Goal: Use online tool/utility: Utilize a website feature to perform a specific function

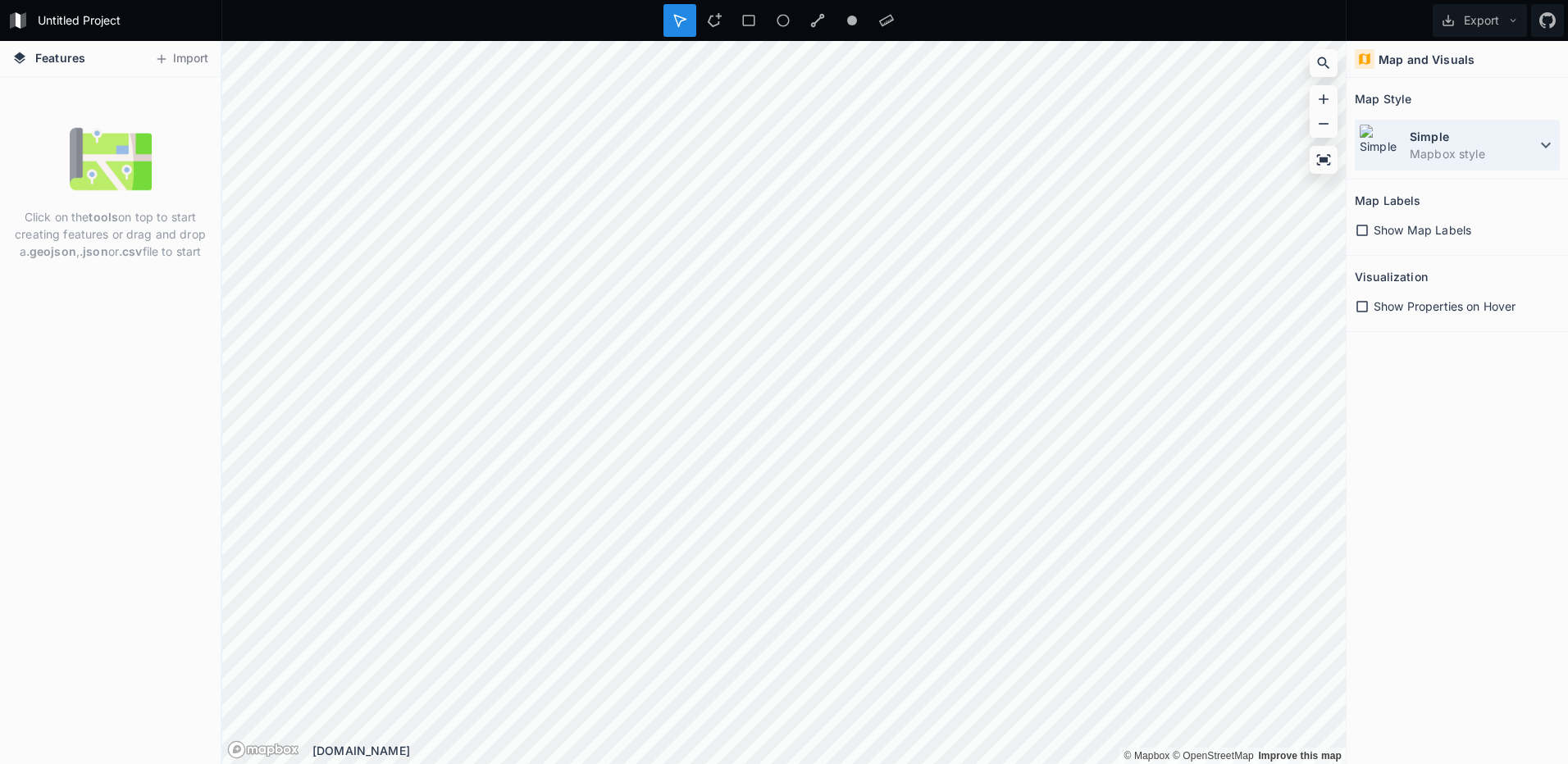
click at [1486, 149] on dd "Mapbox style" at bounding box center [1472, 153] width 126 height 17
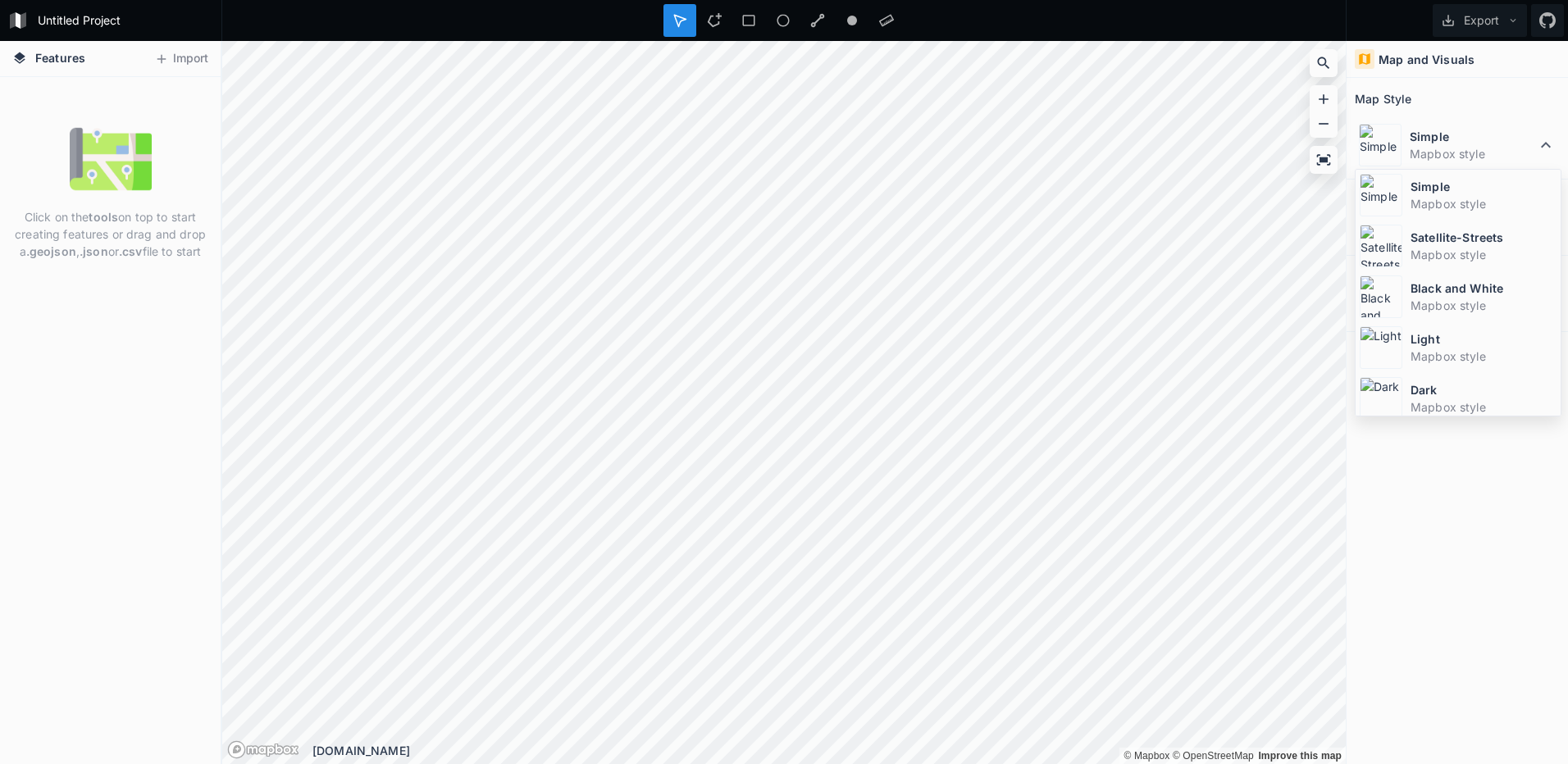
click at [1487, 562] on div "Map and Visuals Map Style Simple Mapbox style Simple Mapbox style Satellite-Str…" at bounding box center [1457, 403] width 221 height 723
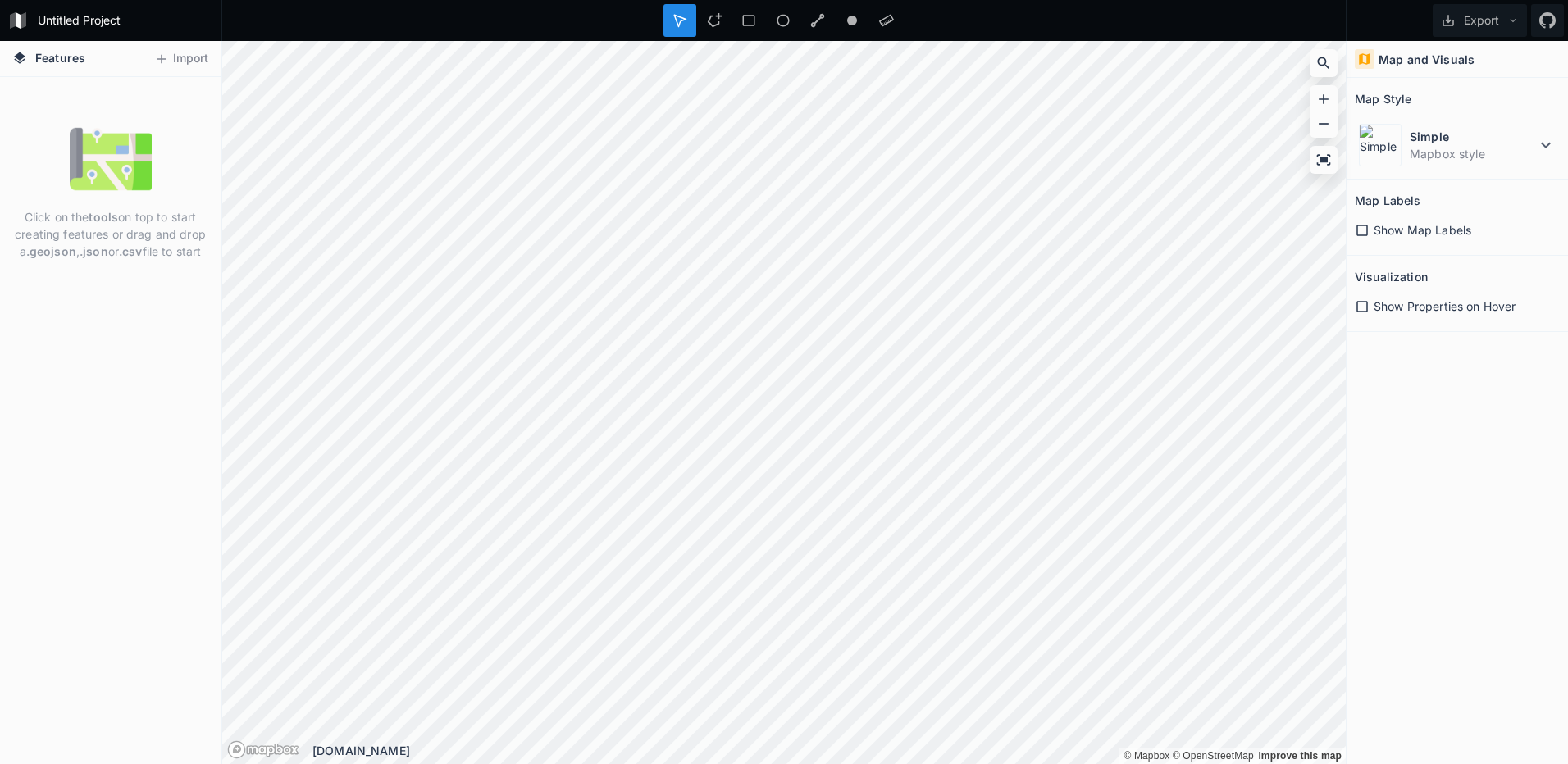
click at [1473, 234] on div "Show Map Labels" at bounding box center [1457, 229] width 205 height 17
click at [1389, 395] on div "Map and Visuals Map Style Simple Mapbox style Map Labels Show Map Labels Visual…" at bounding box center [1457, 403] width 221 height 723
click at [58, 140] on div "Click on the tools on top to start creating features or drag and drop a .geojso…" at bounding box center [110, 193] width 221 height 150
click at [189, 54] on button "Import" at bounding box center [181, 58] width 71 height 26
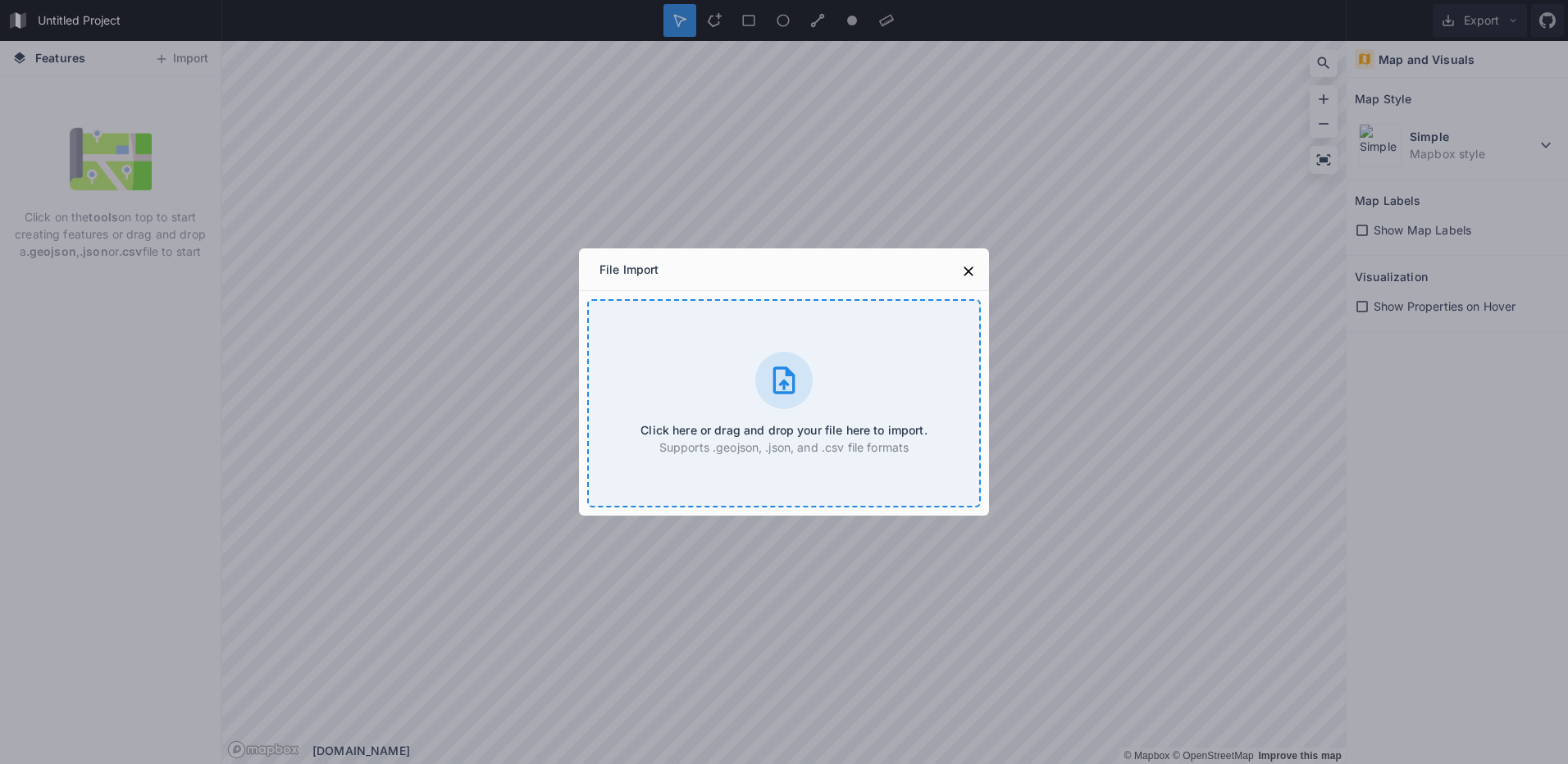
click at [807, 374] on div at bounding box center [784, 380] width 57 height 57
click at [980, 271] on button at bounding box center [968, 271] width 24 height 24
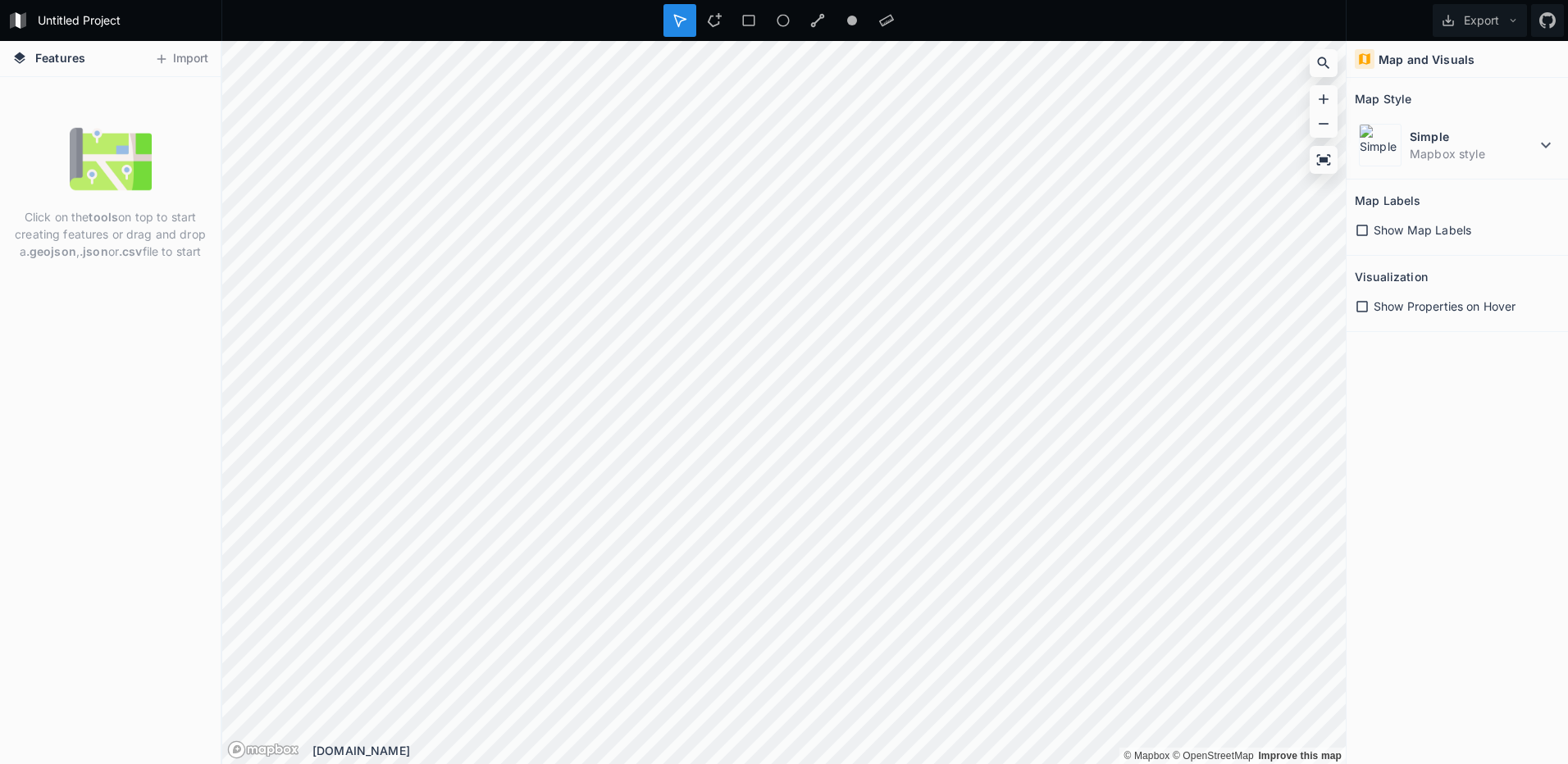
drag, startPoint x: 72, startPoint y: 233, endPoint x: 123, endPoint y: 264, distance: 59.7
click at [123, 263] on div "Click on the tools on top to start creating features or drag and drop a .geojso…" at bounding box center [110, 193] width 221 height 150
click at [123, 264] on div "Click on the tools on top to start creating features or drag and drop a .geojso…" at bounding box center [110, 193] width 221 height 150
click at [142, 260] on div "Click on the tools on top to start creating features or drag and drop a .geojso…" at bounding box center [110, 193] width 221 height 150
click at [1402, 98] on h2 "Map Style" at bounding box center [1383, 98] width 56 height 25
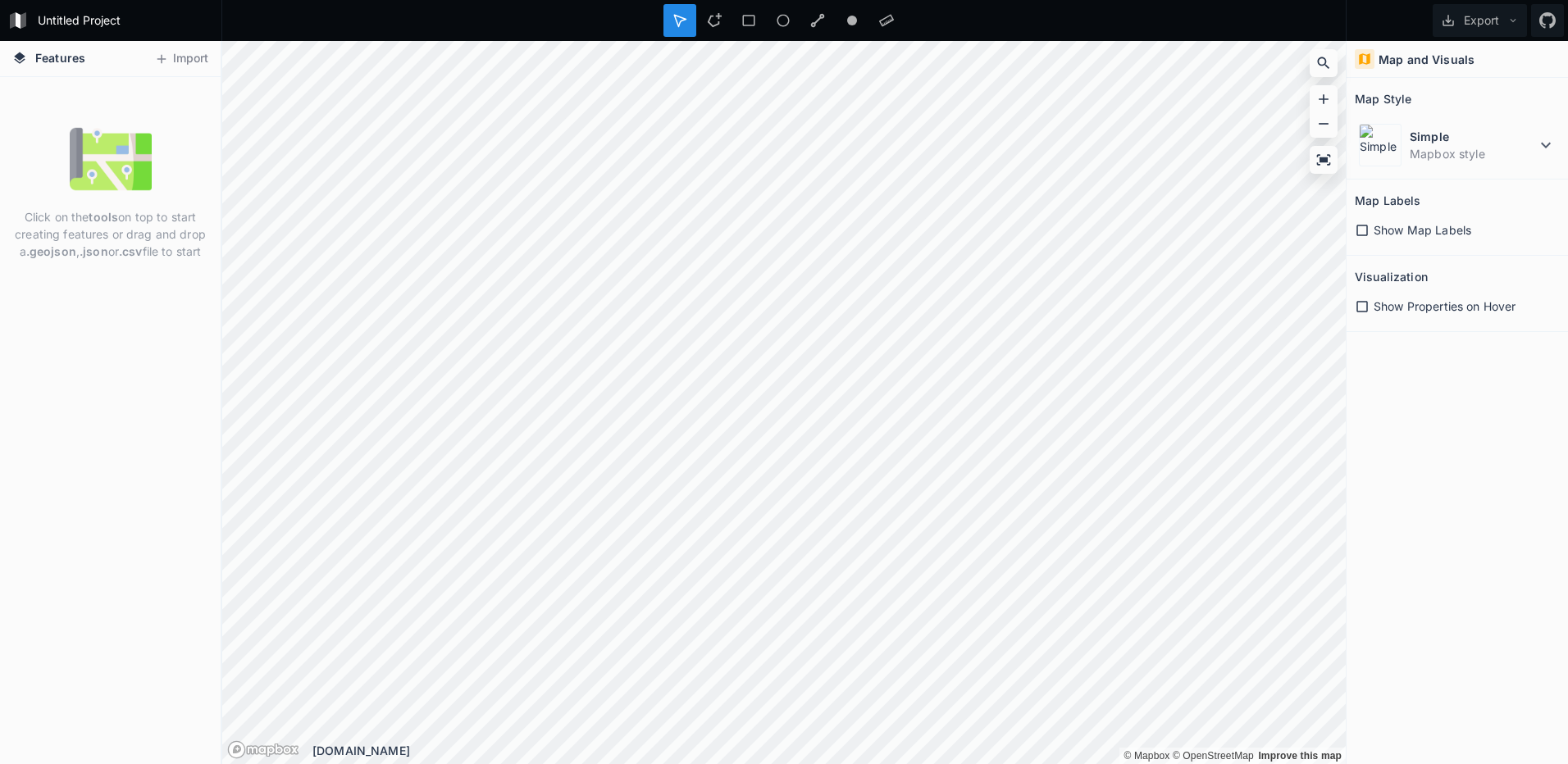
click at [1439, 48] on div "Map and Visuals" at bounding box center [1457, 59] width 221 height 37
click at [1439, 55] on h4 "Map and Visuals" at bounding box center [1427, 59] width 96 height 17
click at [1513, 23] on icon at bounding box center [1513, 20] width 12 height 12
drag, startPoint x: 43, startPoint y: 242, endPoint x: 114, endPoint y: 264, distance: 74.3
click at [114, 264] on div "Click on the tools on top to start creating features or drag and drop a .geojso…" at bounding box center [110, 193] width 221 height 150
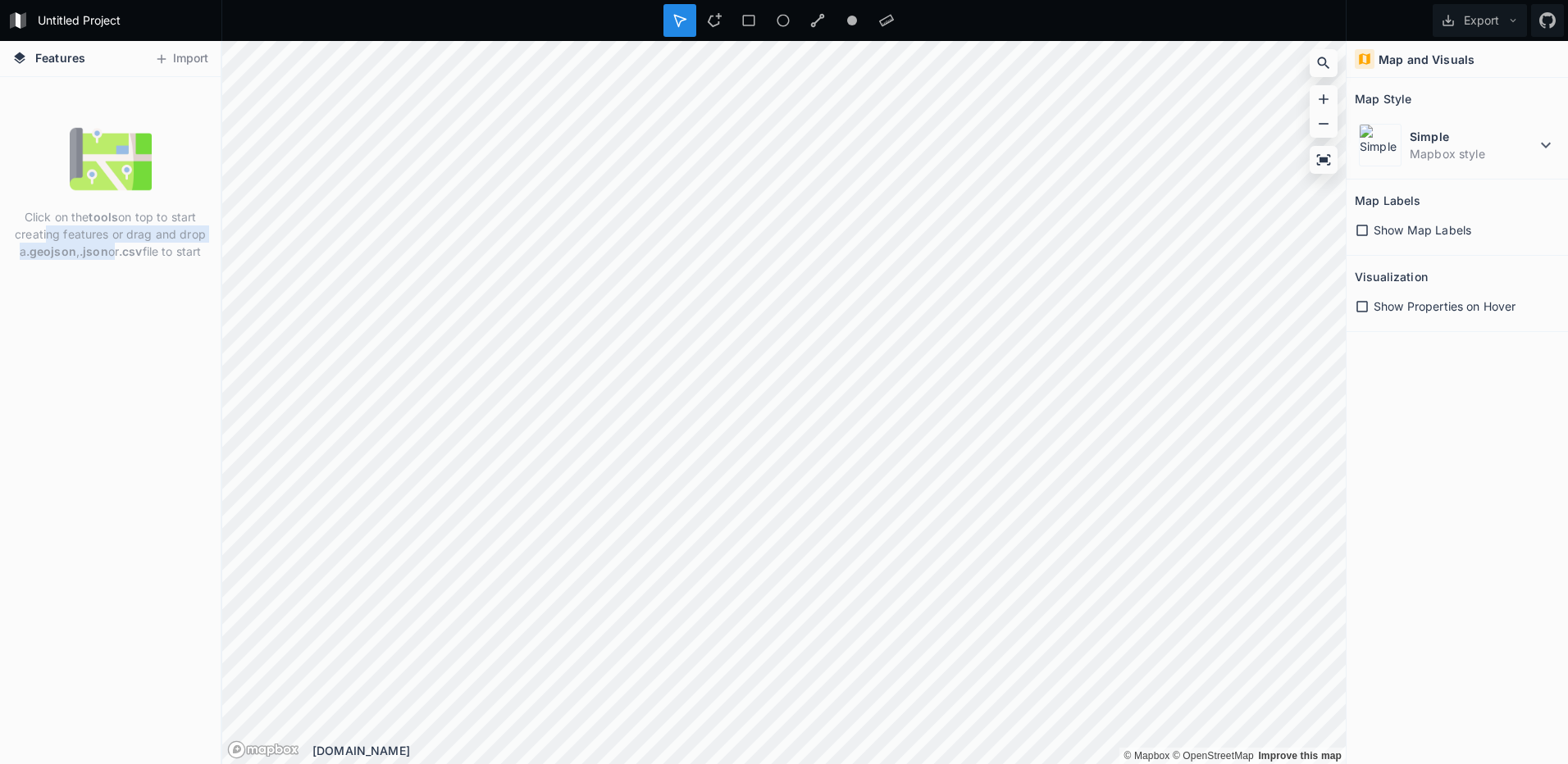
click at [114, 264] on div "Click on the tools on top to start creating features or drag and drop a .geojso…" at bounding box center [110, 193] width 221 height 150
click at [177, 290] on div "Click on the tools on top to start creating features or drag and drop a .geojso…" at bounding box center [110, 420] width 221 height 687
click at [113, 216] on strong "tools" at bounding box center [103, 217] width 30 height 14
click at [172, 51] on button "Import" at bounding box center [181, 58] width 71 height 26
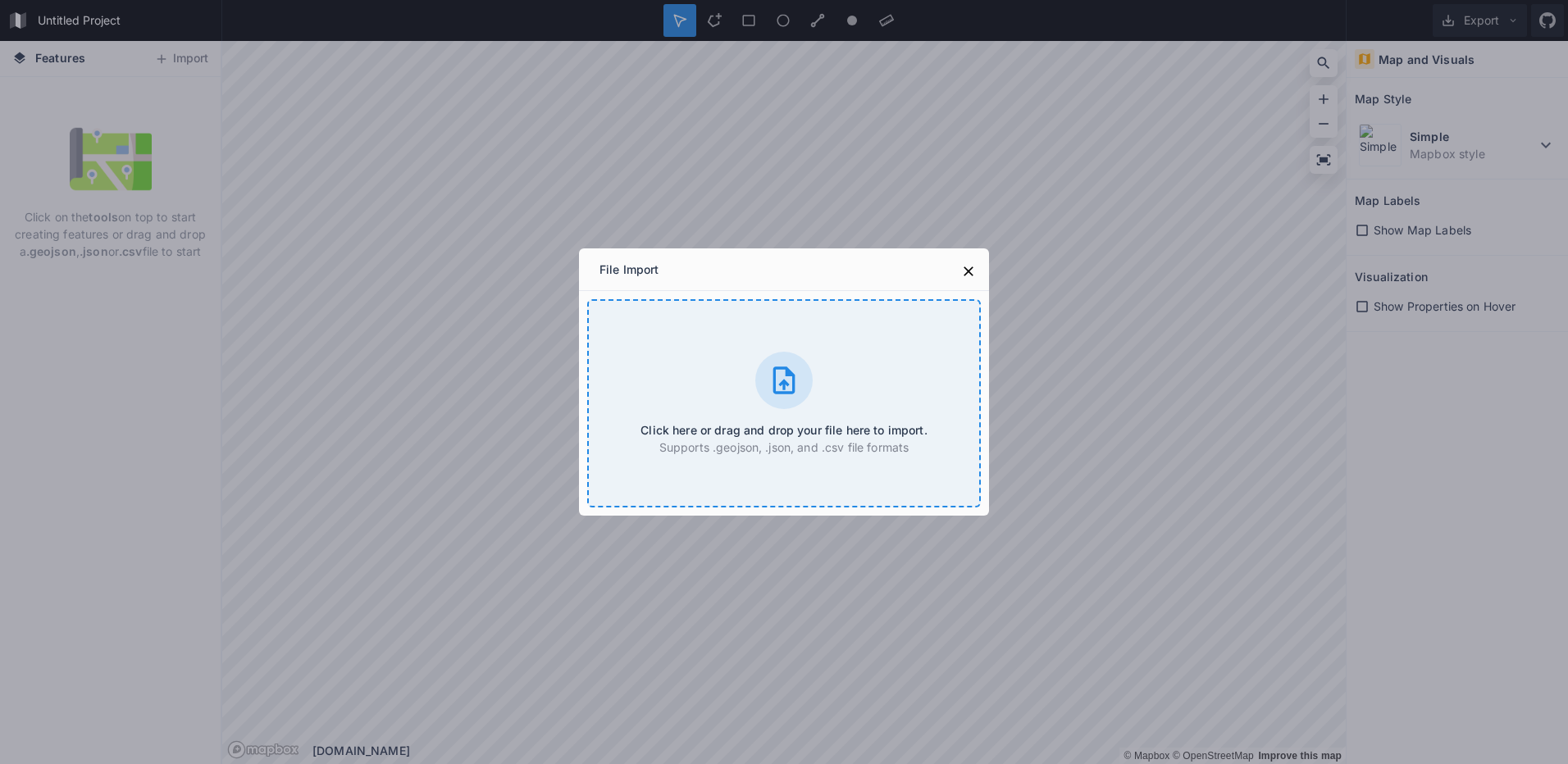
click at [788, 364] on icon at bounding box center [784, 380] width 33 height 33
click at [643, 390] on div "Click here or drag and drop your file here to import. Supports .geojson, .json,…" at bounding box center [784, 403] width 394 height 208
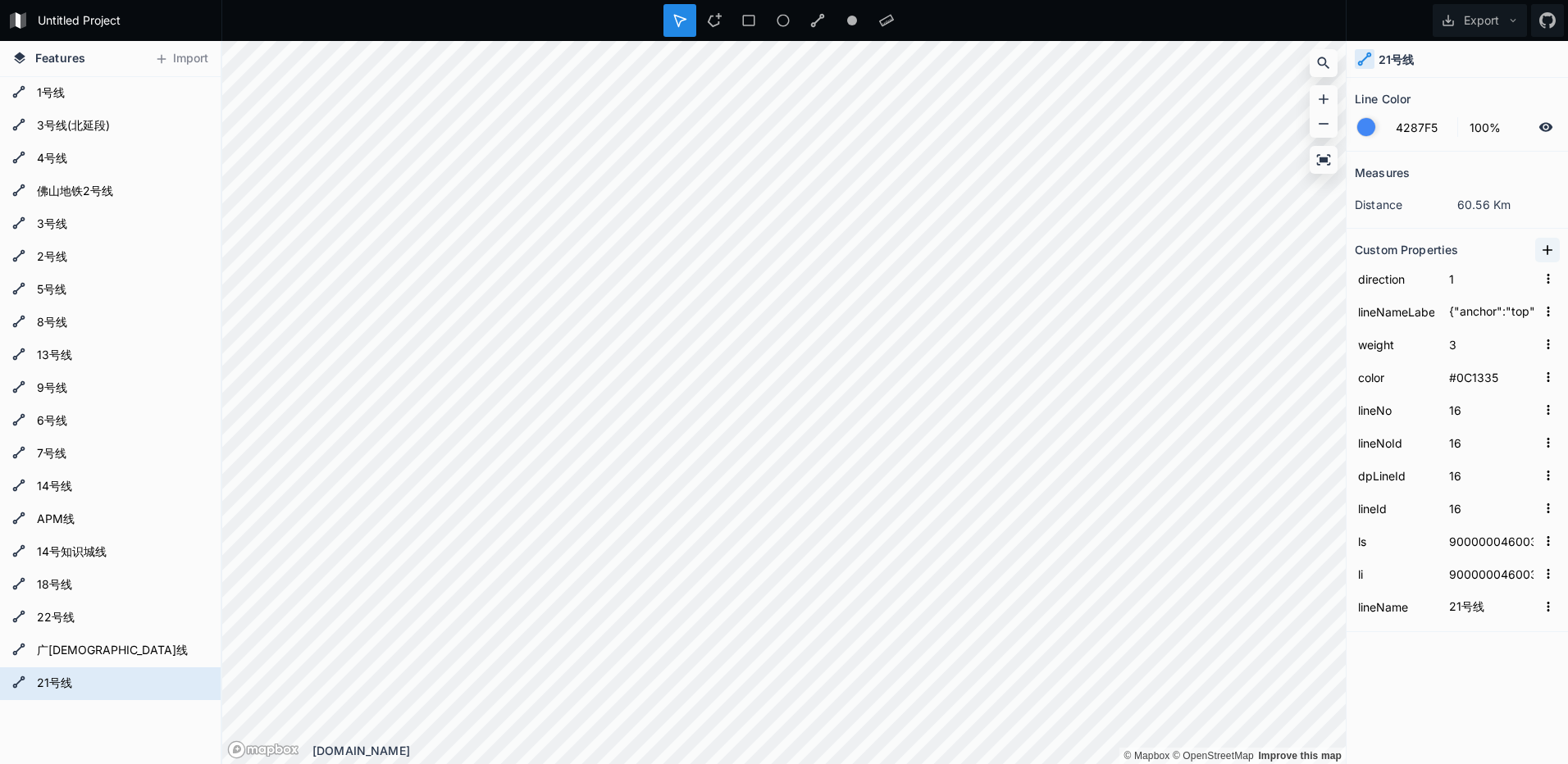
click at [1555, 247] on icon at bounding box center [1547, 250] width 16 height 16
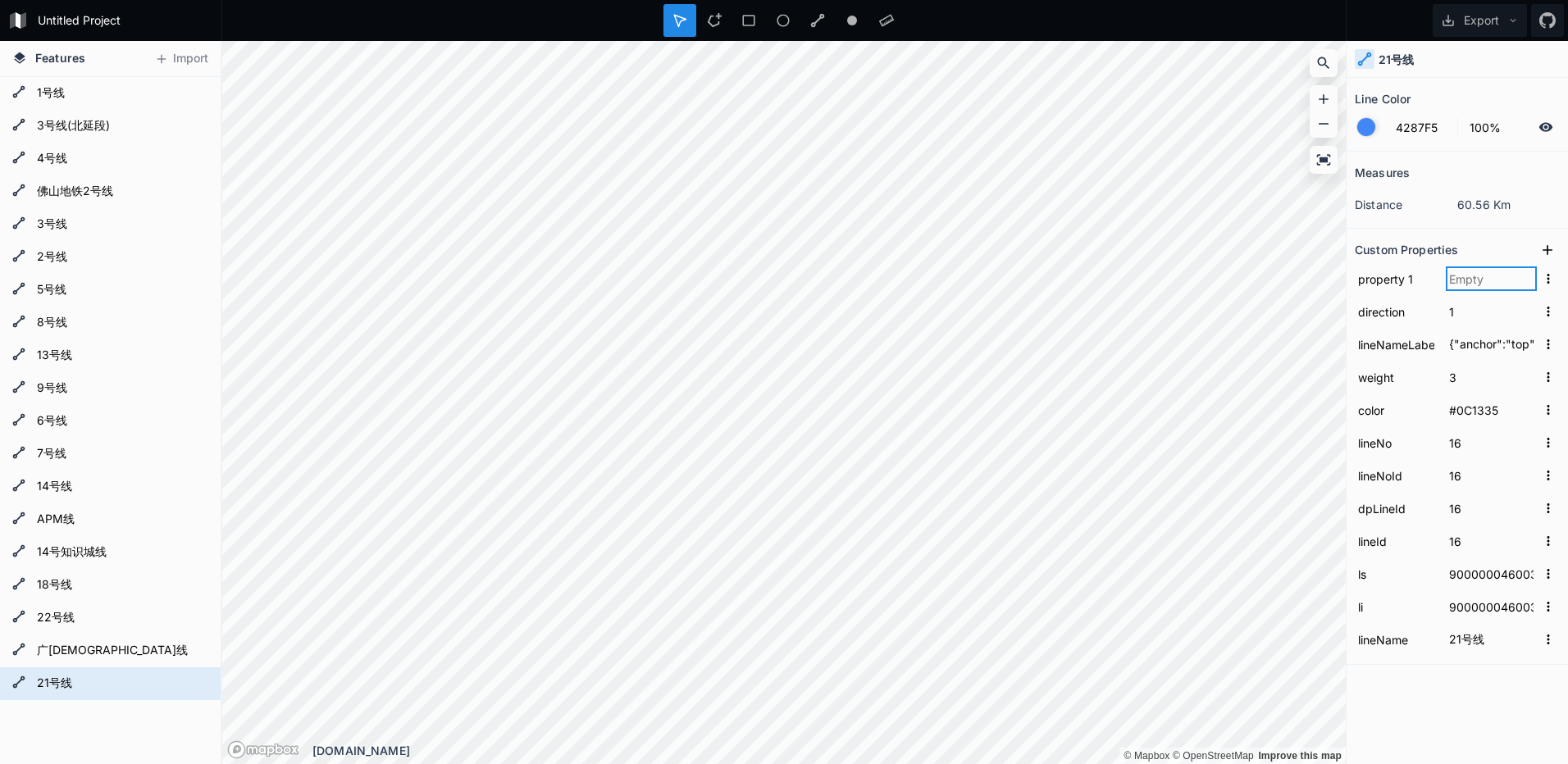
click at [1495, 275] on input "text" at bounding box center [1492, 278] width 91 height 24
click at [1392, 284] on input "property 1" at bounding box center [1396, 278] width 83 height 24
click at [1499, 280] on input "text" at bounding box center [1492, 278] width 91 height 24
click at [1549, 282] on icon "button" at bounding box center [1548, 278] width 3 height 10
click at [1515, 335] on span "Delete" at bounding box center [1521, 329] width 65 height 17
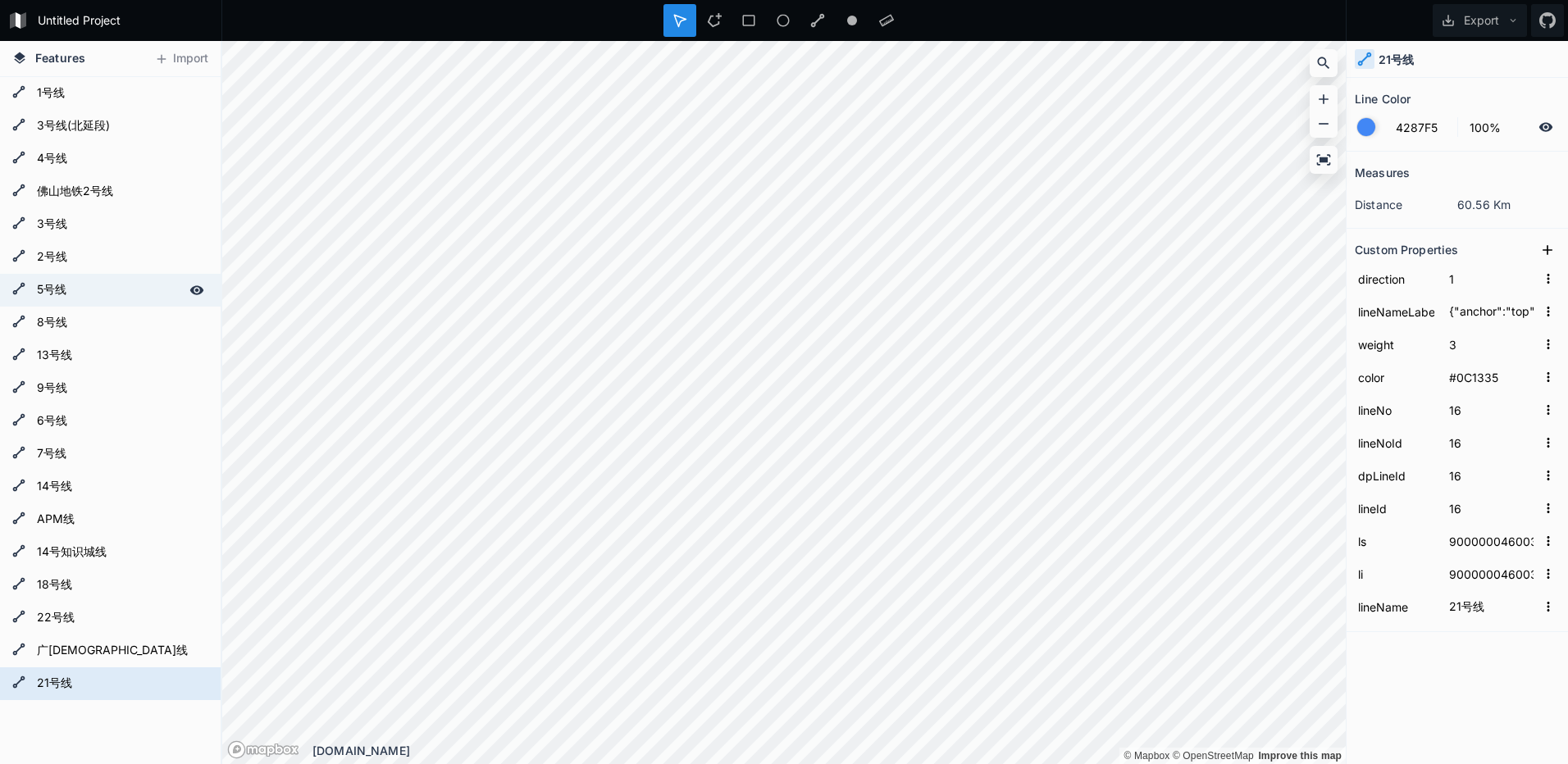
click at [48, 279] on form "5号线" at bounding box center [108, 290] width 153 height 24
type input "{"anchor":"top","backColor":"#C5003E","cnLabel":"5号线","color":"#FFFFFF","enLabe…"
type input "#C5003E"
type input "07"
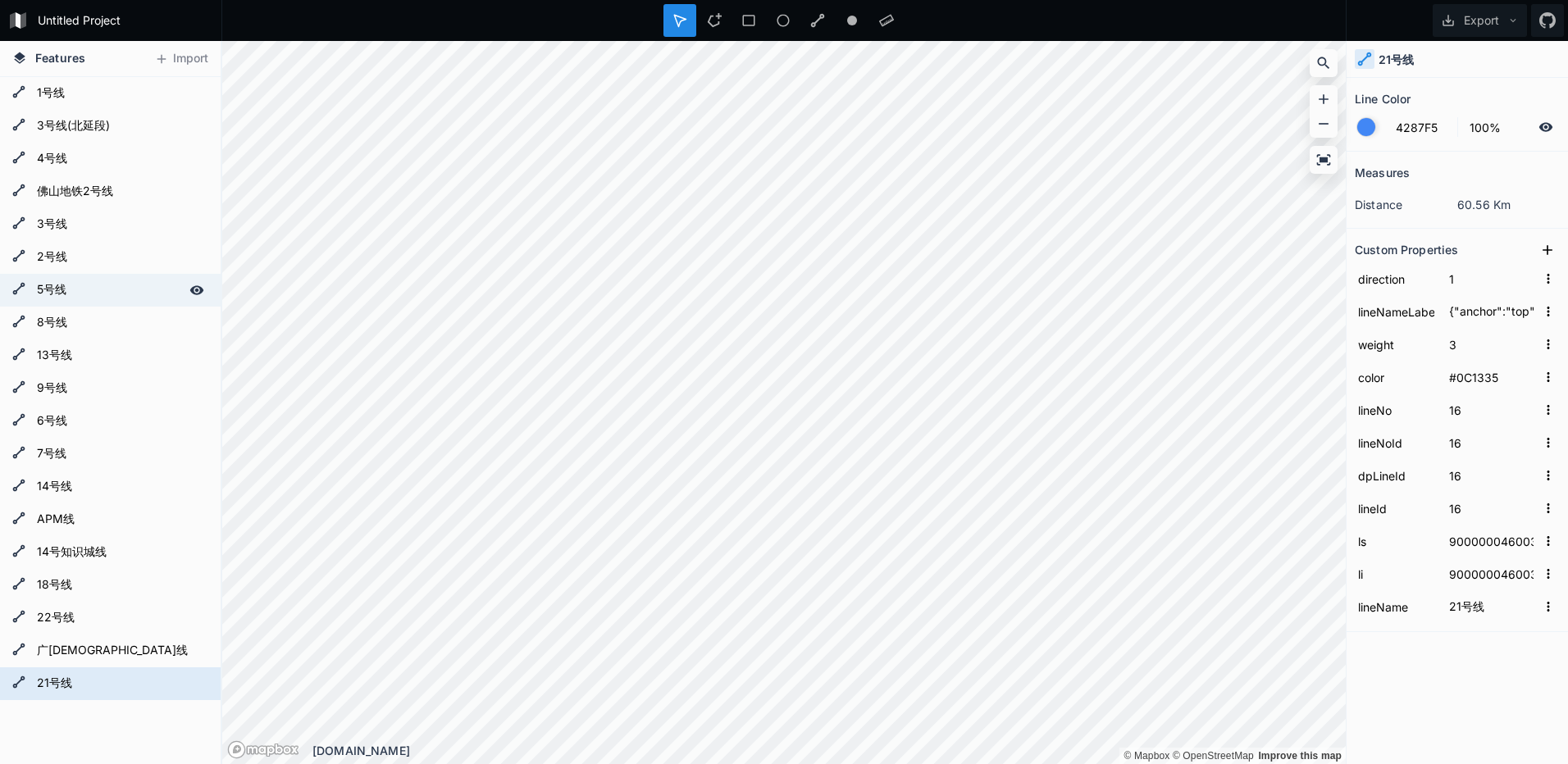
type input "7"
type input "07"
type input "440100023037"
type input "440100023037|440100023038"
type input "5号线"
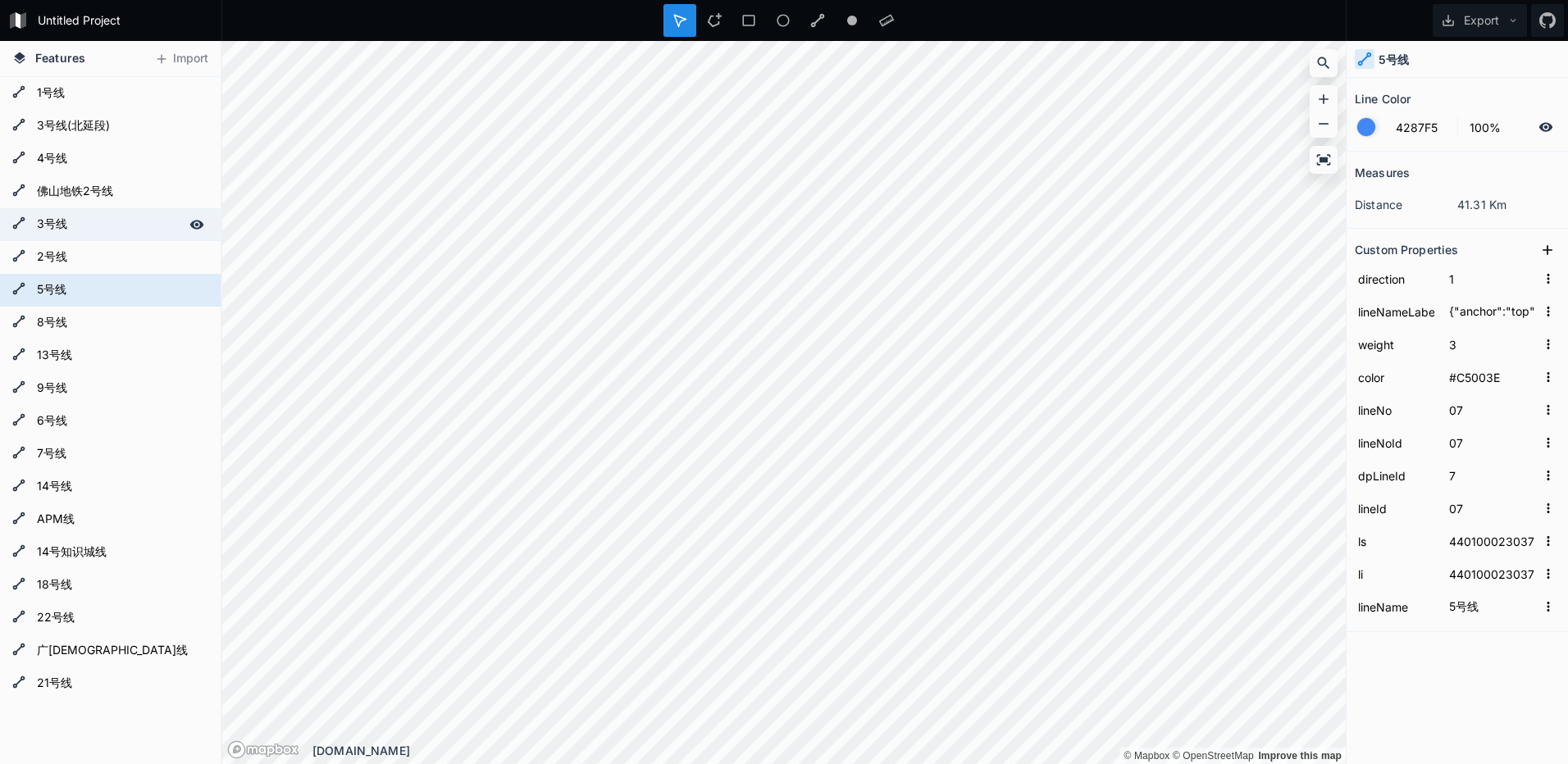
click at [69, 216] on form "3号线" at bounding box center [108, 224] width 153 height 24
type input "{"anchor":"top","backColor":"#FFA500","cnLabel":"3号线","color":"#FFFFFF","enLabe…"
type input "#FFA500"
type input "04"
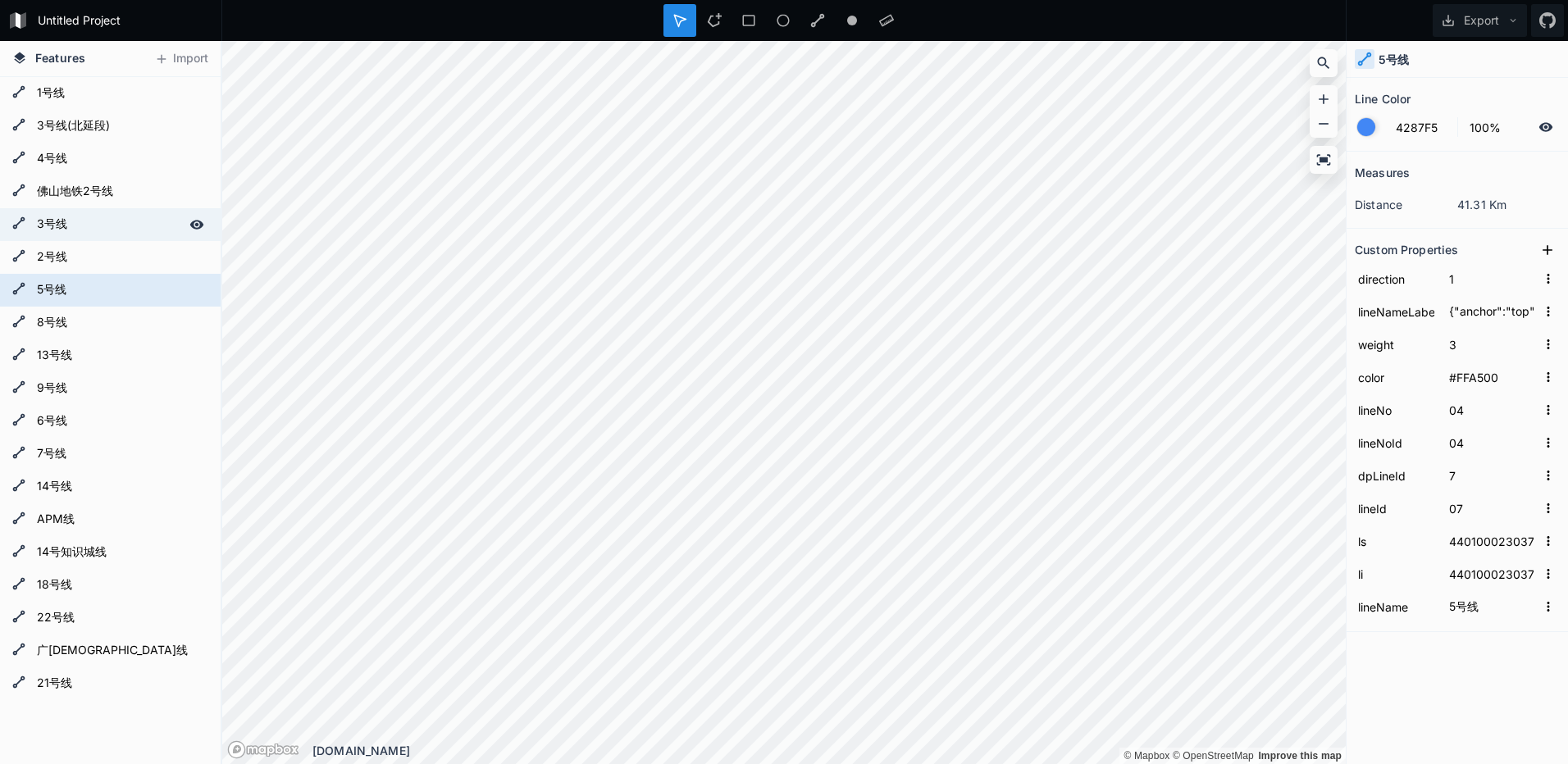
type input "4"
type input "04"
type input "440100023033"
type input "440100023033|440100023034"
type input "3号线"
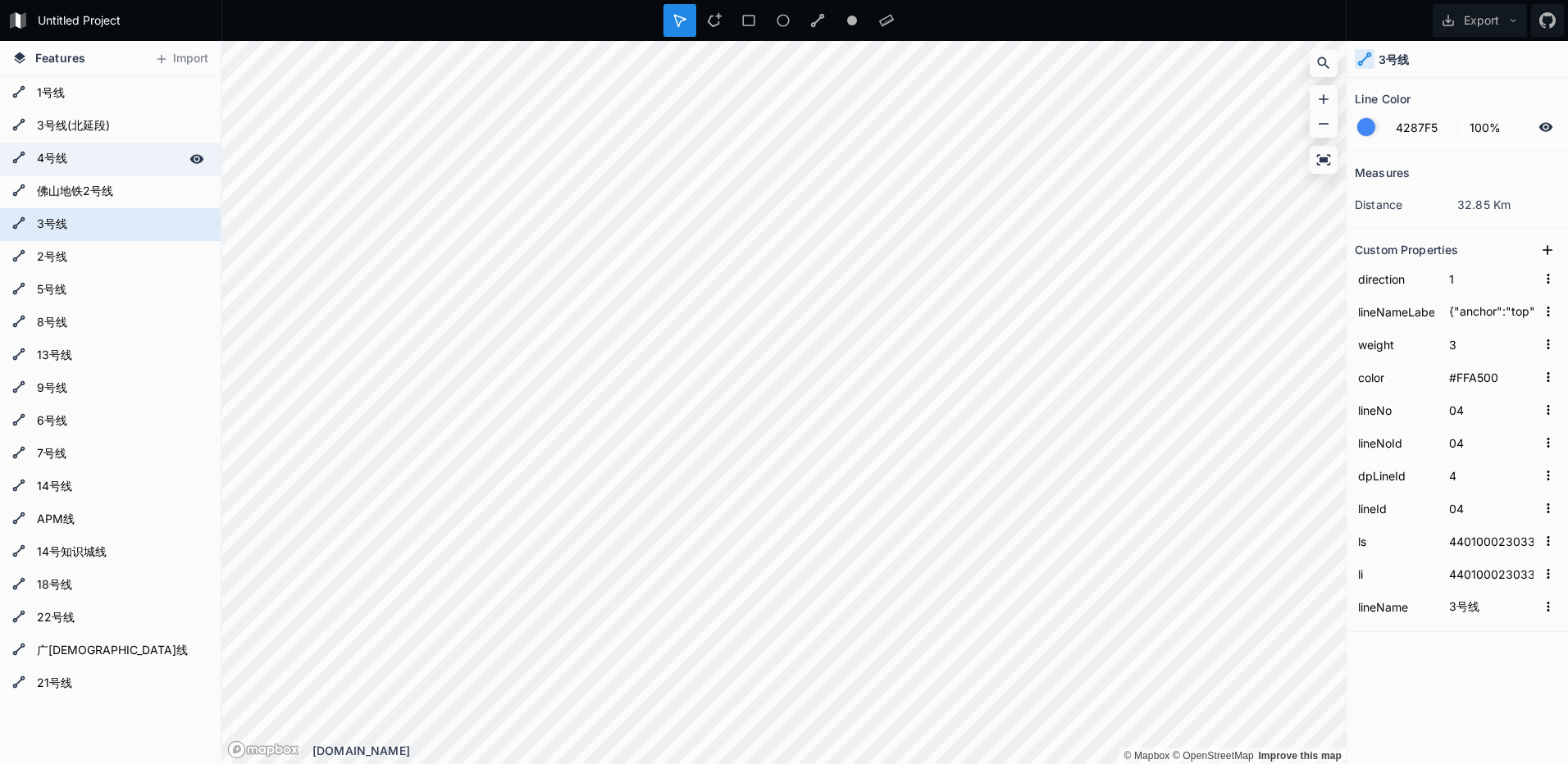
click at [77, 152] on form "4号线" at bounding box center [108, 158] width 153 height 24
type input "{"anchor":"top","backColor":"#018237","cnLabel":"4号线","color":"#FFFFFF","enLabe…"
type input "#018237"
type input "06"
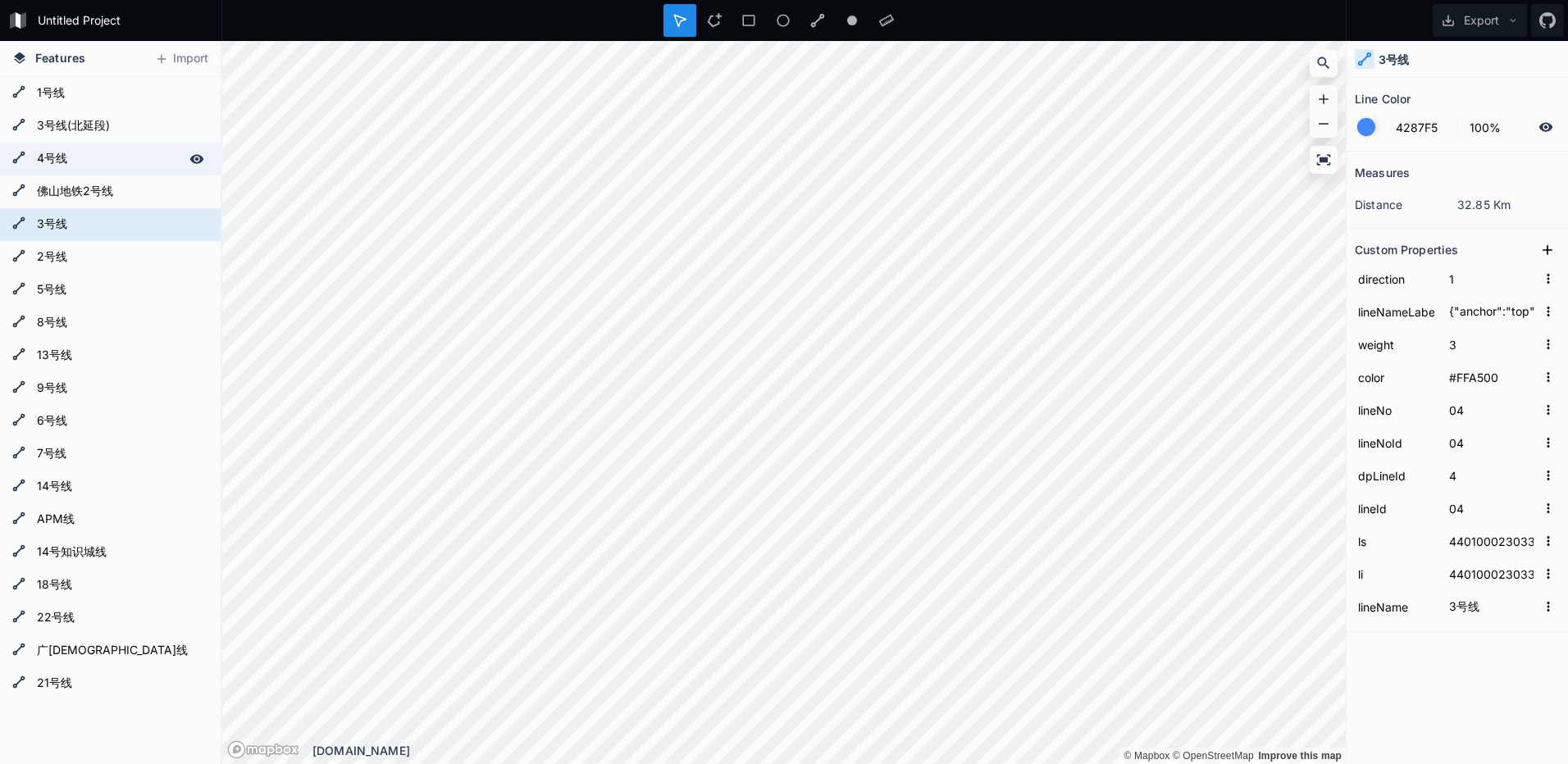
type input "6"
type input "06"
type input "440100023035"
type input "440100023035|440100023036"
type input "4号线"
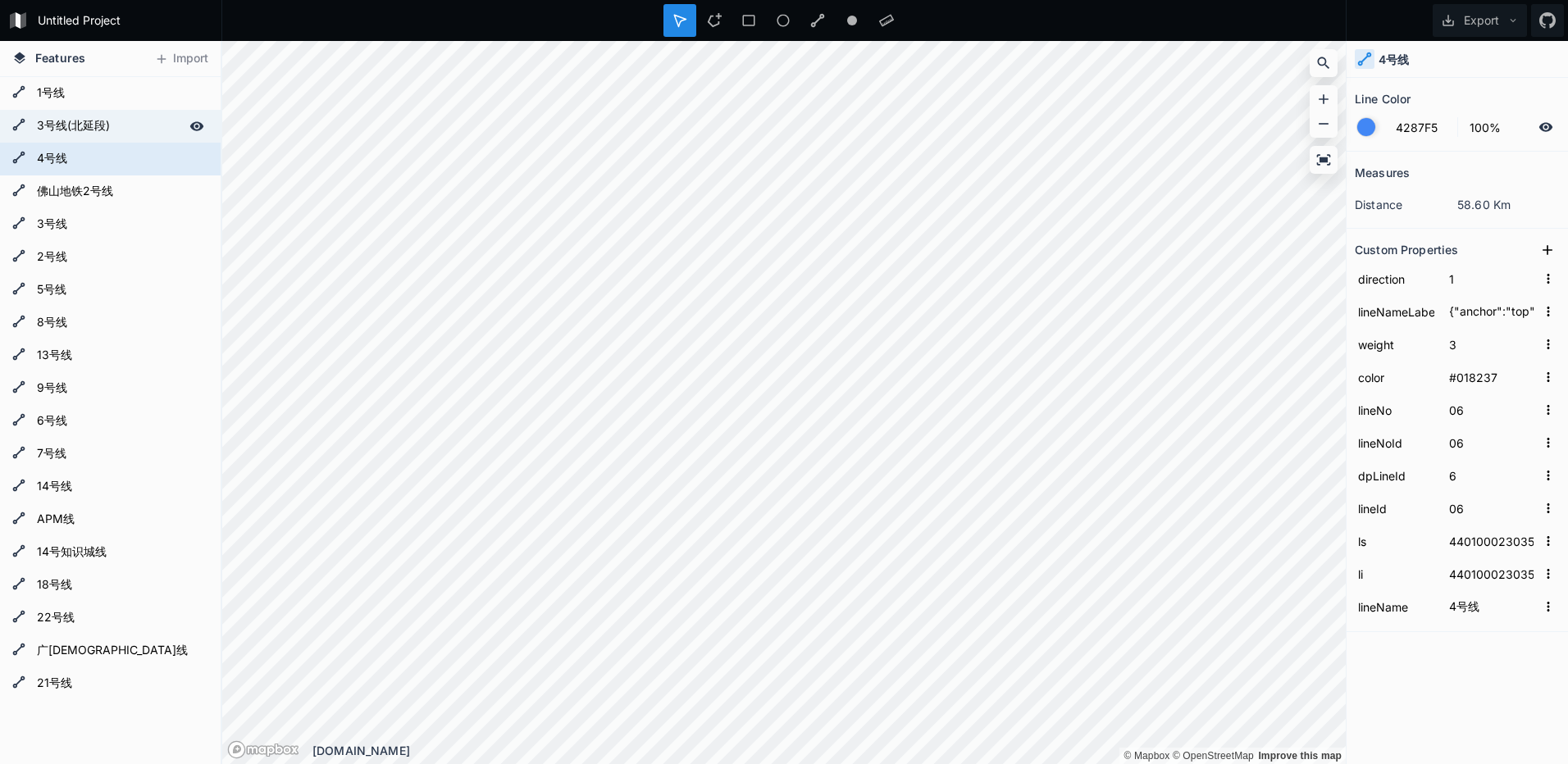
click at [88, 120] on form "3号线(北延段)" at bounding box center [108, 125] width 153 height 24
type input "{"anchor":"top","backColor":"#FFA500","cnLabel":"3号线(北延段)","color":"#FFFFFF","e…"
type input "#FFA500"
type input "05"
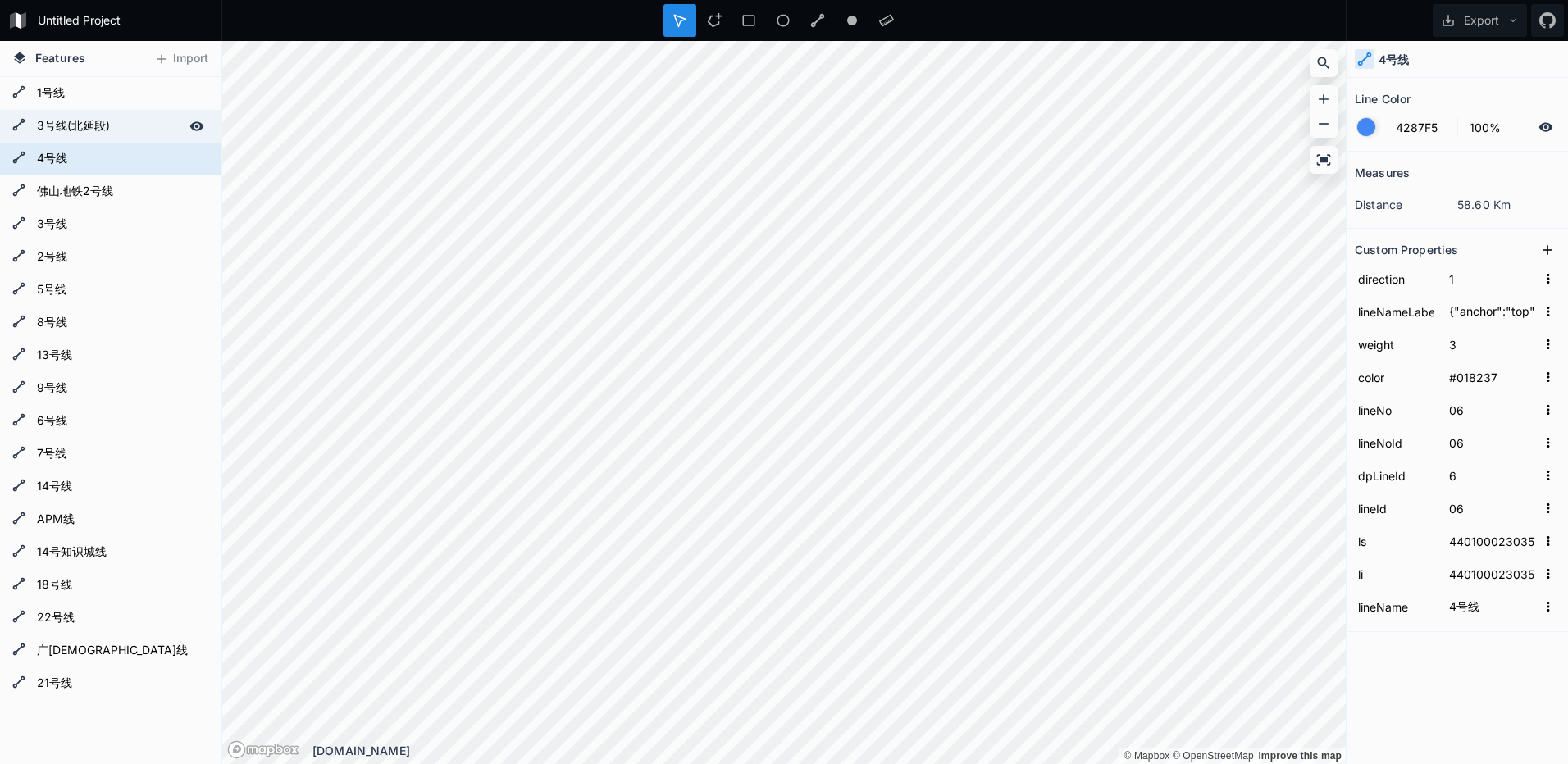
type input "5"
type input "05"
type input "440100023031"
type input "440100023031|440100023032"
type input "3号线(北延段)"
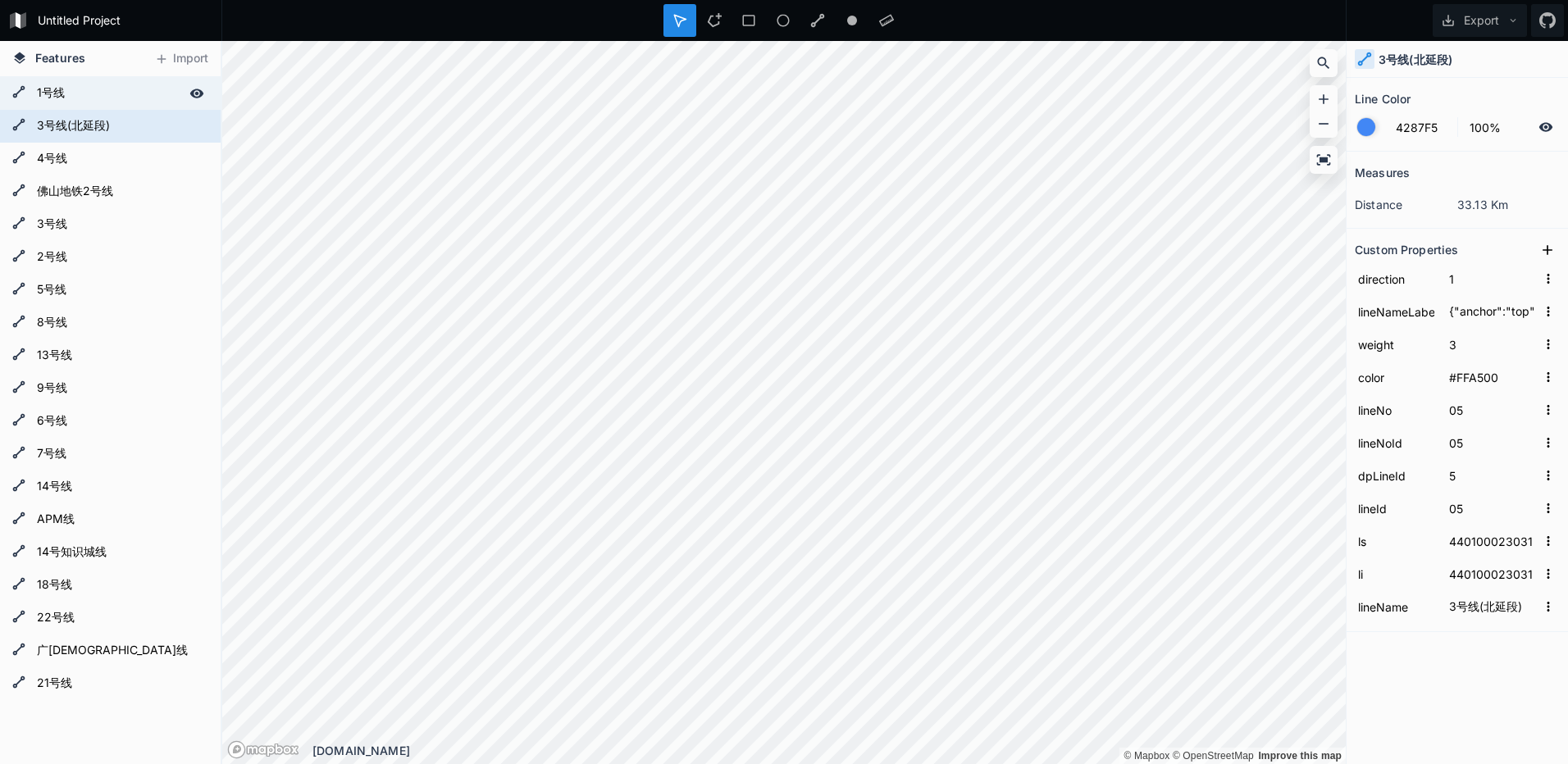
click at [102, 86] on form "1号线" at bounding box center [108, 93] width 153 height 24
type input "{"anchor":"top","backColor":"#FCD600","cnLabel":"1号线","color":"#FFFFFF","enLabe…"
type input "#FCD600"
type input "01"
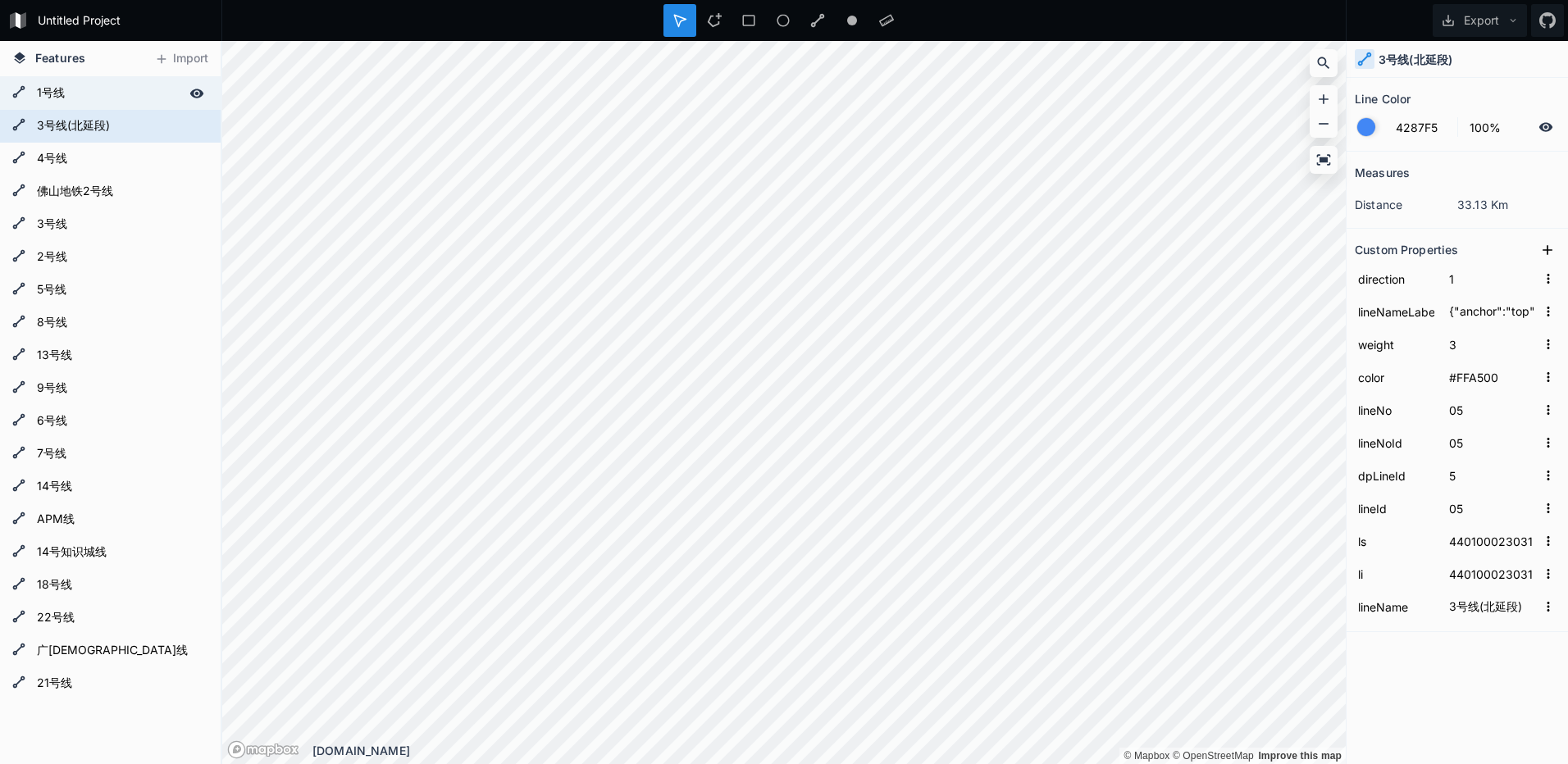
type input "1"
type input "01"
type input "440100023049"
type input "440100023049|440100023050"
type input "1号线"
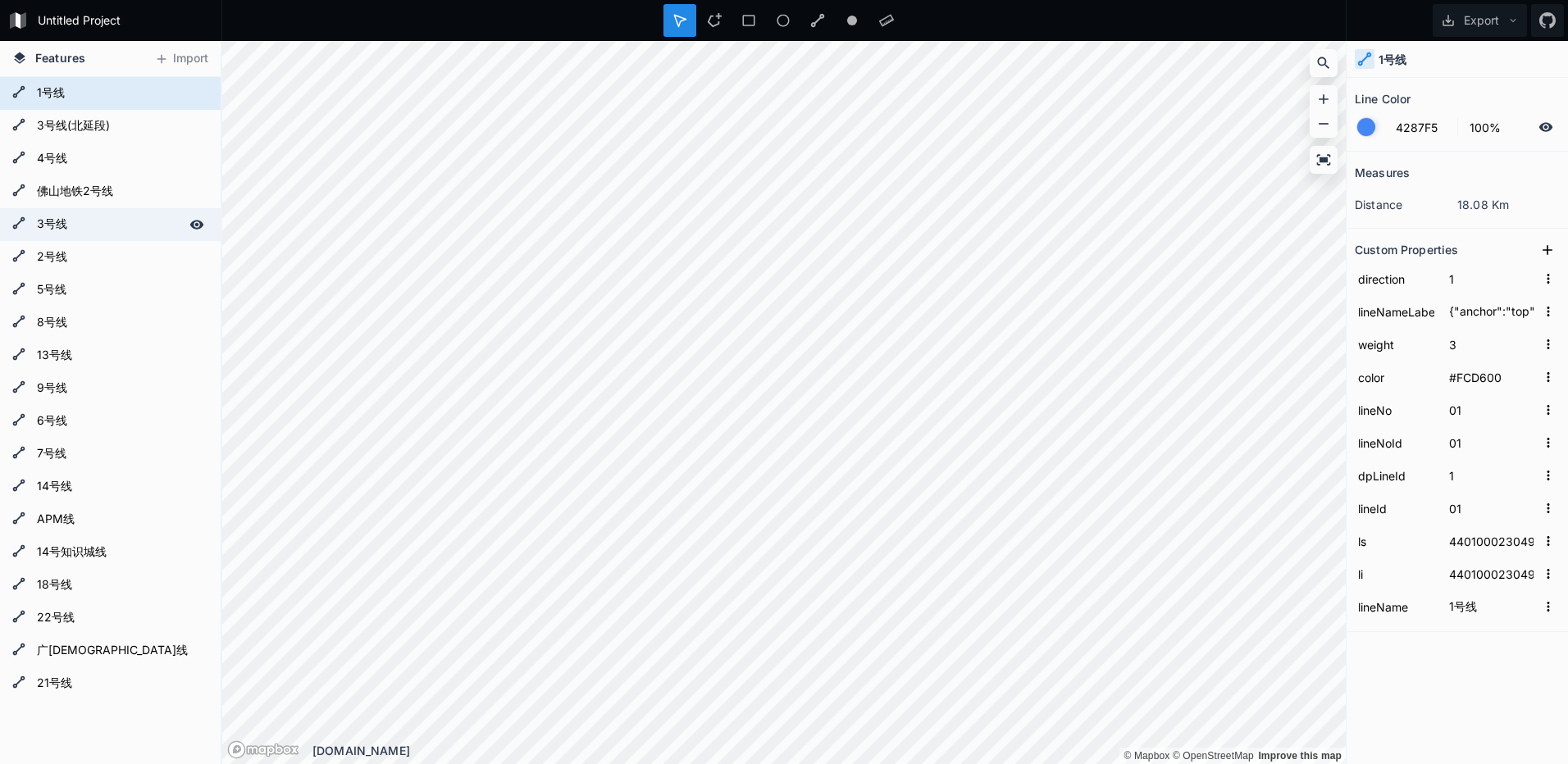
click at [94, 220] on form "3号线" at bounding box center [108, 224] width 153 height 24
type input "{"anchor":"top","backColor":"#FFA500","cnLabel":"3号线","color":"#FFFFFF","enLabe…"
type input "#FFA500"
type input "04"
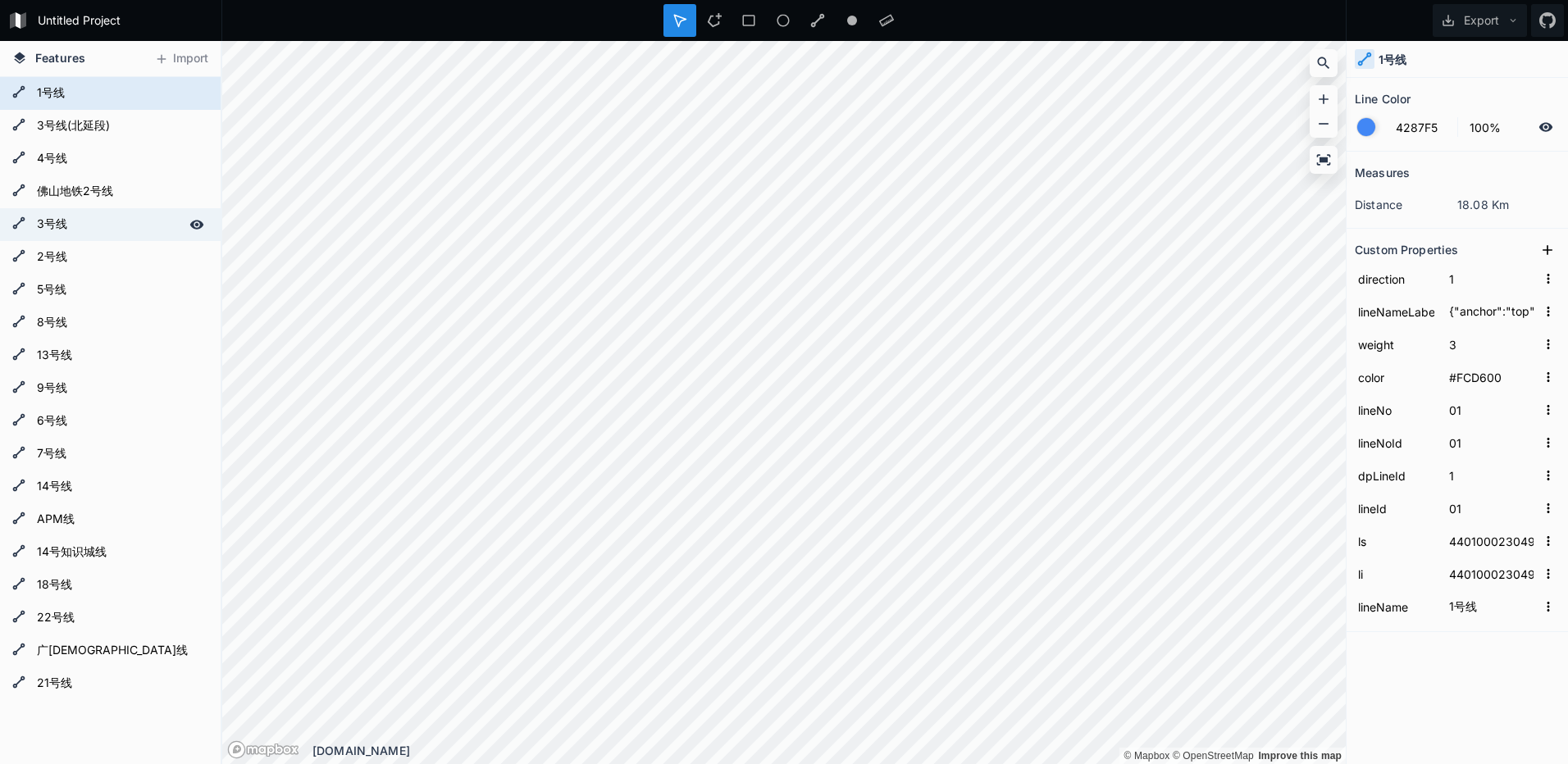
type input "4"
type input "04"
type input "440100023033"
type input "440100023033|440100023034"
type input "3号线"
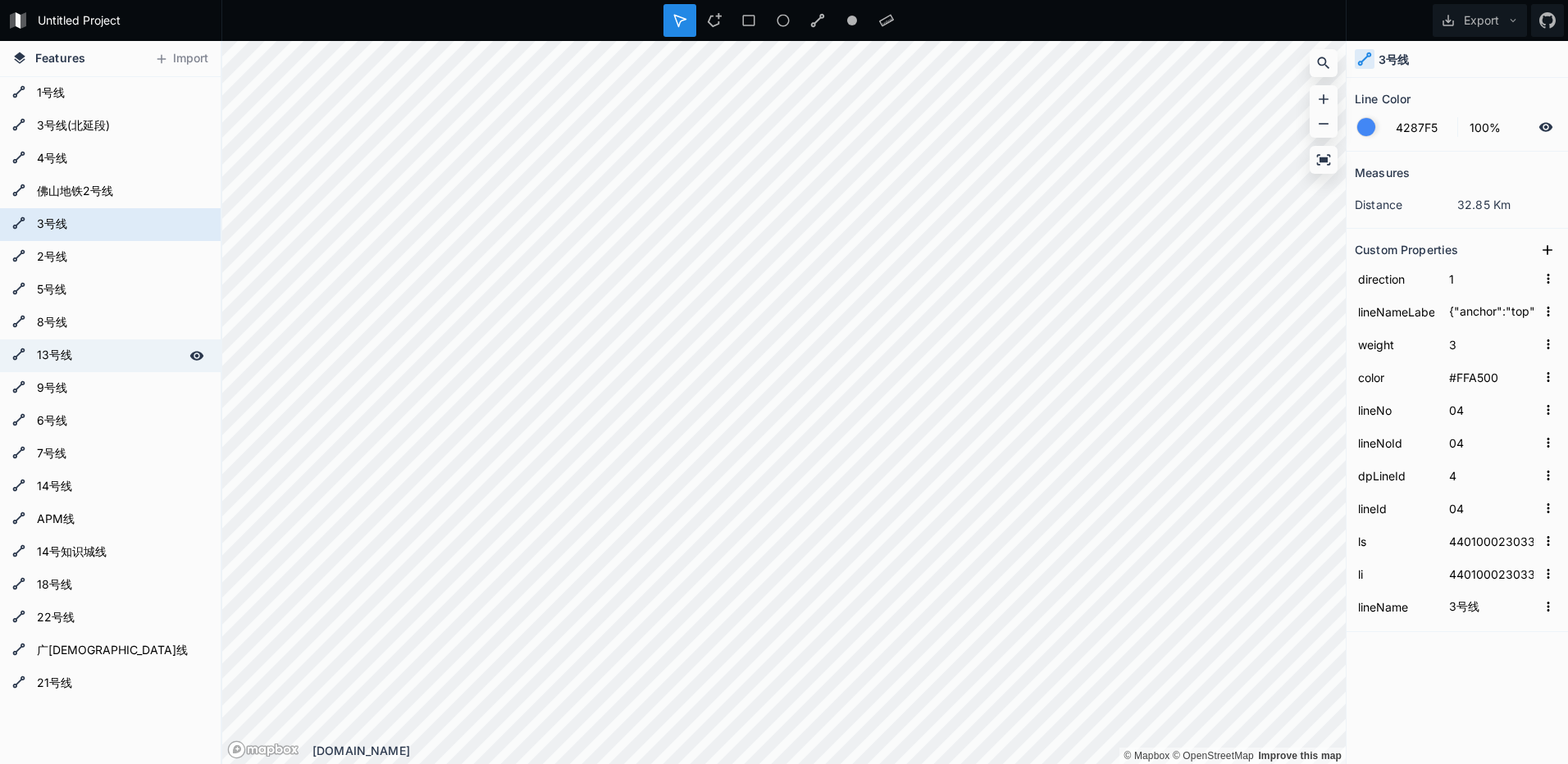
click at [87, 341] on div "13号线" at bounding box center [110, 355] width 221 height 33
type input "{"anchor":"top","backColor":"#818530","cnLabel":"13号线","color":"#FFFFFF","enLab…"
type input "#818530"
type input "12"
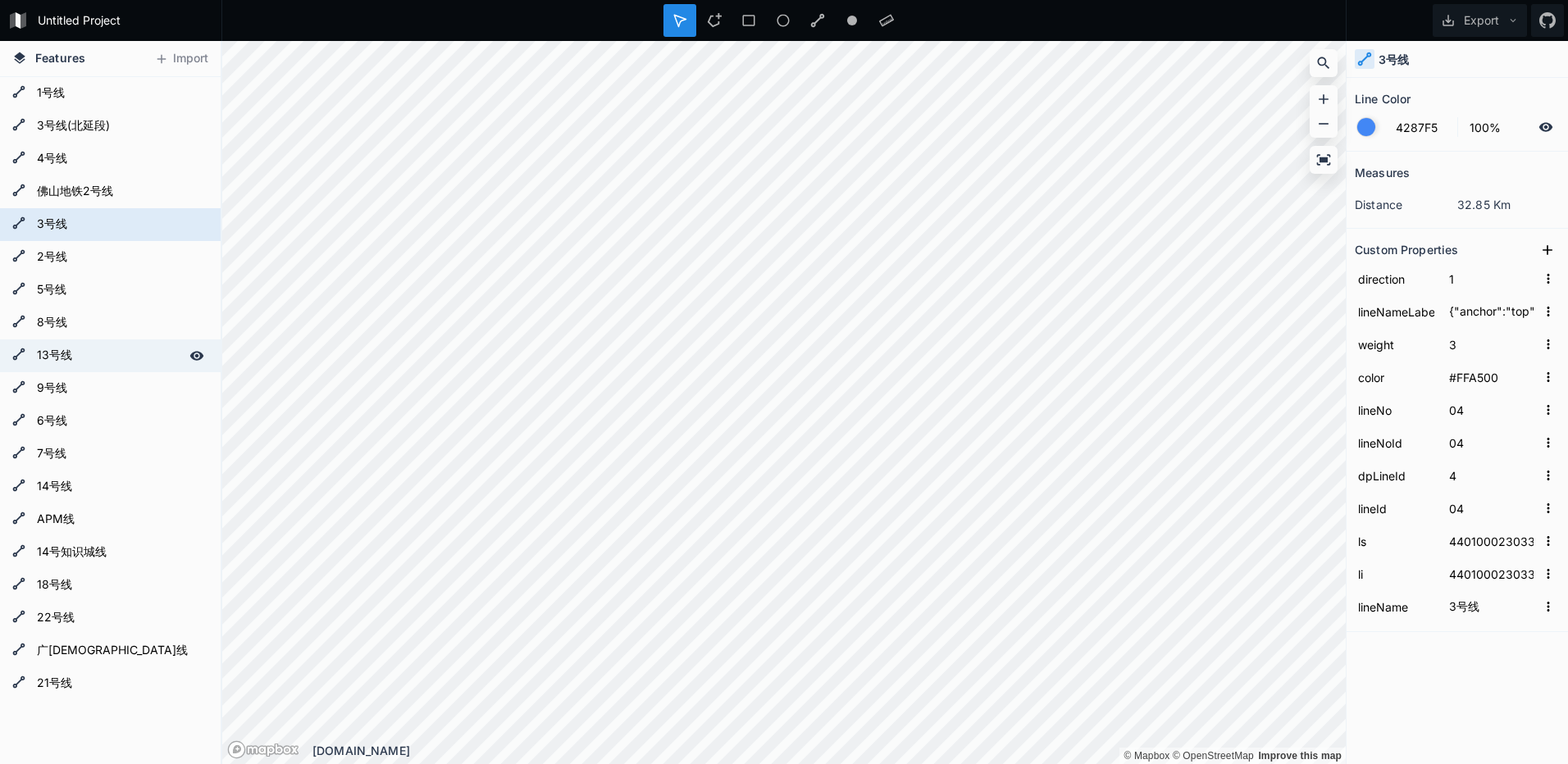
type input "12"
type input "900000071578"
type input "900000071578|900000071579"
type input "13号线"
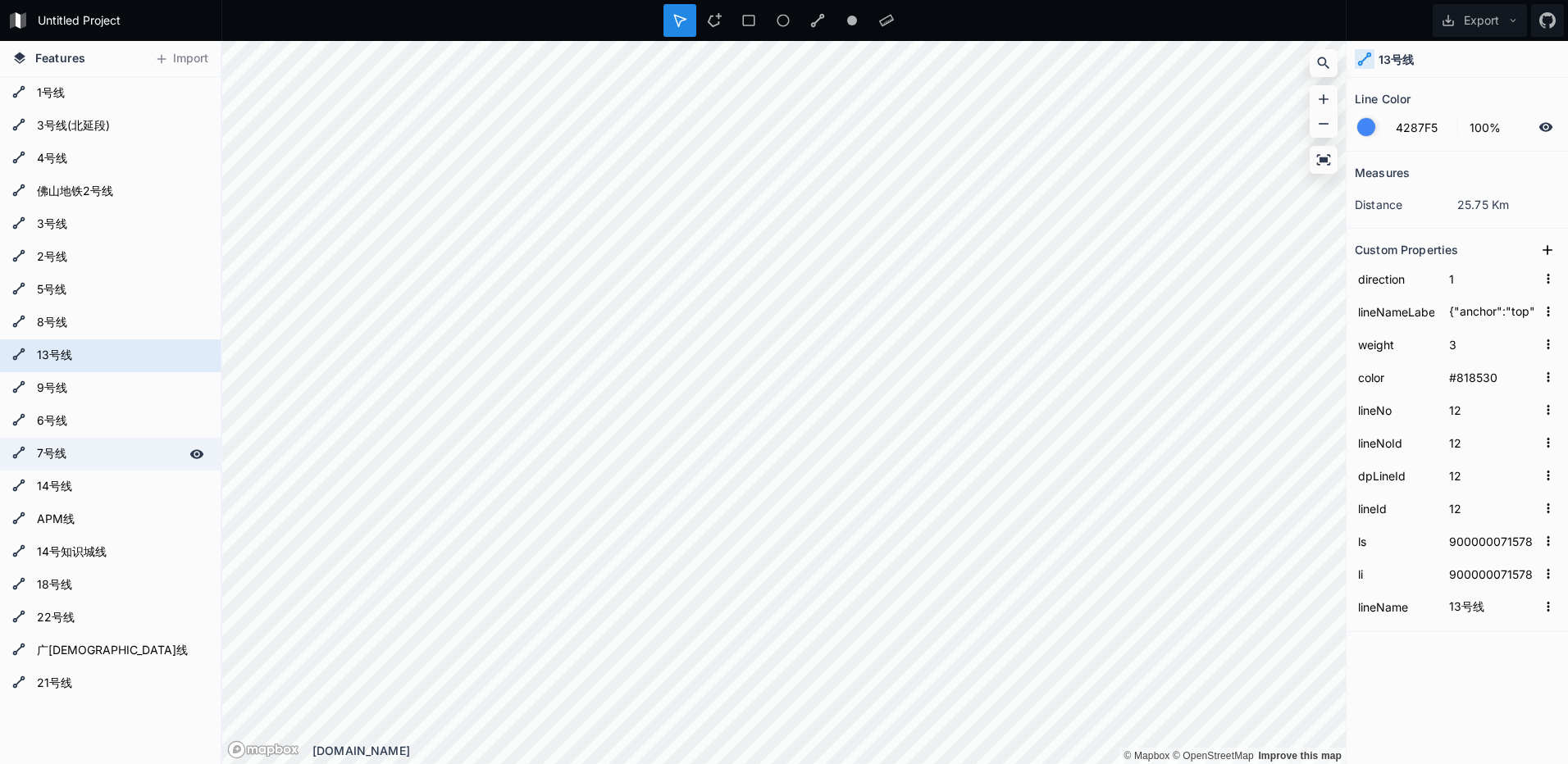
click at [63, 442] on form "7号线" at bounding box center [108, 454] width 153 height 24
type input "{"anchor":"top","backColor":"#86B81C","cnLabel":"7号线","color":"#FFFFFF","enLabe…"
type input "#86B81C"
type input "09"
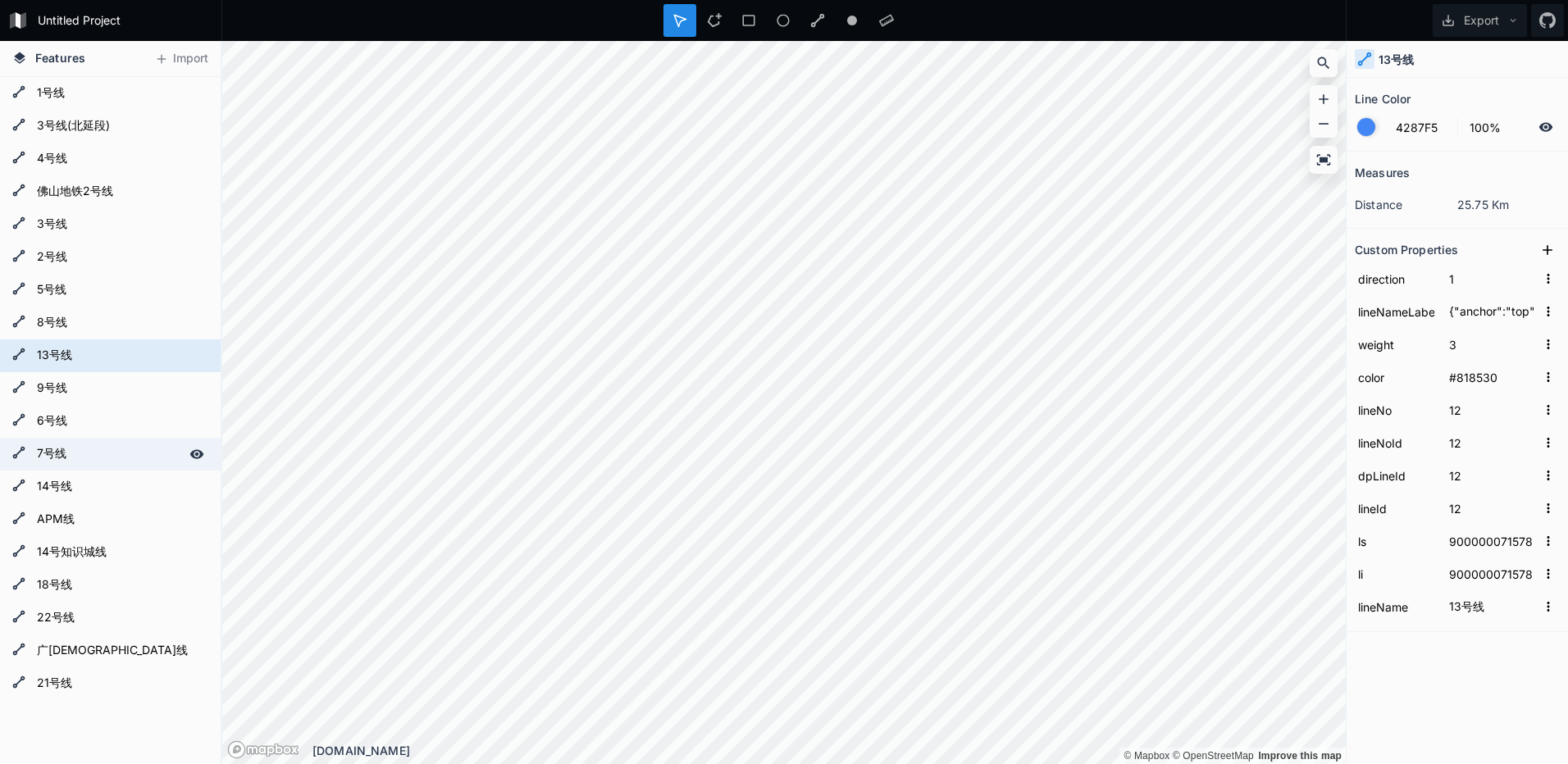
type input "9"
type input "09"
type input "900000043742"
type input "900000043742|900000043743"
type input "7号线"
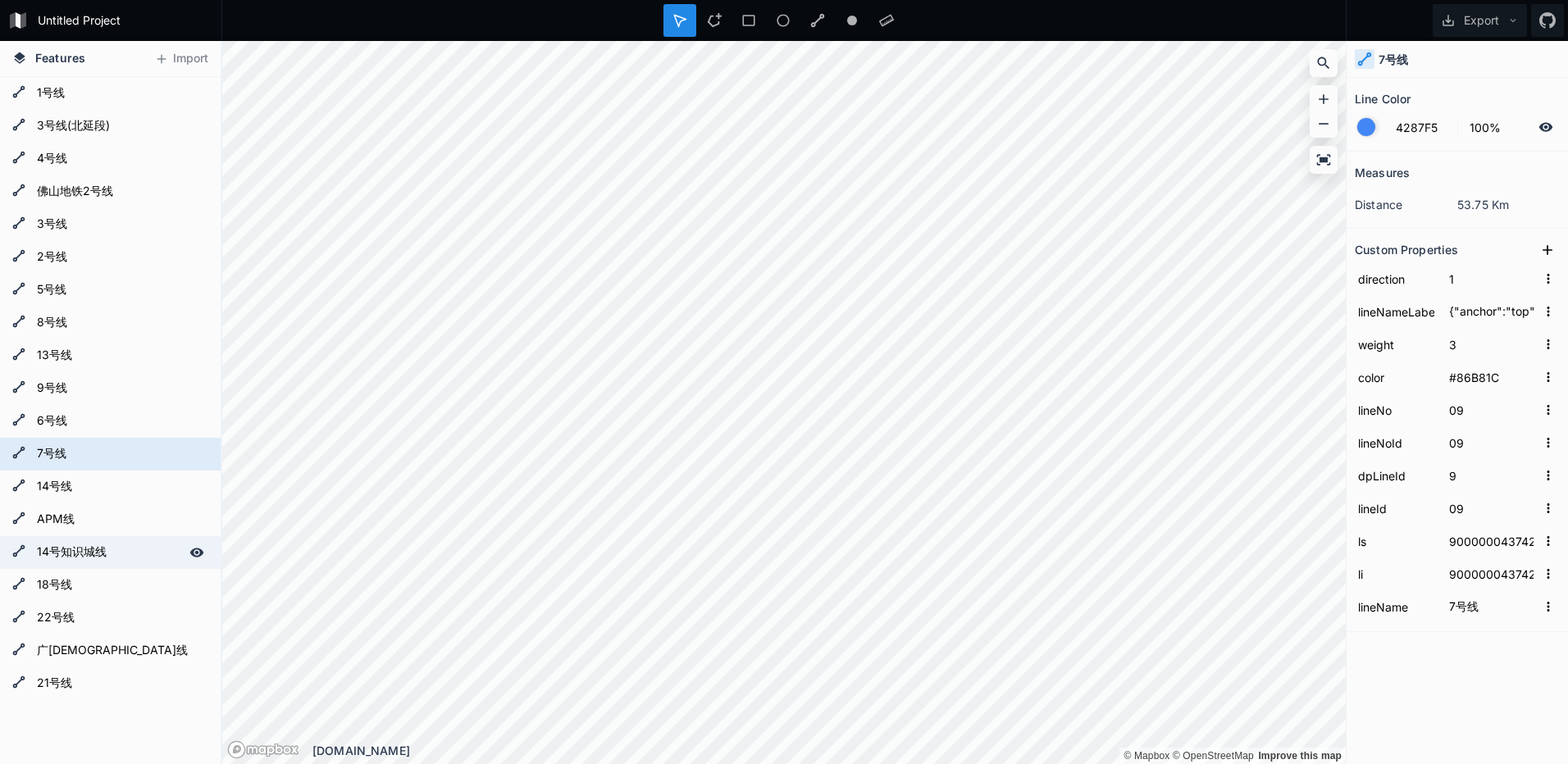
click at [31, 568] on div "14号知识城线" at bounding box center [110, 552] width 221 height 33
type input "{"anchor":"top","backColor":"#871C2A","cnLabel":"14号知识城线","color":"#FFFFFF","en…"
type input "#871C2A"
type input "14"
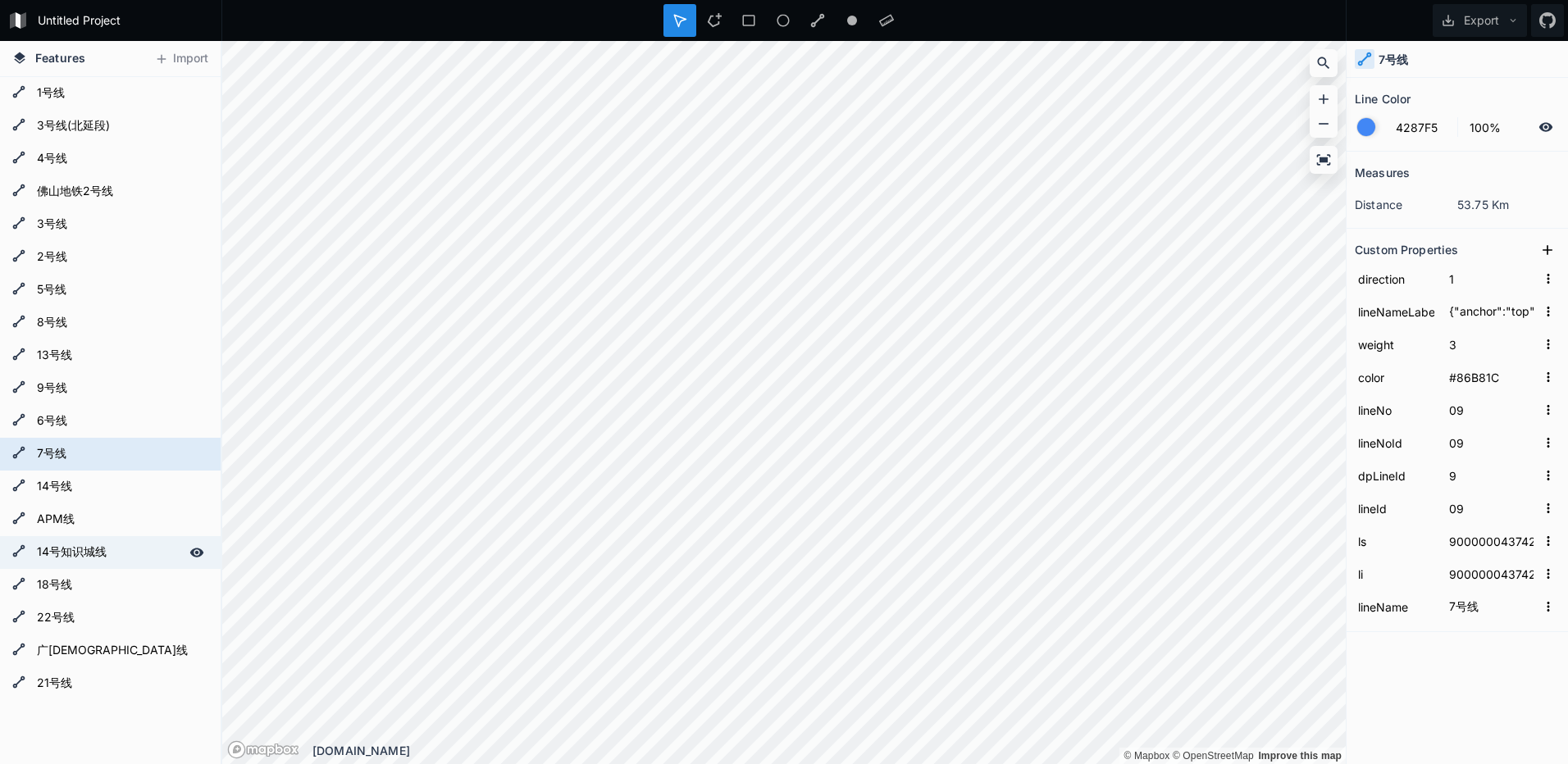
type input "14"
type input "900000074703"
type input "900000074703|900000074704"
type input "14号知识城线"
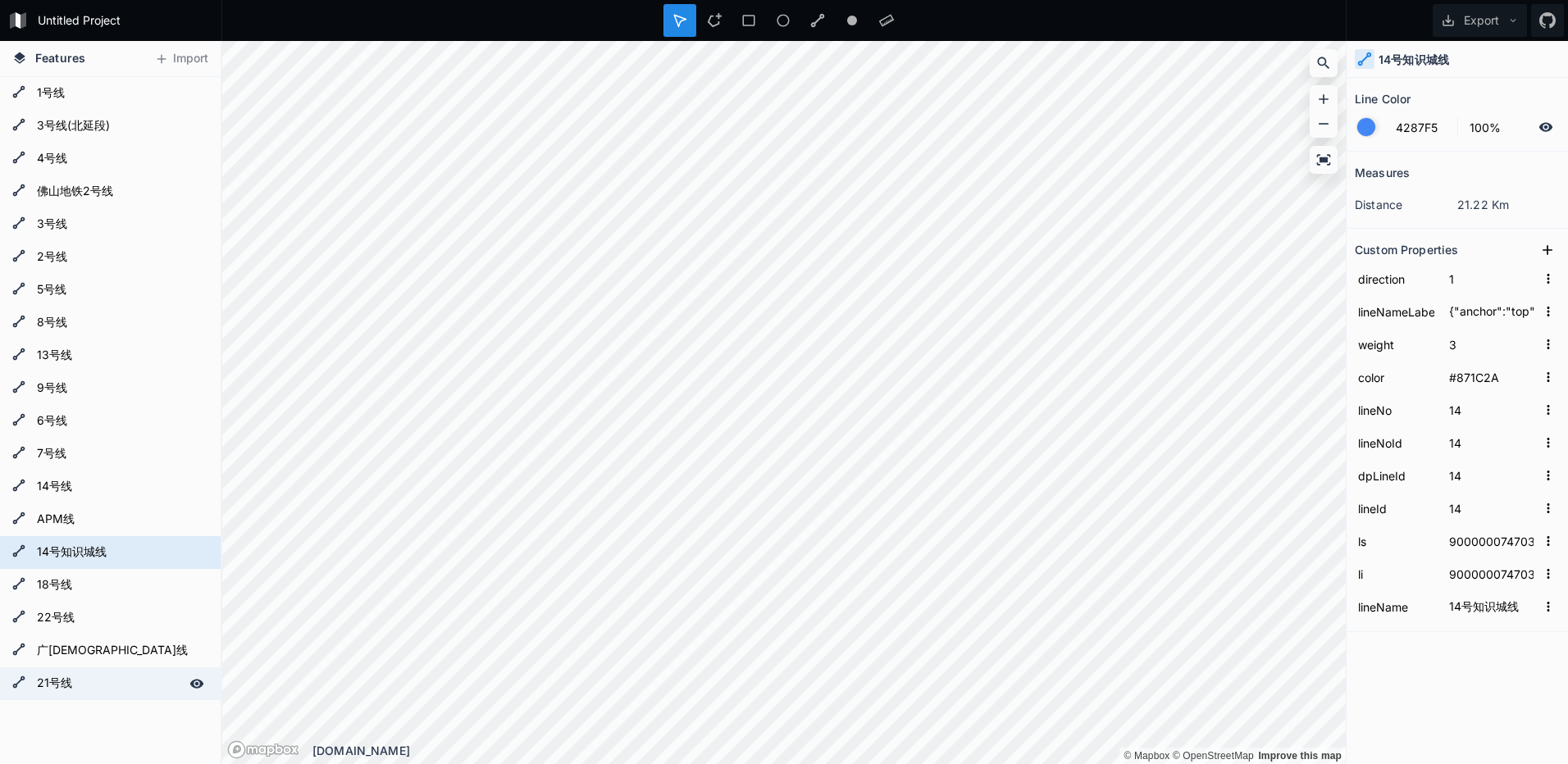
click at [69, 684] on form "21号线" at bounding box center [108, 683] width 153 height 24
type input "{"anchor":"top","backColor":"#0C1335","cnLabel":"21号线","color":"#FFFFFF","enLab…"
type input "#0C1335"
type input "16"
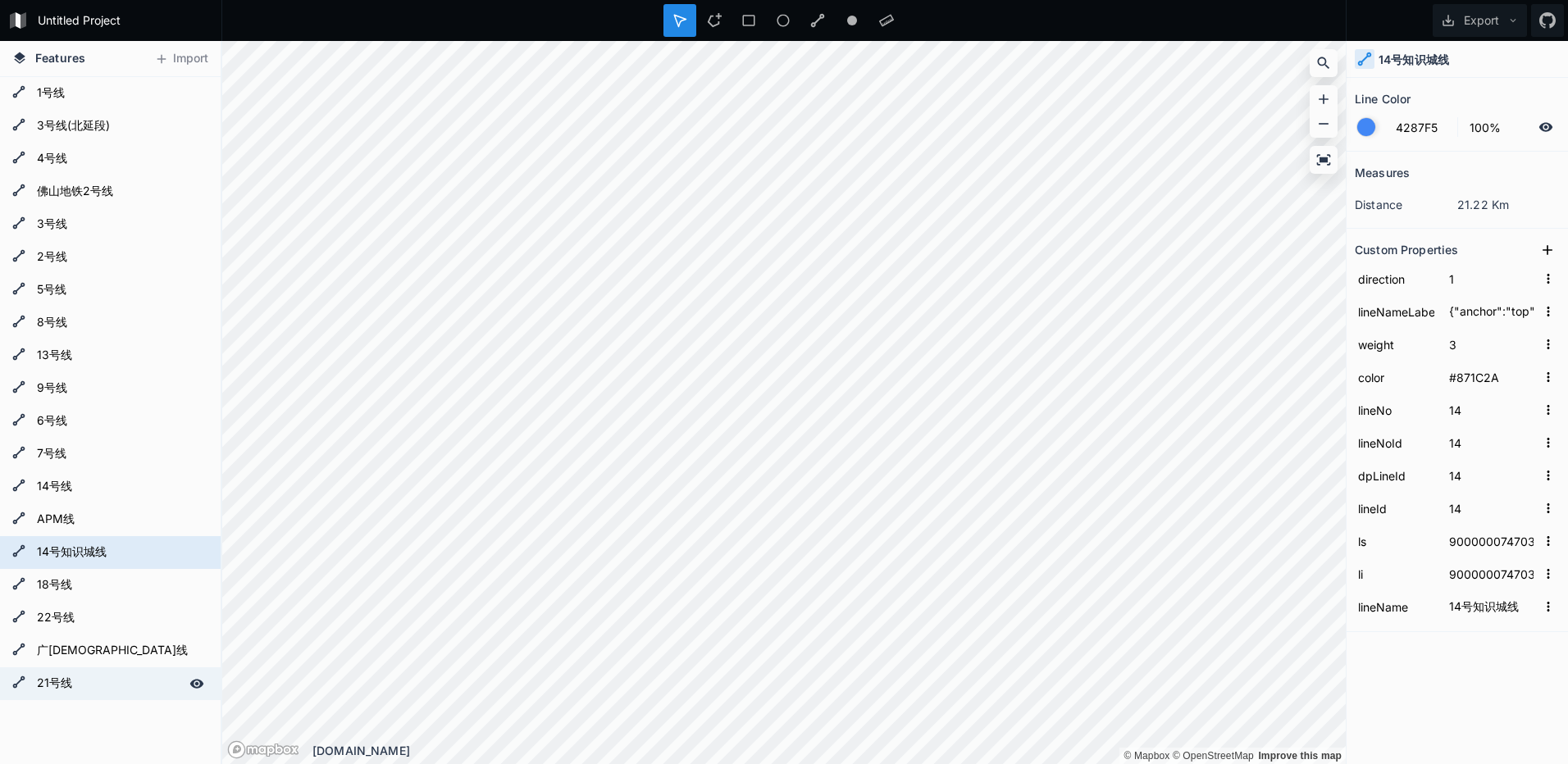
type input "16"
type input "900000046003"
type input "900000046003|900000046004"
type input "21号线"
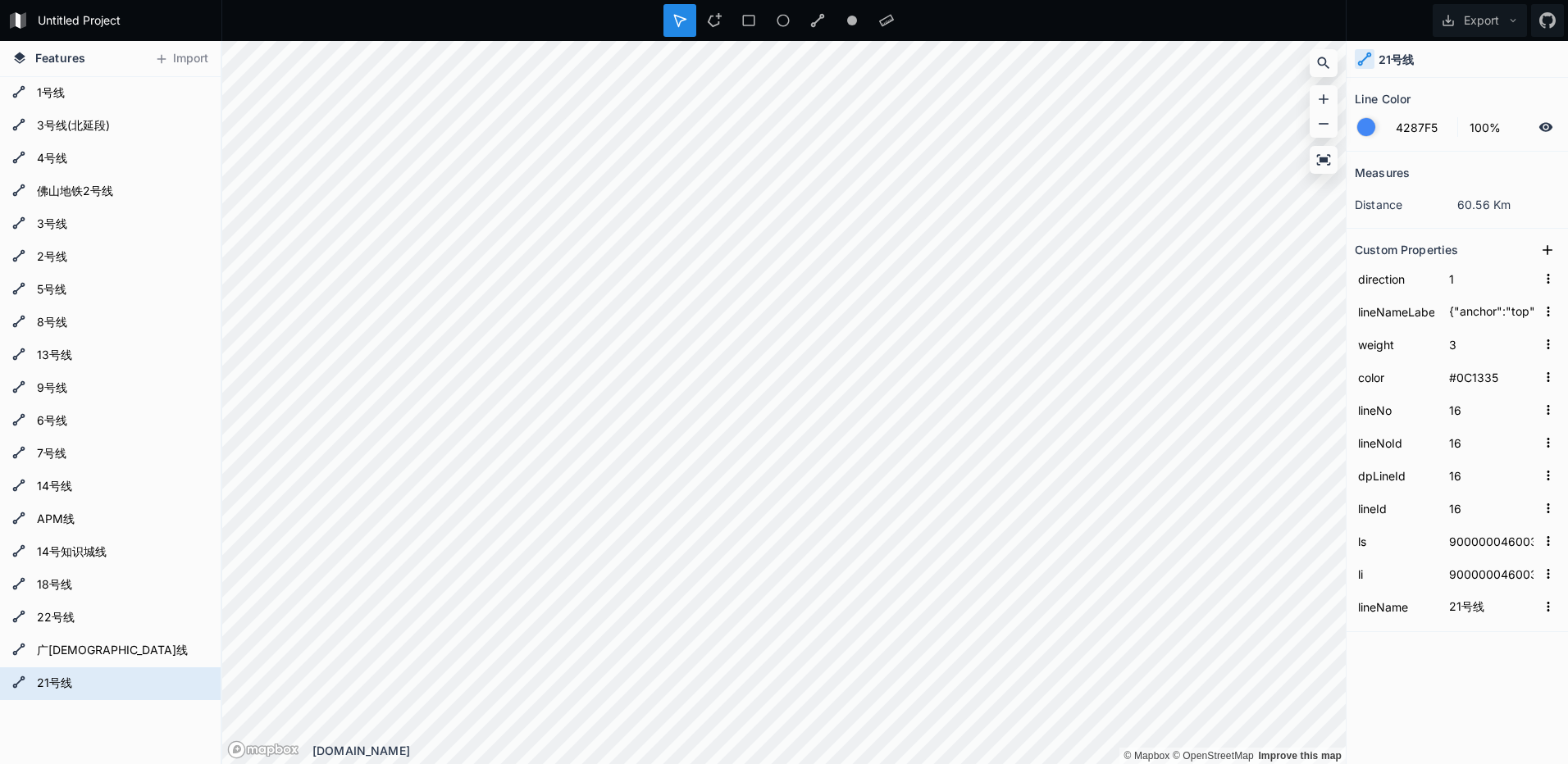
click at [98, 736] on div "21号线 广佛线 22号线 18号线 14号知识城线 APM线 14号线 7号线 6号线 9号线 13号线 8号线 5号线 2号线 3号线 佛山地铁2号线 4…" at bounding box center [110, 511] width 221 height 869
click at [46, 55] on span "Features" at bounding box center [60, 57] width 50 height 17
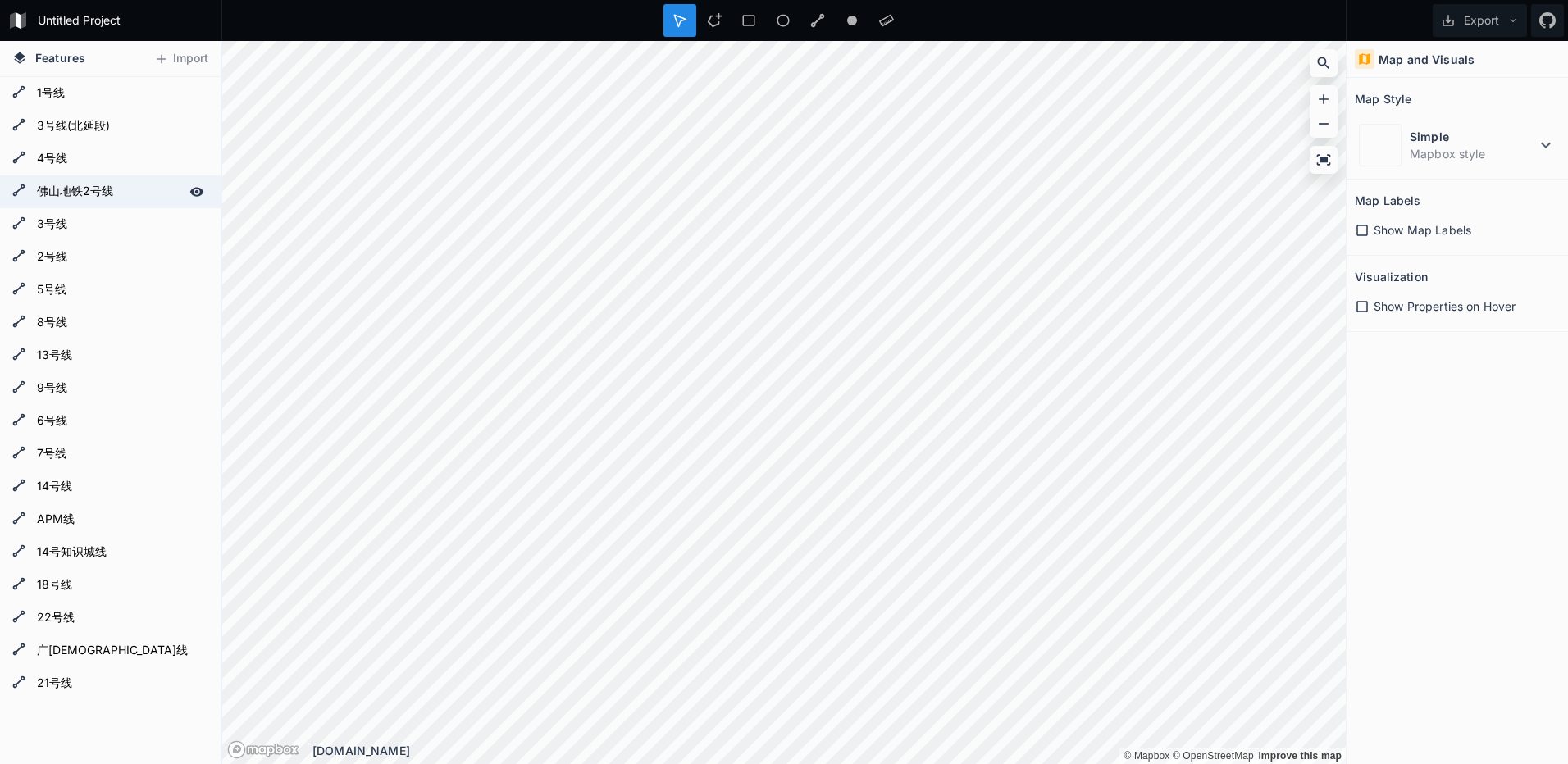
click at [48, 194] on form "佛山地铁2号线" at bounding box center [108, 191] width 153 height 24
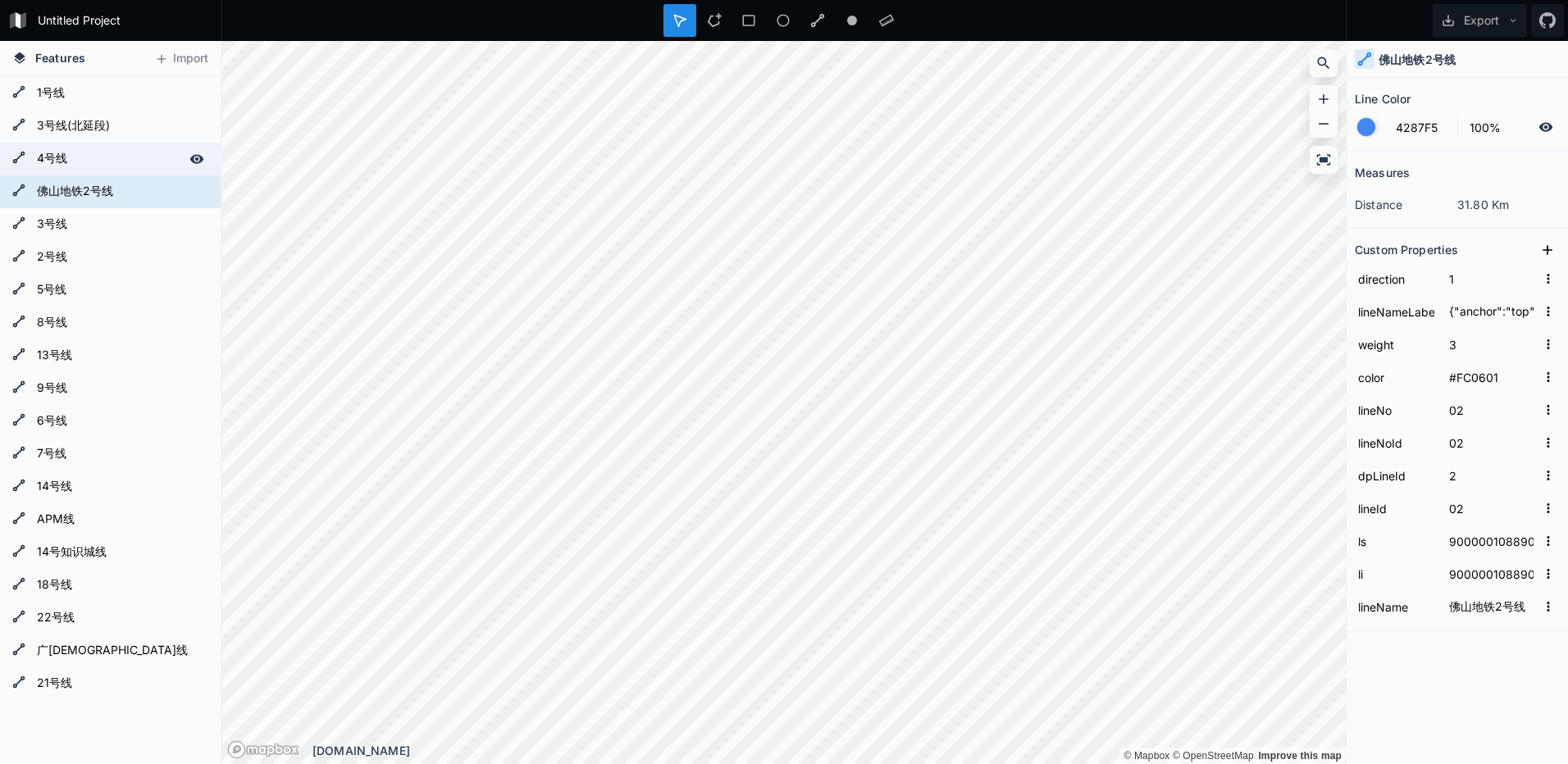
click at [69, 160] on form "4号线" at bounding box center [108, 158] width 153 height 24
type input "{"anchor":"top","backColor":"#018237","cnLabel":"4号线","color":"#FFFFFF","enLabe…"
type input "#018237"
type input "06"
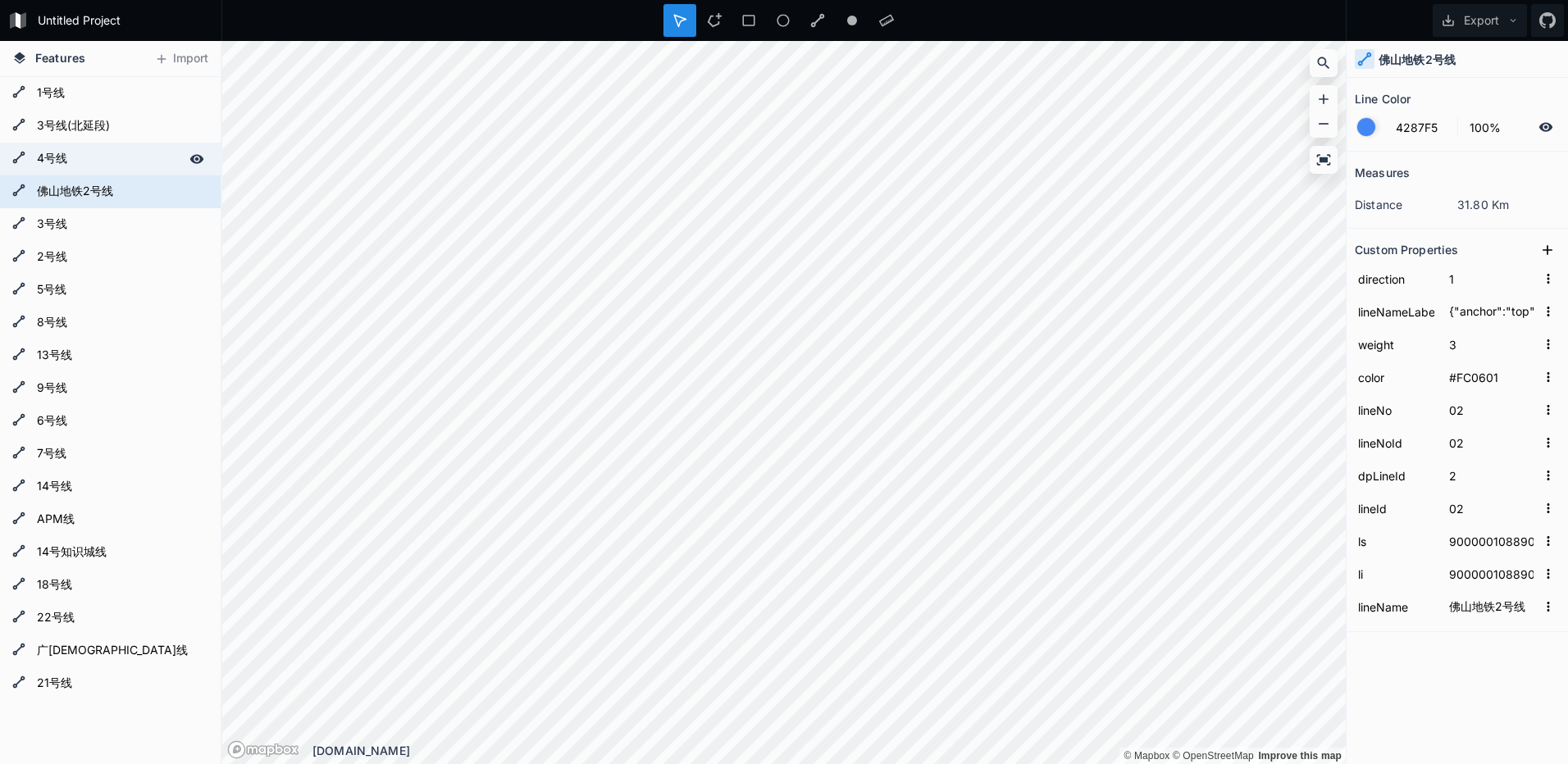
type input "6"
type input "06"
type input "440100023035"
type input "440100023035|440100023036"
type input "4号线"
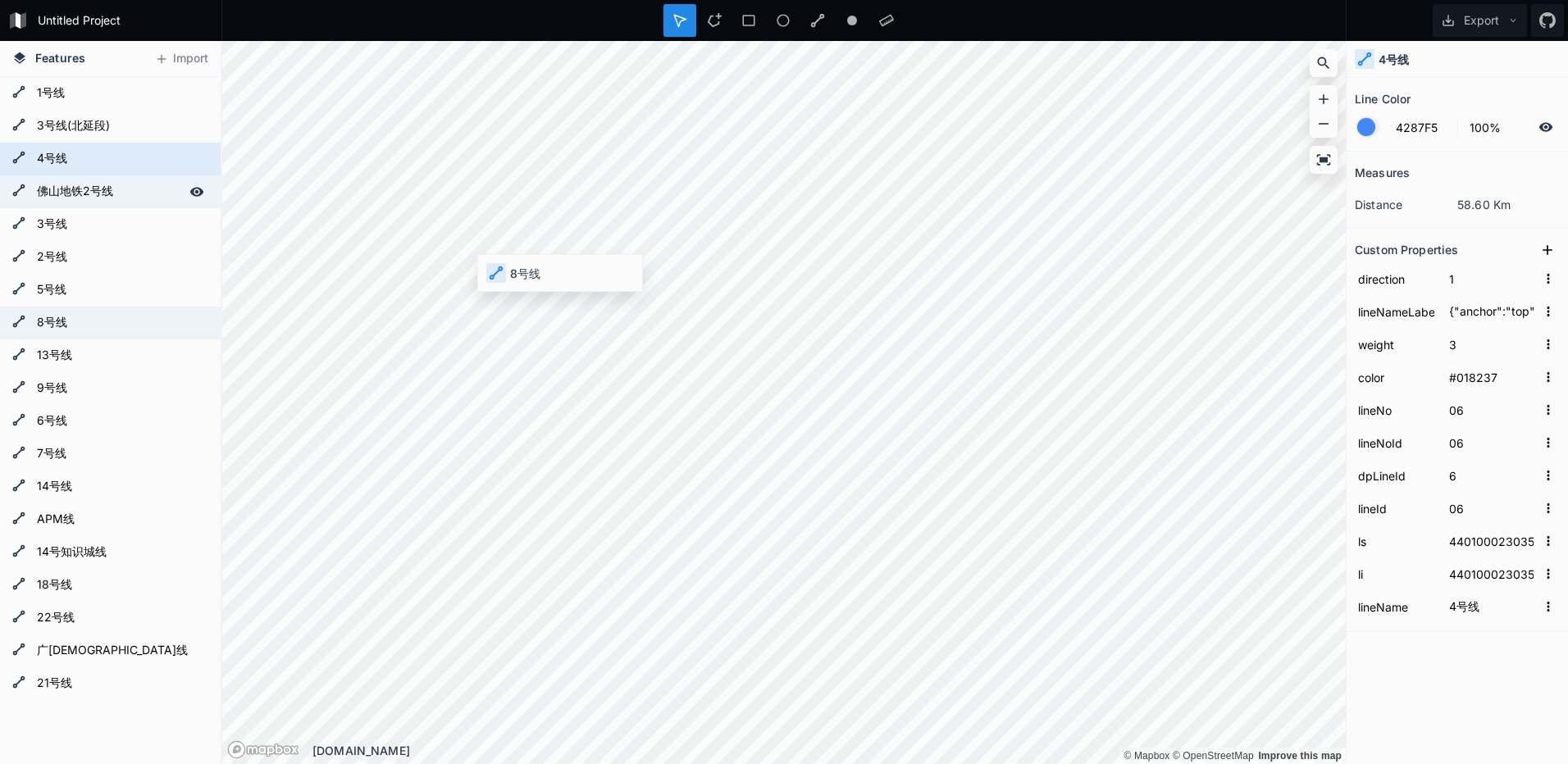
type input "{"anchor":"top","backColor":"#008187","cnLabel":"8号线","color":"#FFFFFF","enLabe…"
type input "#008187"
type input "10"
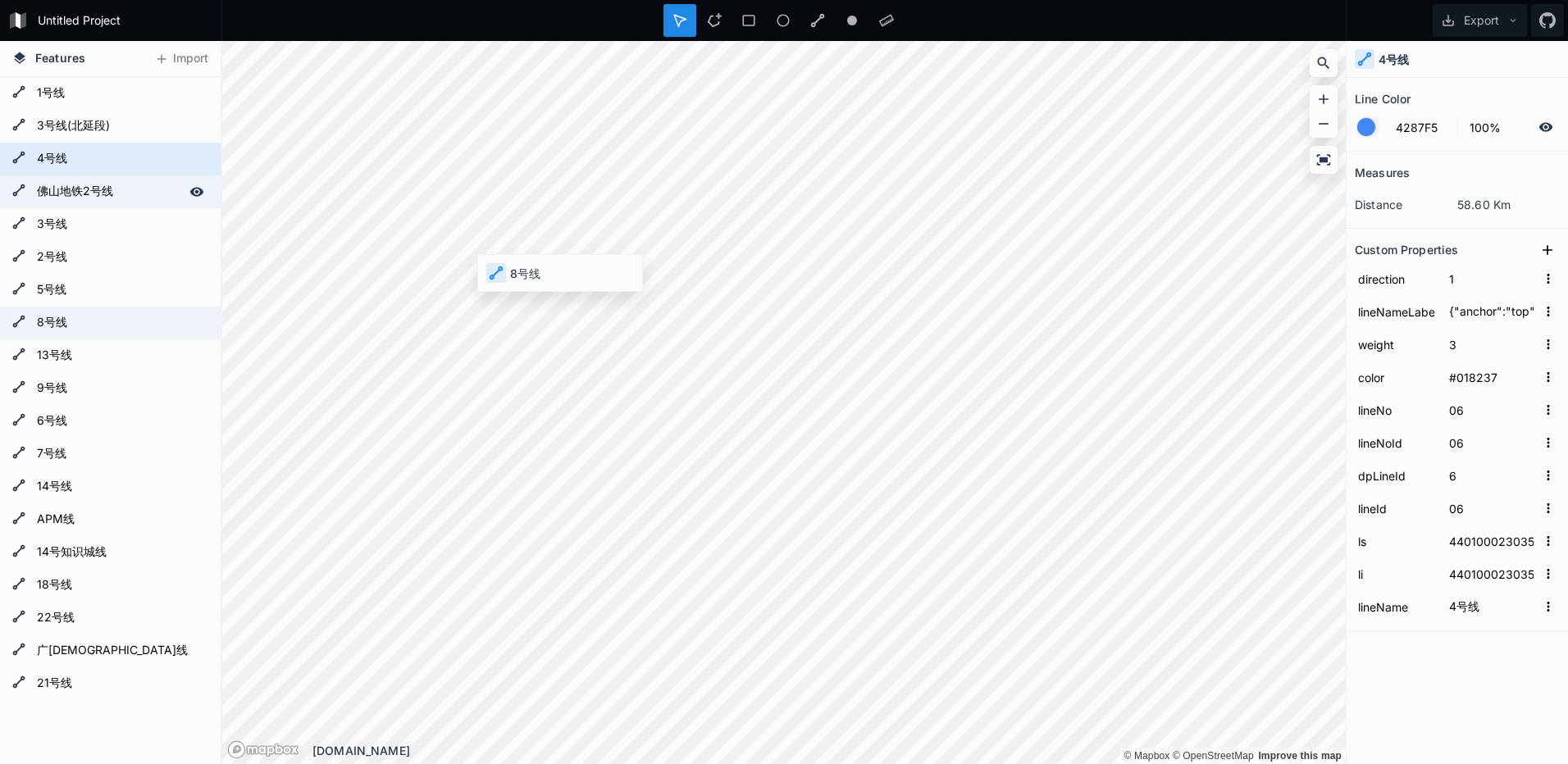
type input "10"
type input "440100023047"
type input "440100023047|440100023048"
type input "8号线"
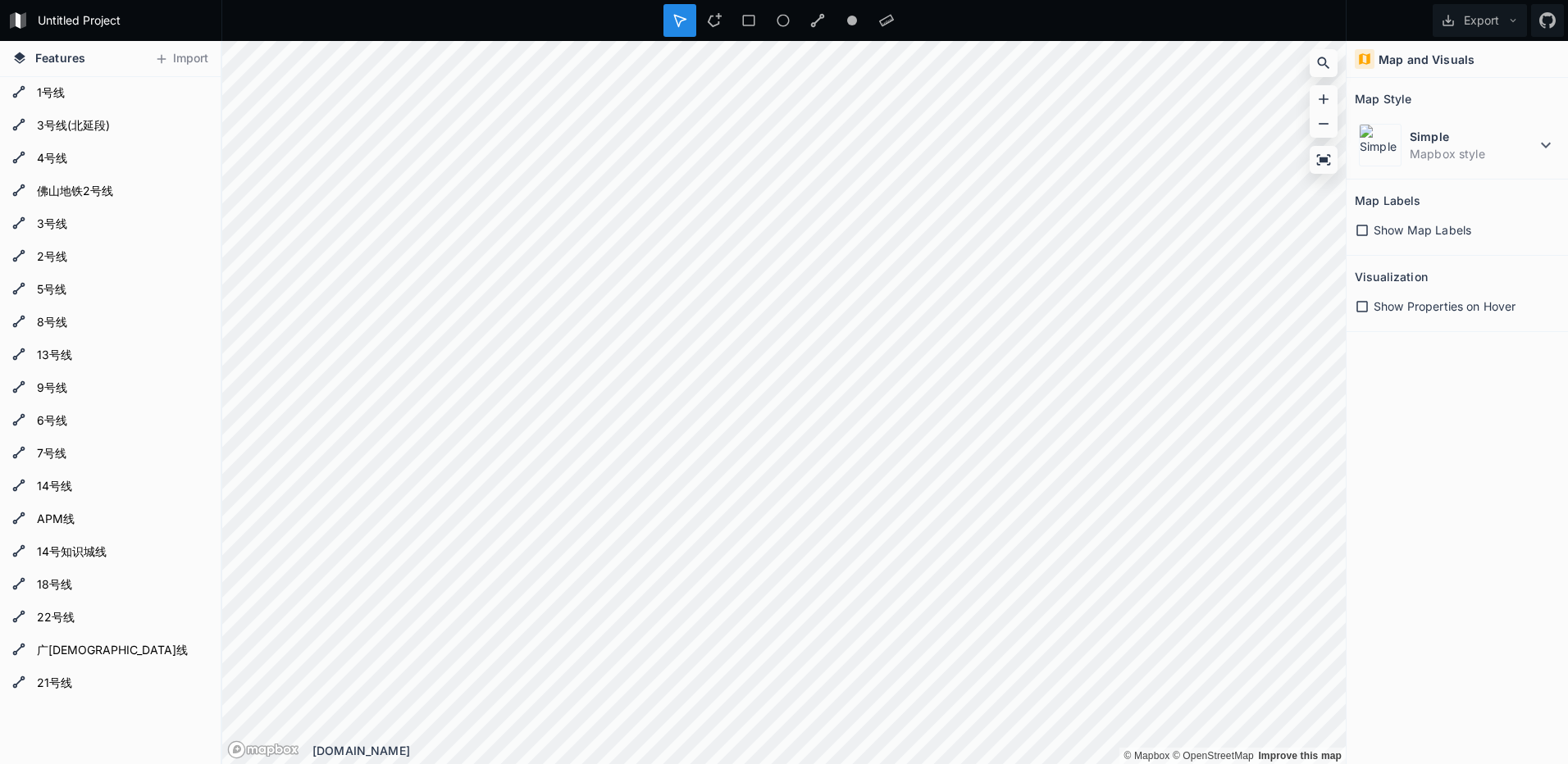
click at [50, 20] on form "Untitled Project" at bounding box center [124, 20] width 185 height 24
click at [50, 20] on input "Untitled Project" at bounding box center [124, 20] width 185 height 24
click at [1037, 18] on div at bounding box center [783, 21] width 1125 height 41
click at [1429, 229] on span "Show Map Labels" at bounding box center [1422, 229] width 98 height 17
click at [1402, 234] on span "Show Map Labels" at bounding box center [1422, 229] width 98 height 17
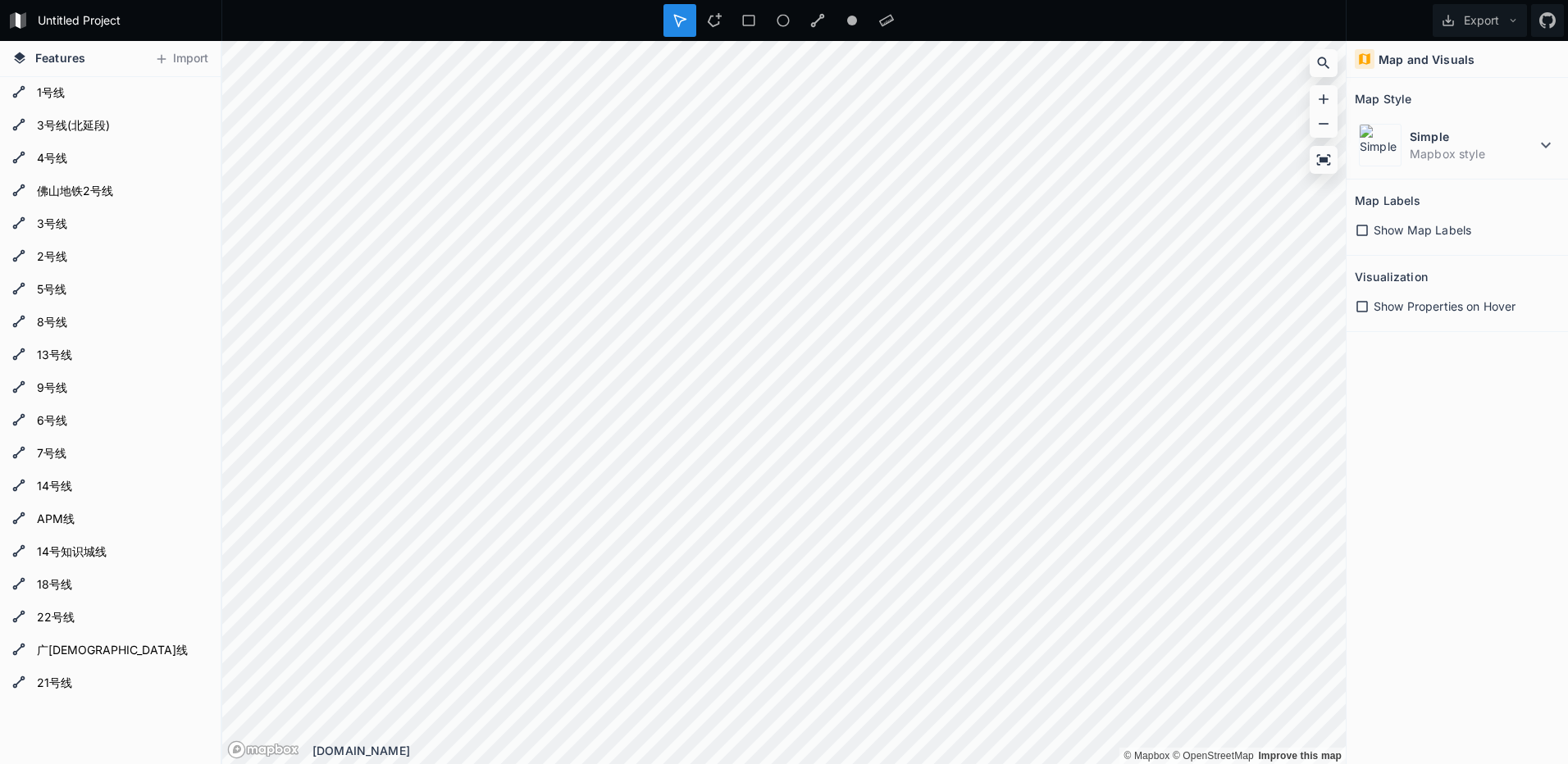
click at [1402, 305] on span "Show Properties on Hover" at bounding box center [1444, 306] width 142 height 17
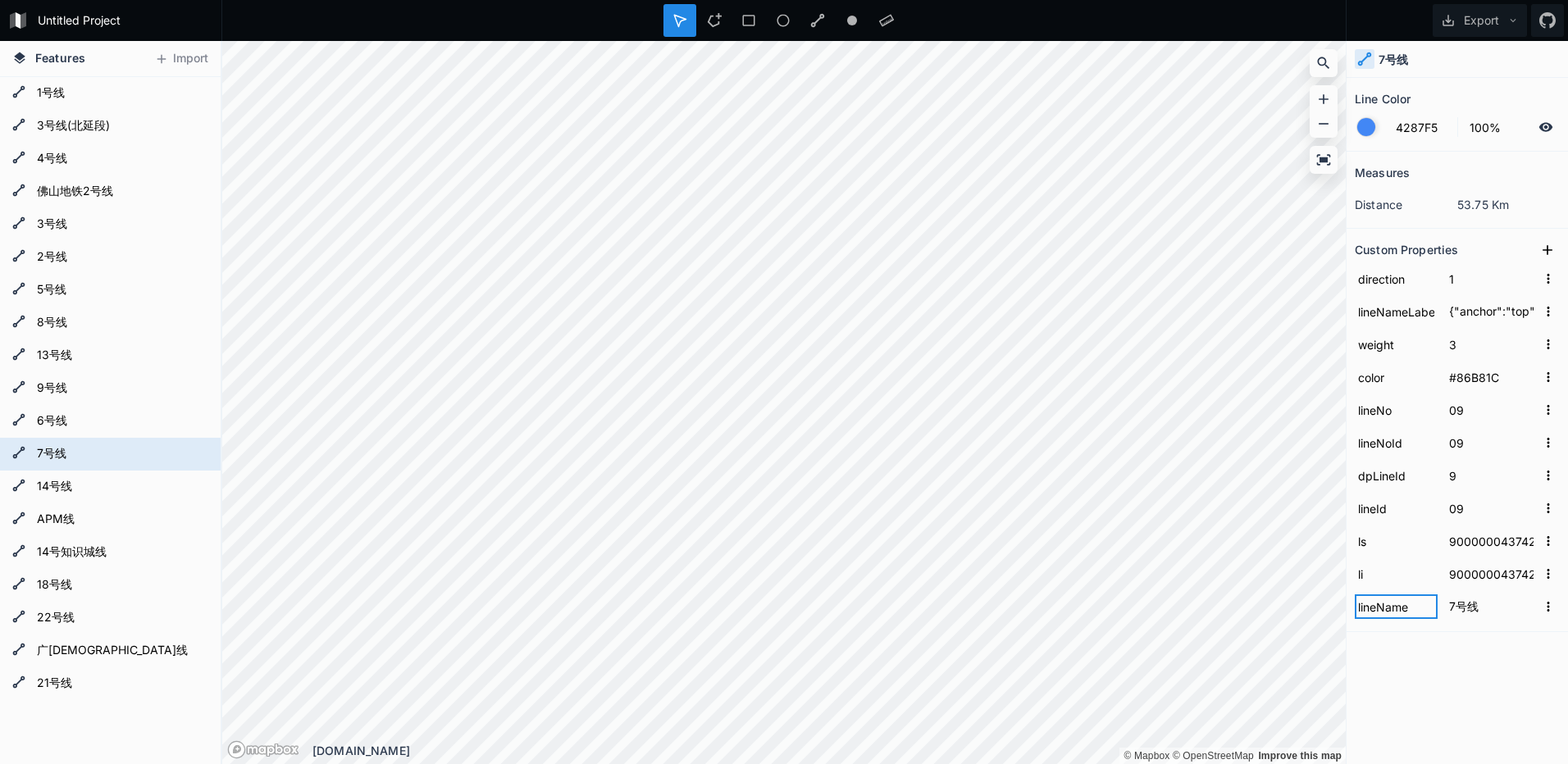
click at [1393, 614] on input "lineName" at bounding box center [1396, 606] width 83 height 24
click at [1403, 665] on div "Measures distance 53.75 Km Custom Properties direction 1 lineNameLabel {"anchor…" at bounding box center [1457, 417] width 221 height 531
click at [1454, 661] on div "Measures distance 53.75 Km Custom Properties direction 1 lineNameLabel {"anchor…" at bounding box center [1457, 417] width 221 height 531
click at [1547, 283] on icon "button" at bounding box center [1548, 278] width 14 height 14
click at [1386, 250] on h2 "Custom Properties" at bounding box center [1406, 250] width 103 height 25
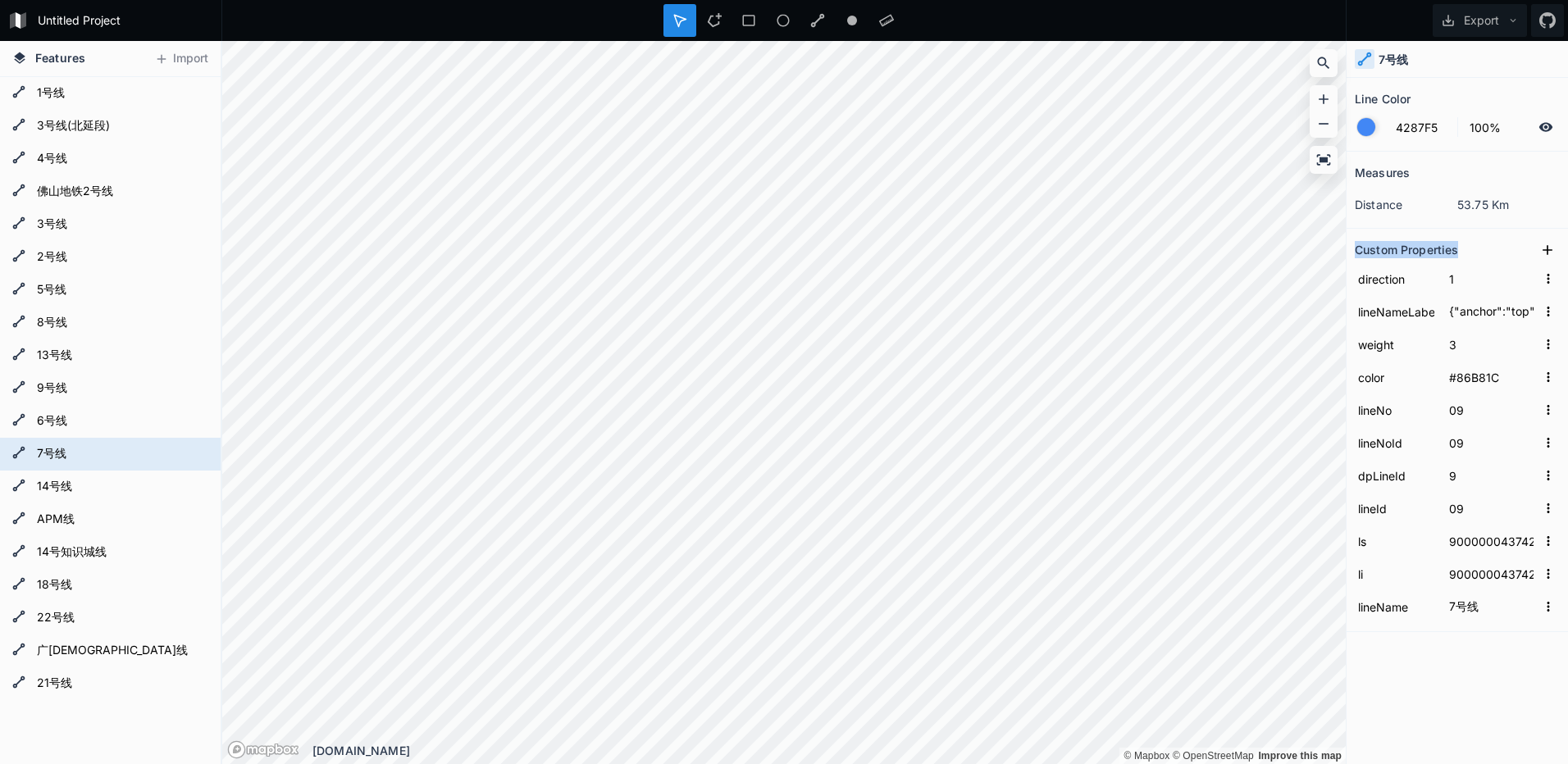
drag, startPoint x: 1358, startPoint y: 249, endPoint x: 1469, endPoint y: 257, distance: 111.3
click at [1469, 257] on div "Custom Properties" at bounding box center [1457, 250] width 205 height 25
drag, startPoint x: 1509, startPoint y: 205, endPoint x: 1429, endPoint y: 206, distance: 80.0
click at [1430, 206] on dl "distance 53.75 Km" at bounding box center [1457, 205] width 205 height 30
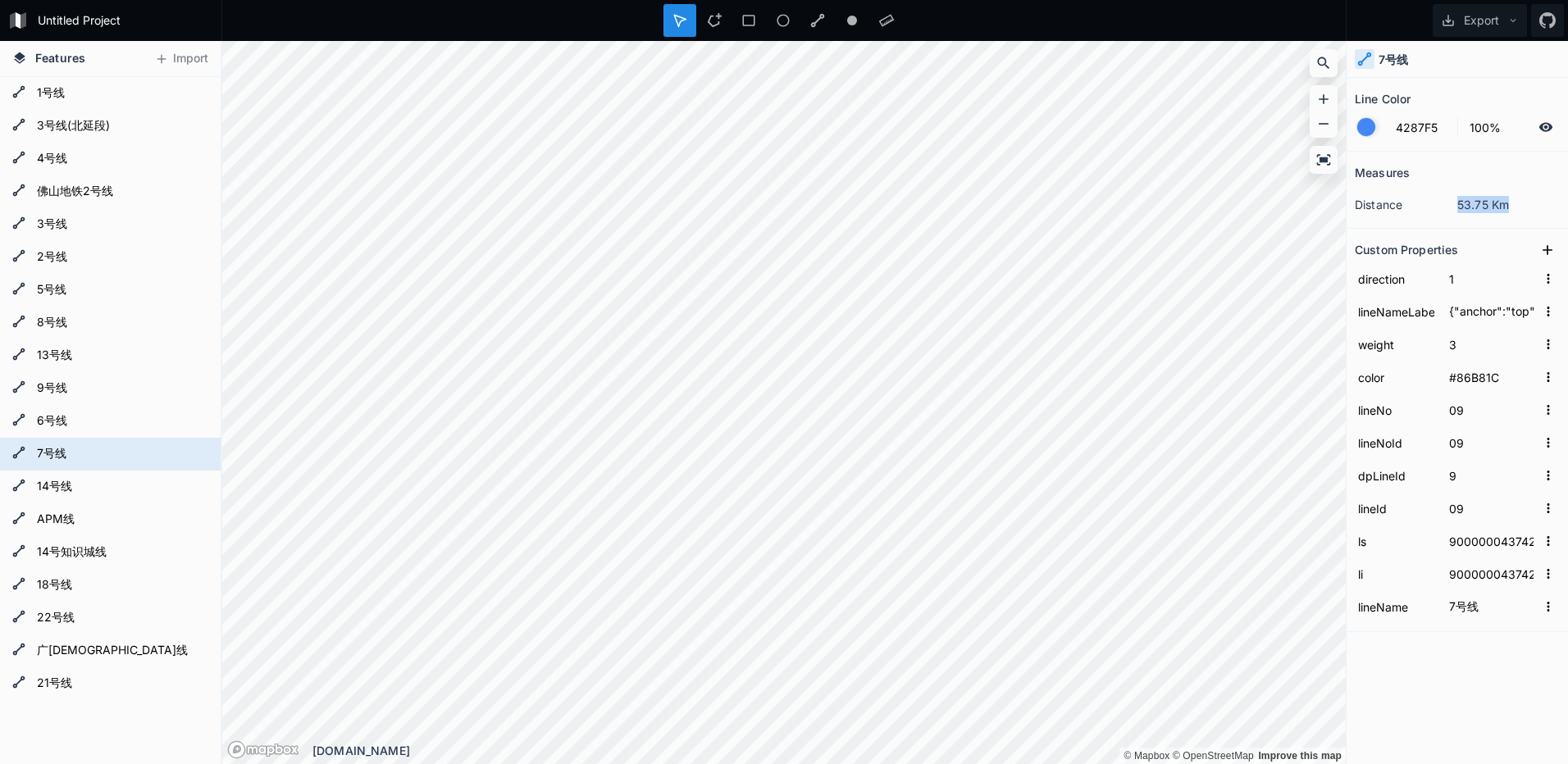
click at [1429, 206] on dt "distance" at bounding box center [1406, 204] width 103 height 17
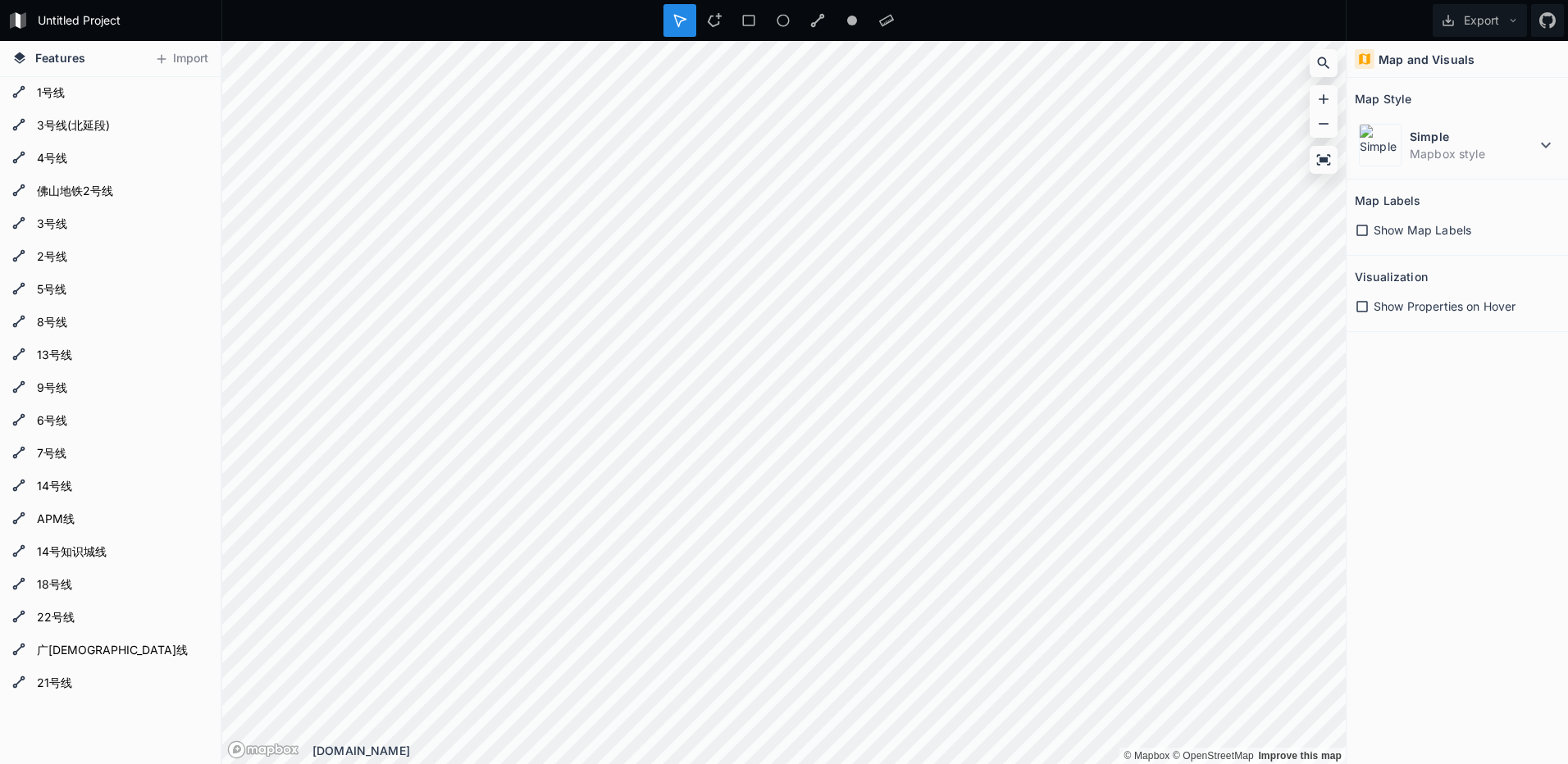
click at [1449, 310] on span "Show Properties on Hover" at bounding box center [1444, 306] width 142 height 17
click at [1358, 232] on icon at bounding box center [1362, 230] width 12 height 12
click at [1326, 748] on span "Toggle attribution" at bounding box center [1327, 746] width 10 height 18
click at [1331, 739] on span "Toggle attribution" at bounding box center [1327, 746] width 10 height 18
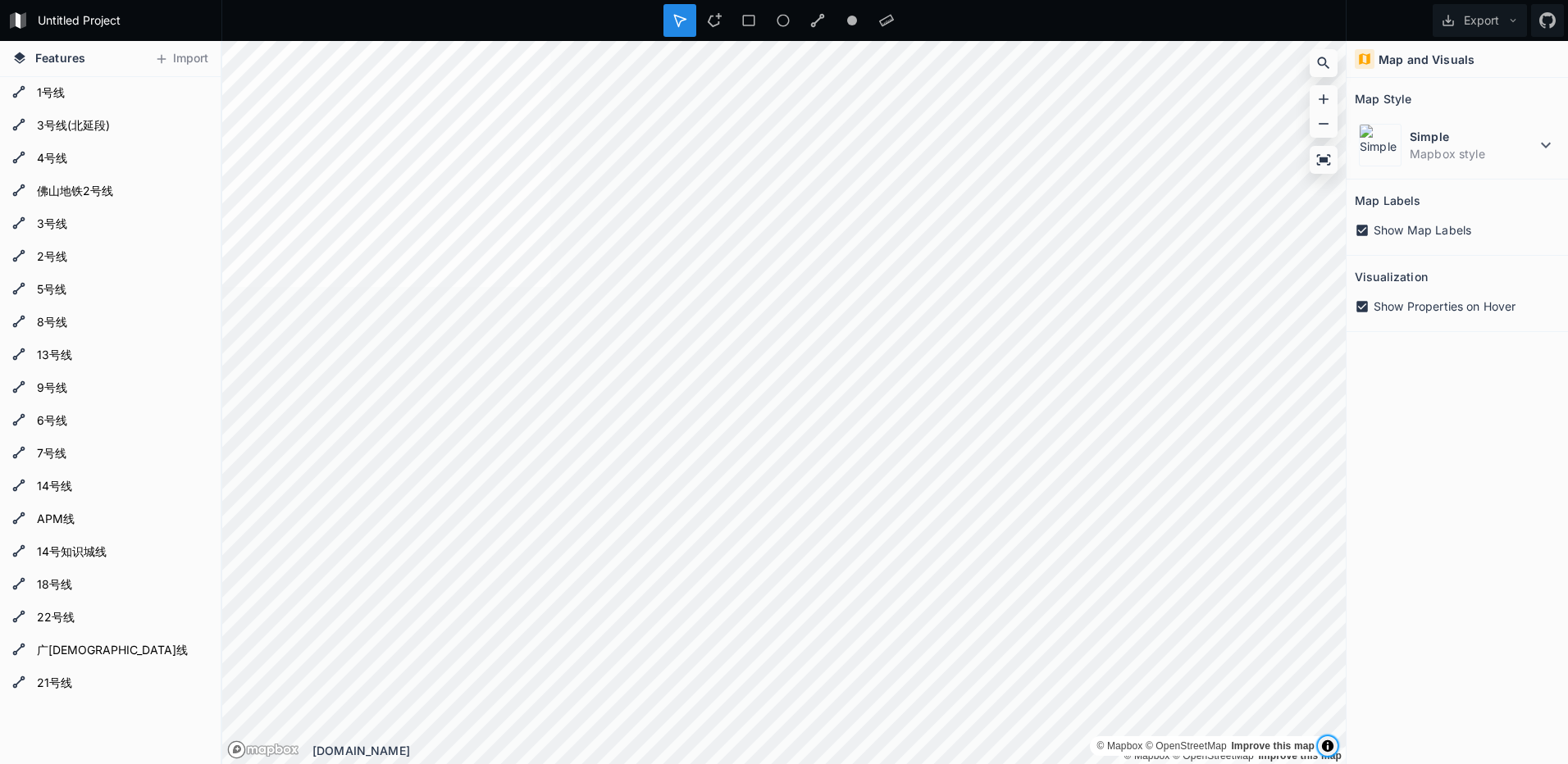
click at [1331, 740] on span "Toggle attribution" at bounding box center [1327, 746] width 10 height 18
click at [1461, 152] on dd "Mapbox style" at bounding box center [1472, 153] width 126 height 17
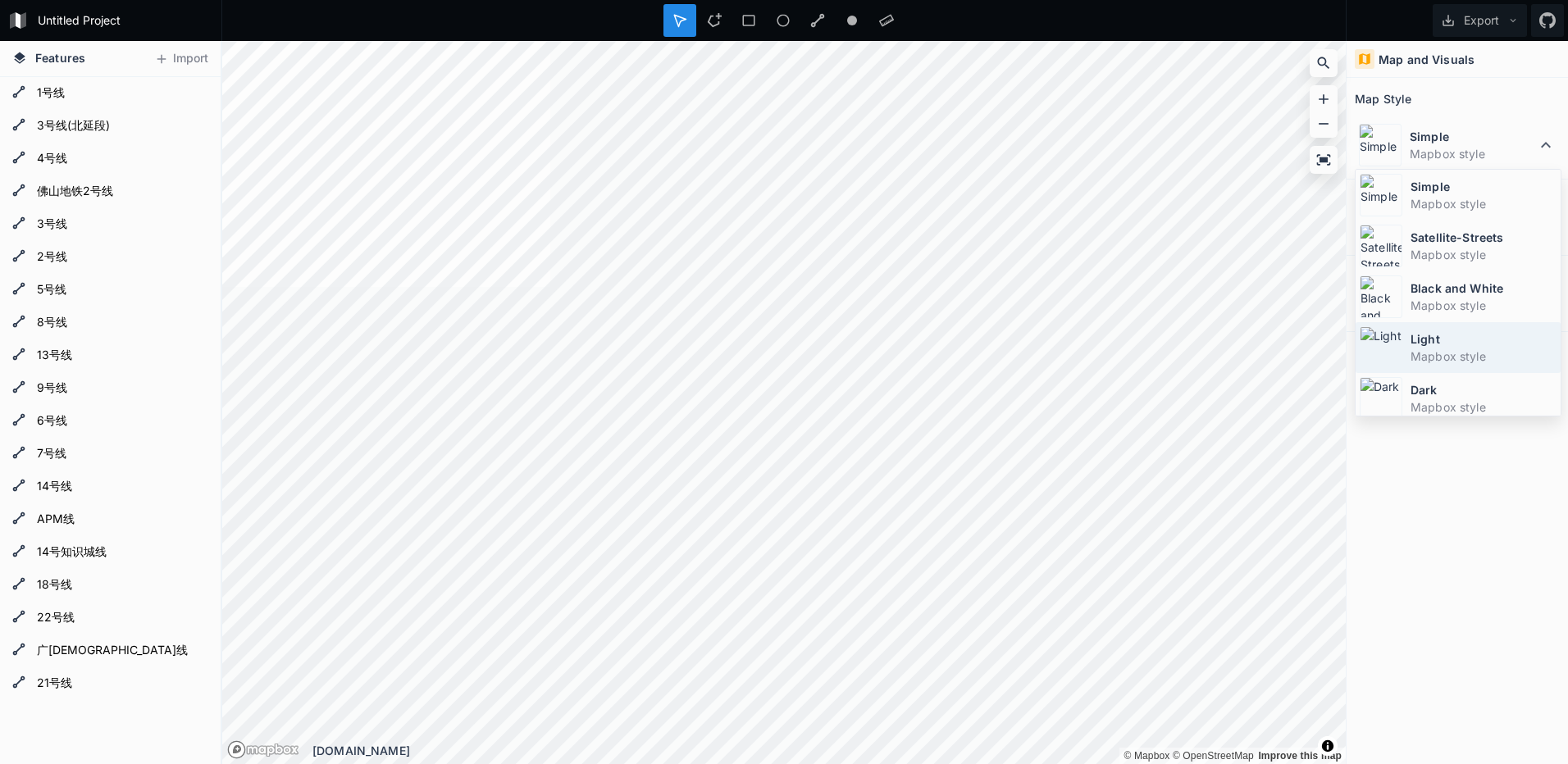
click at [1437, 344] on dt "Light" at bounding box center [1483, 338] width 146 height 17
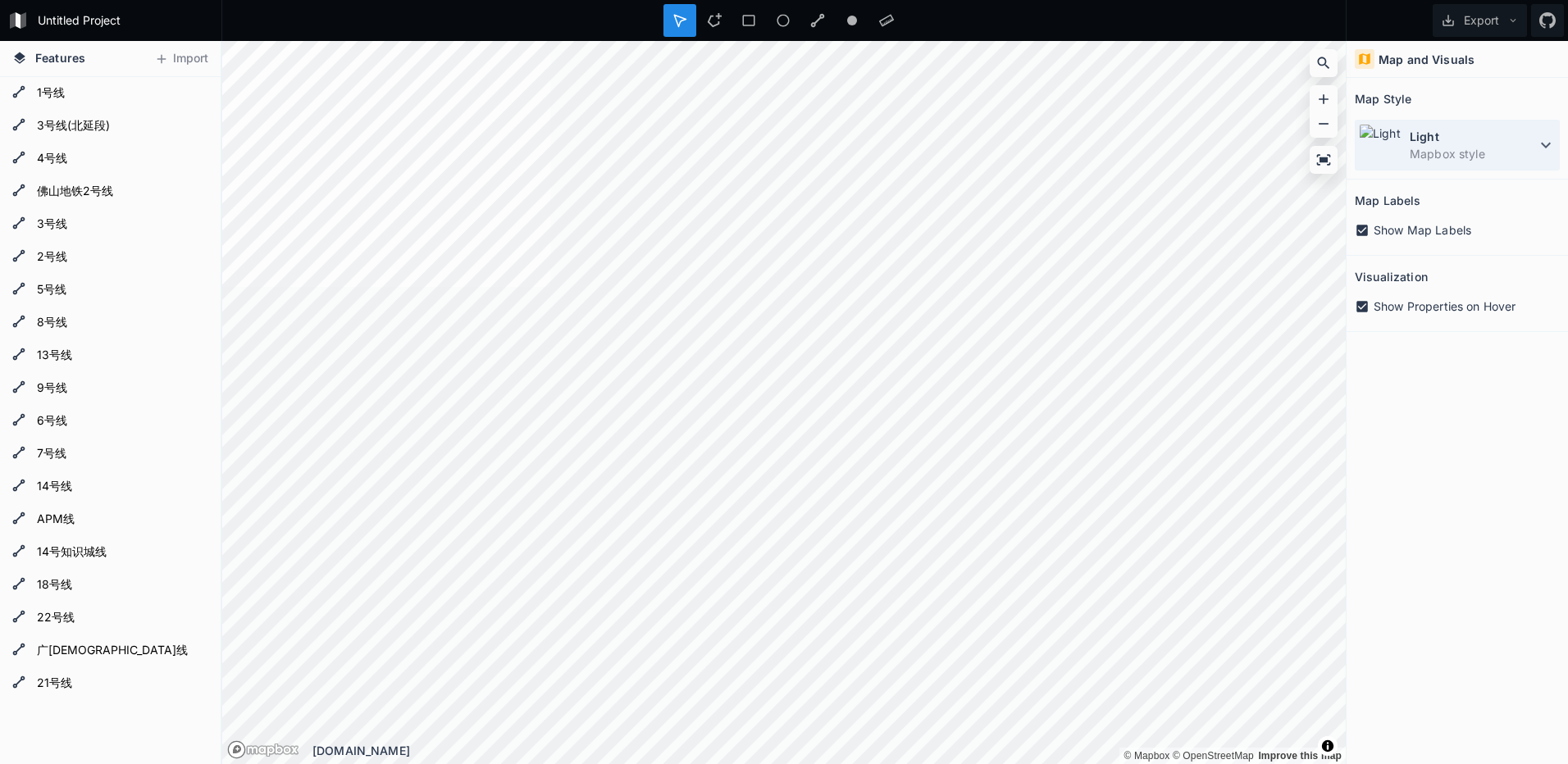
click at [1465, 149] on dd "Mapbox style" at bounding box center [1472, 153] width 126 height 17
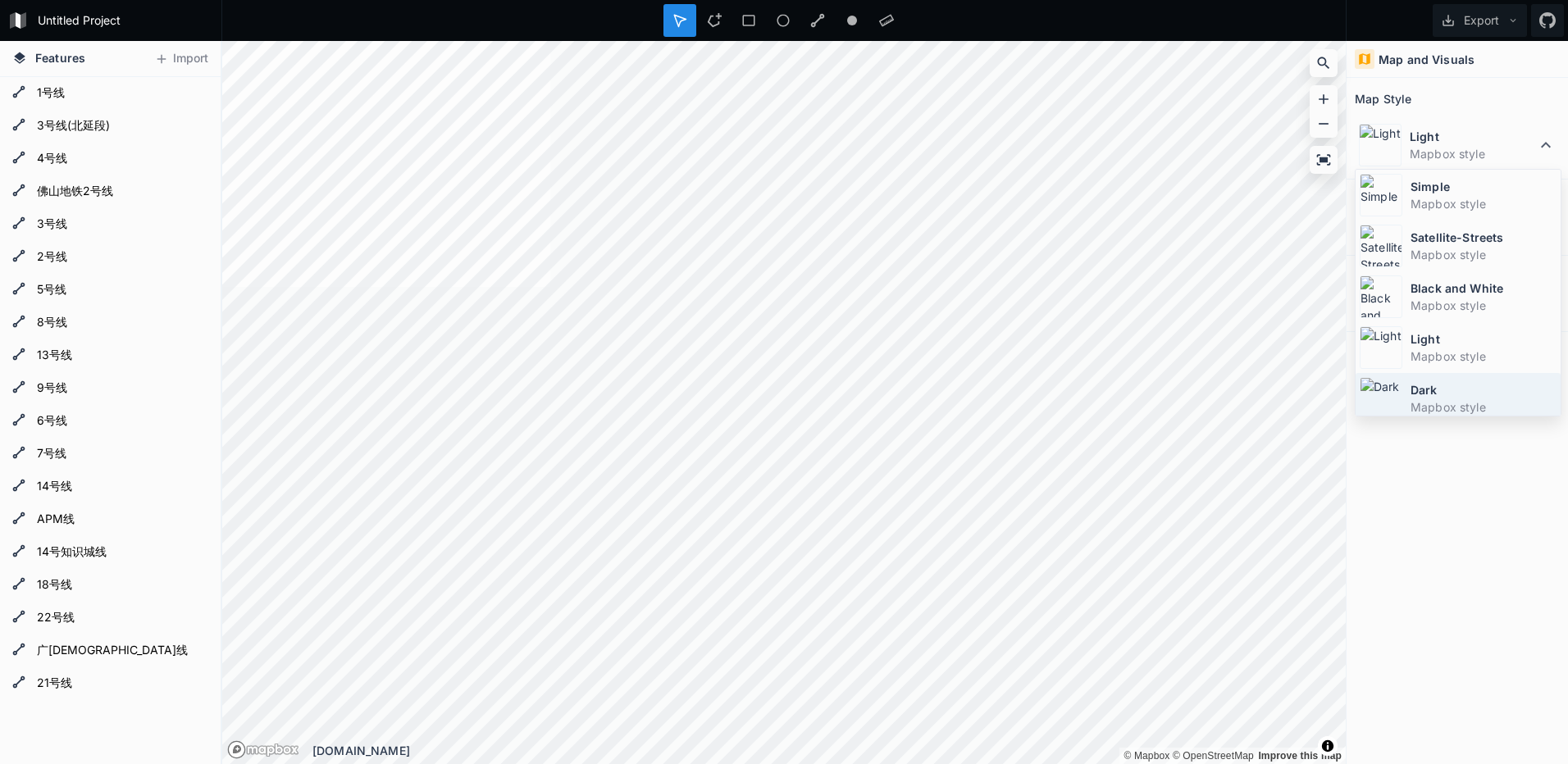
click at [1440, 392] on dt "Dark" at bounding box center [1483, 389] width 146 height 17
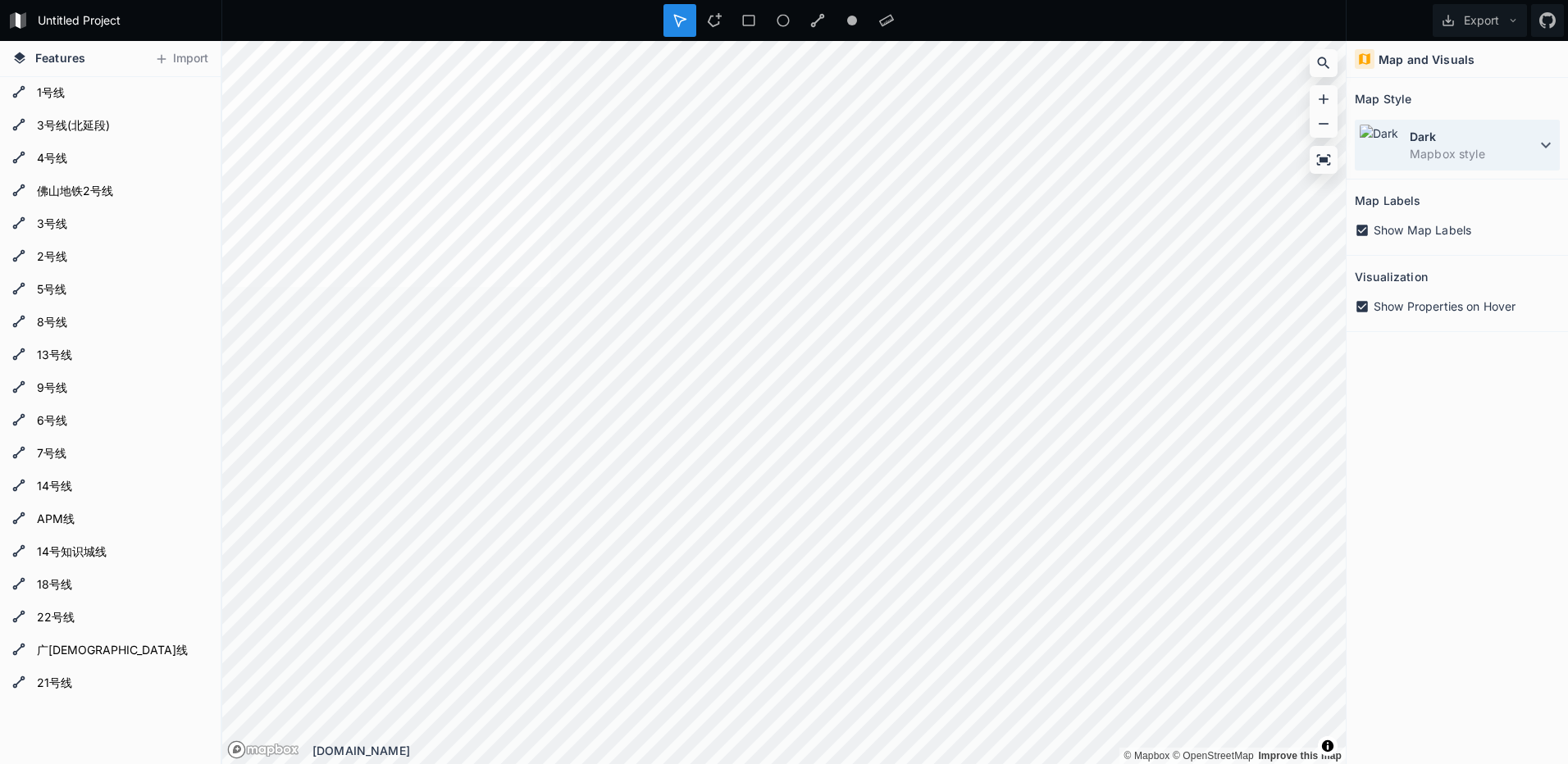
click at [1440, 160] on dd "Mapbox style" at bounding box center [1472, 153] width 126 height 17
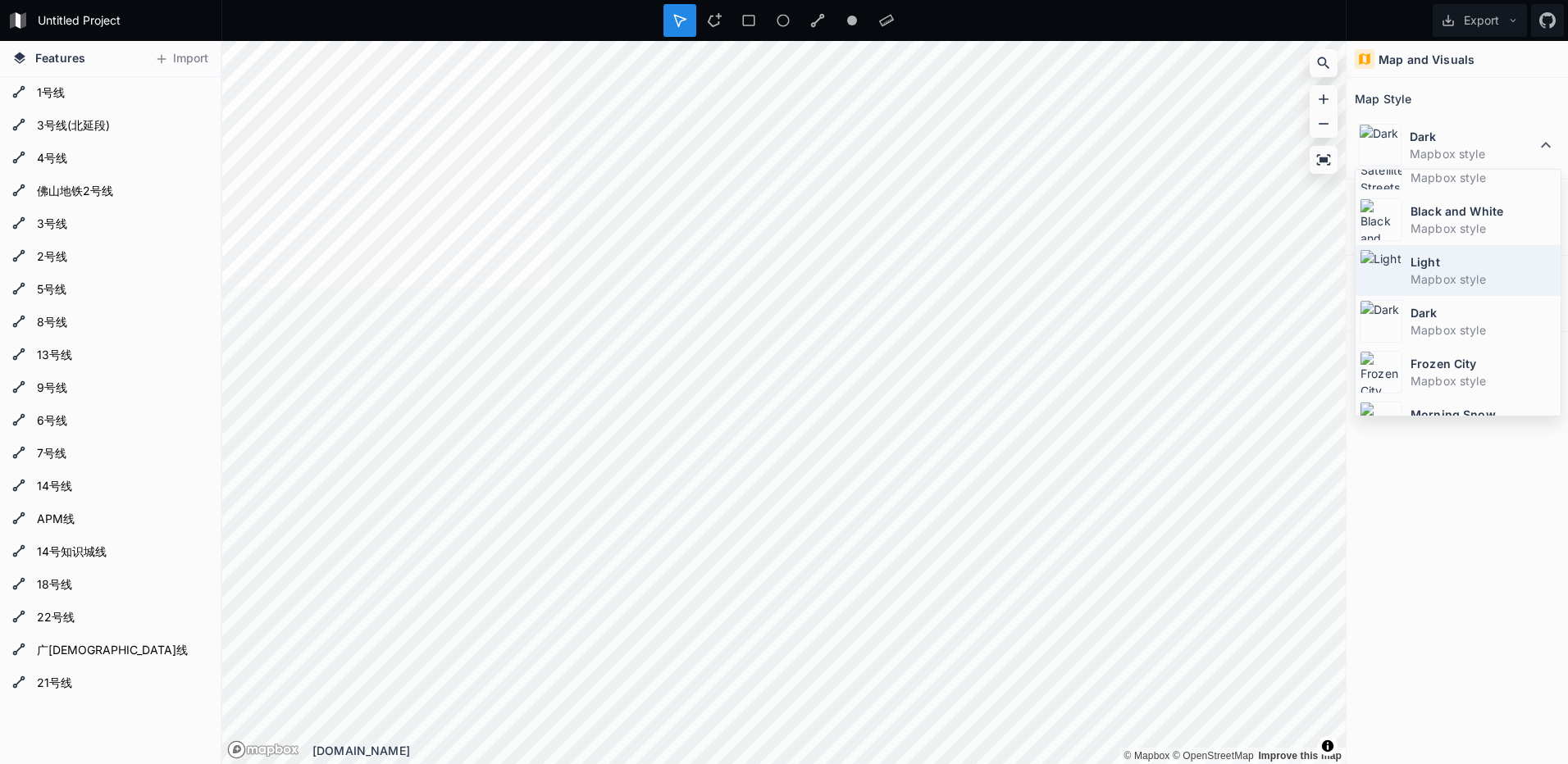
scroll to position [110, 0]
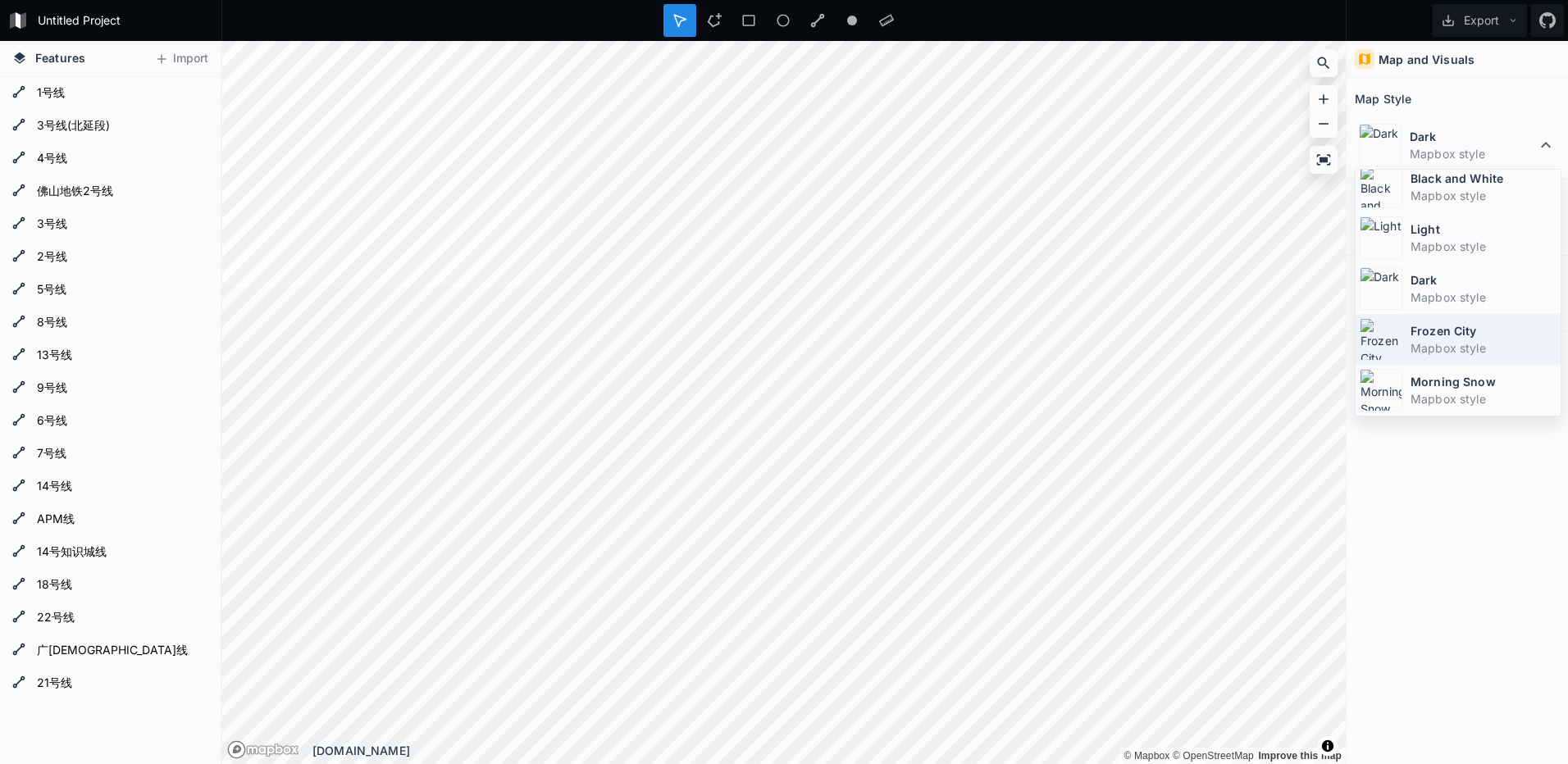
click at [1474, 334] on dt "Frozen City" at bounding box center [1483, 330] width 146 height 17
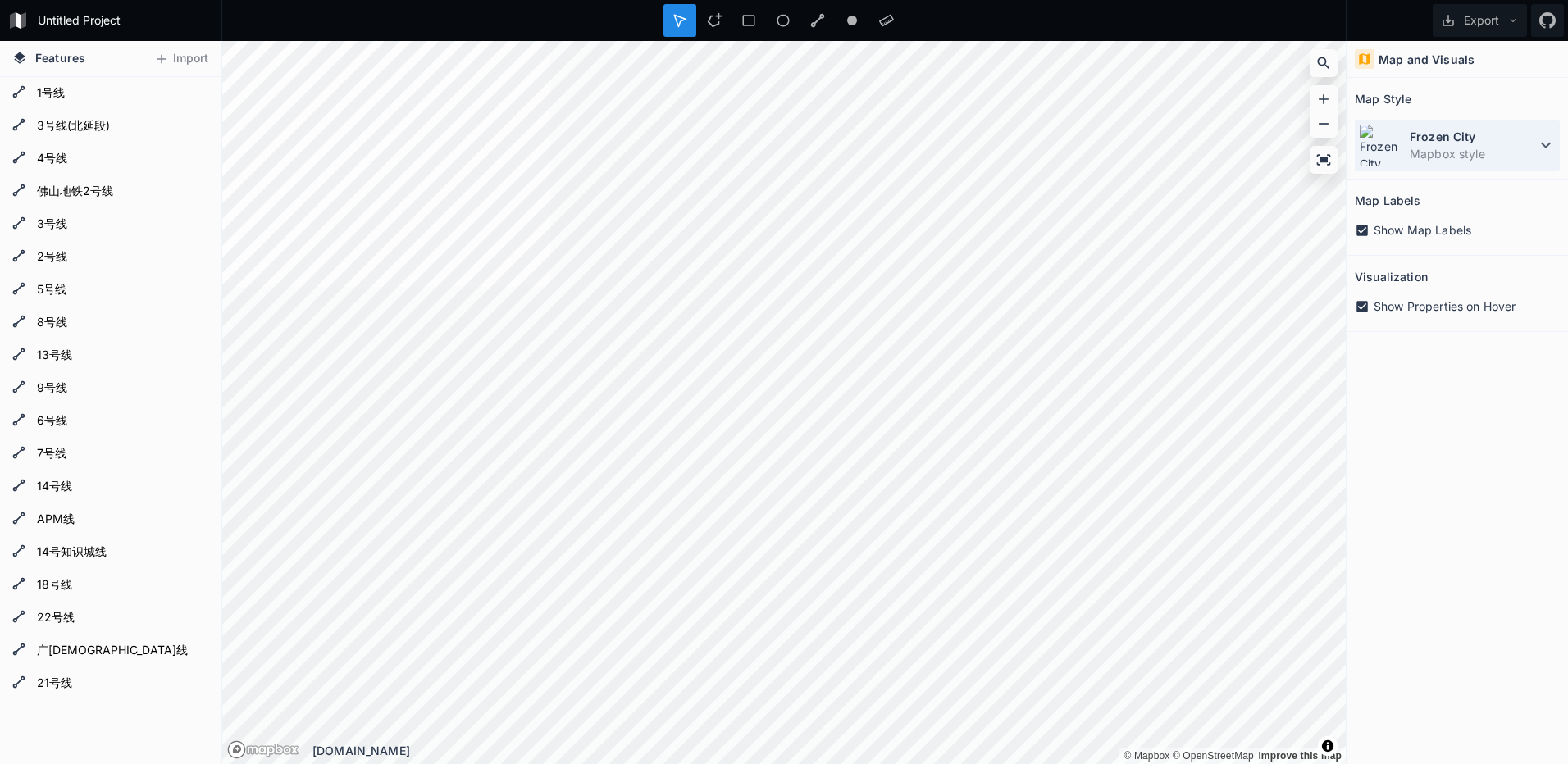
click at [1466, 144] on dt "Frozen City" at bounding box center [1472, 136] width 126 height 17
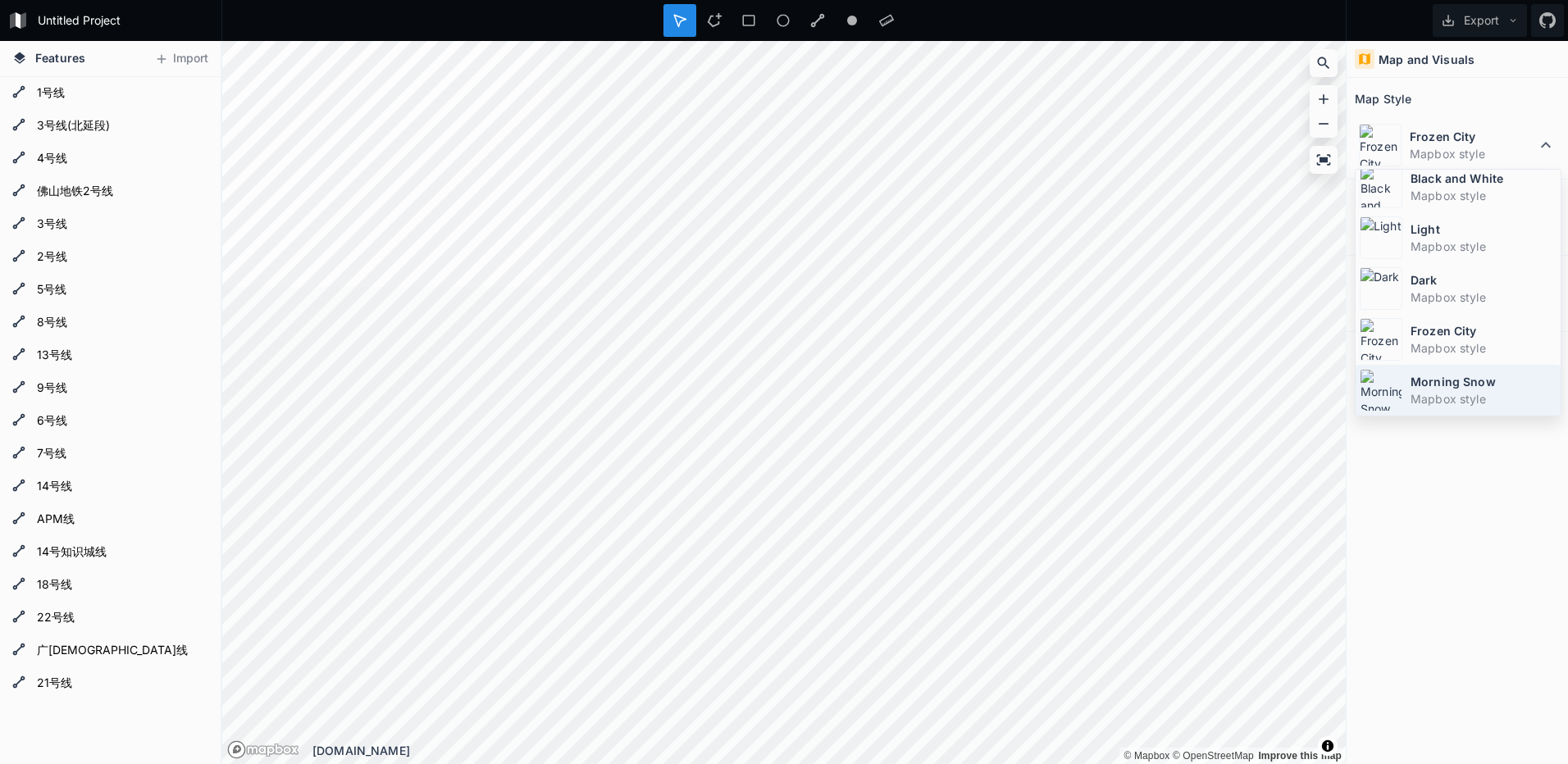
click at [1468, 385] on dt "Morning Snow" at bounding box center [1483, 381] width 146 height 17
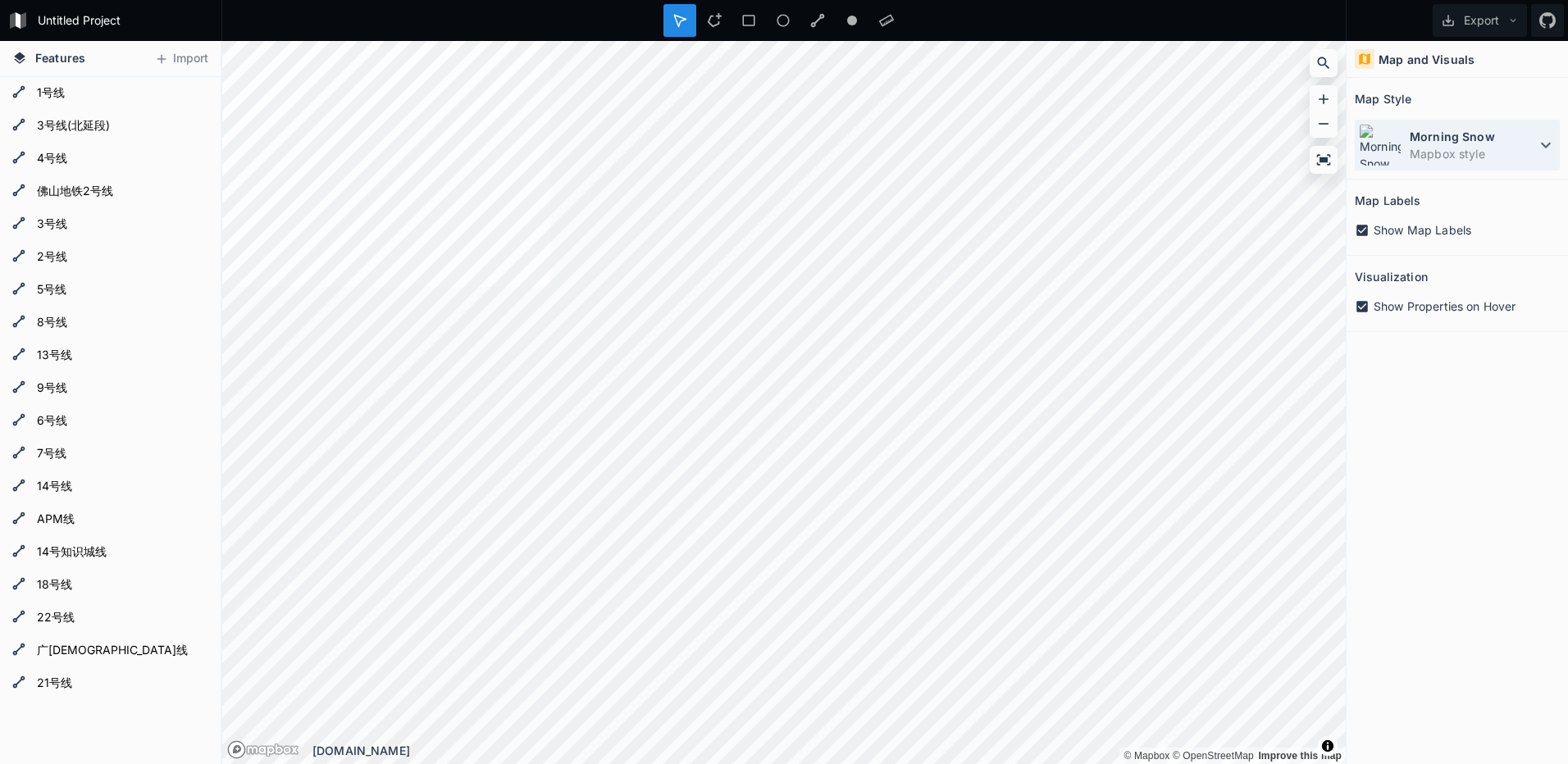
click at [1459, 147] on dd "Mapbox style" at bounding box center [1472, 153] width 126 height 17
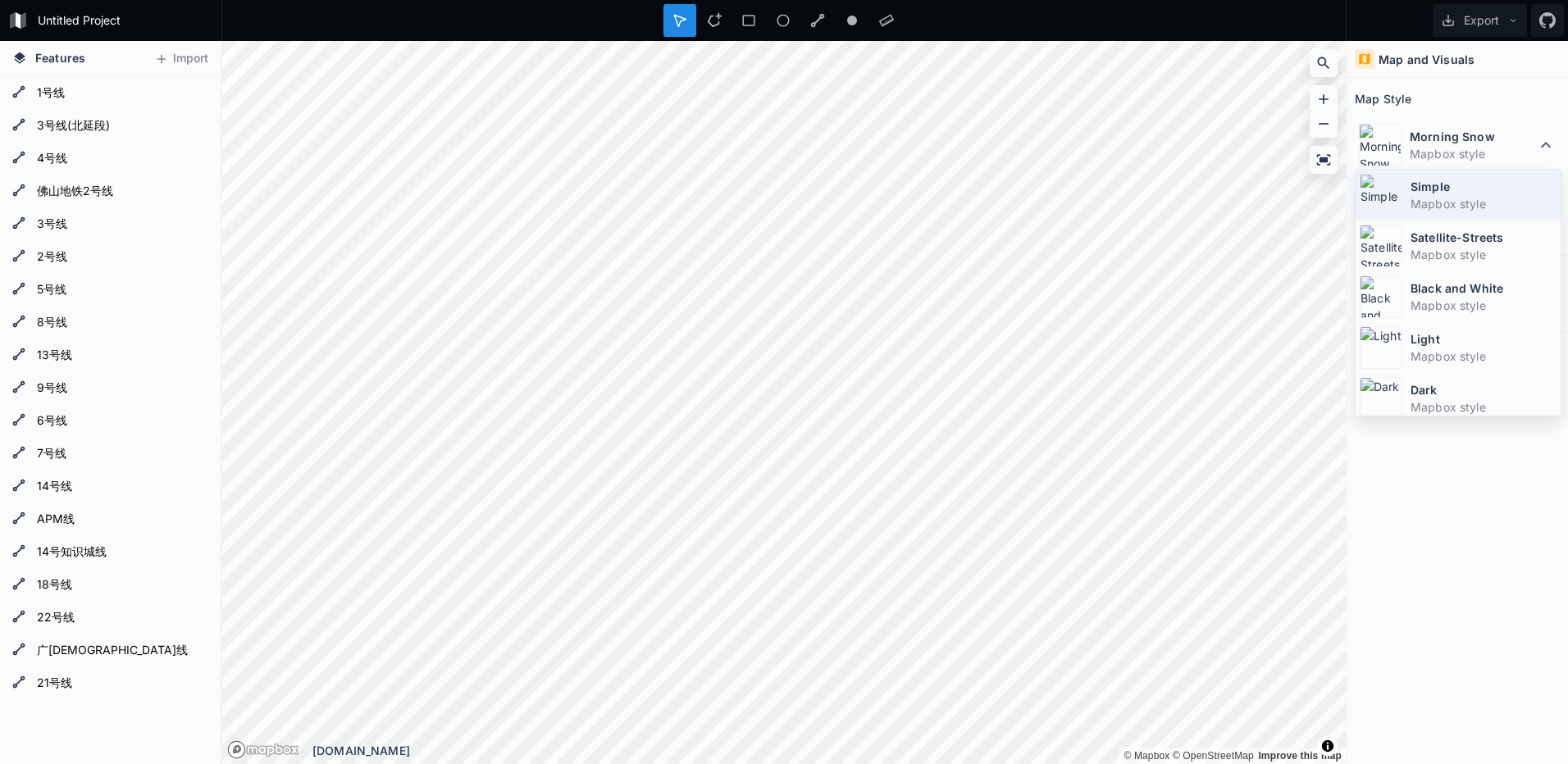
click at [1433, 187] on dt "Simple" at bounding box center [1483, 186] width 146 height 17
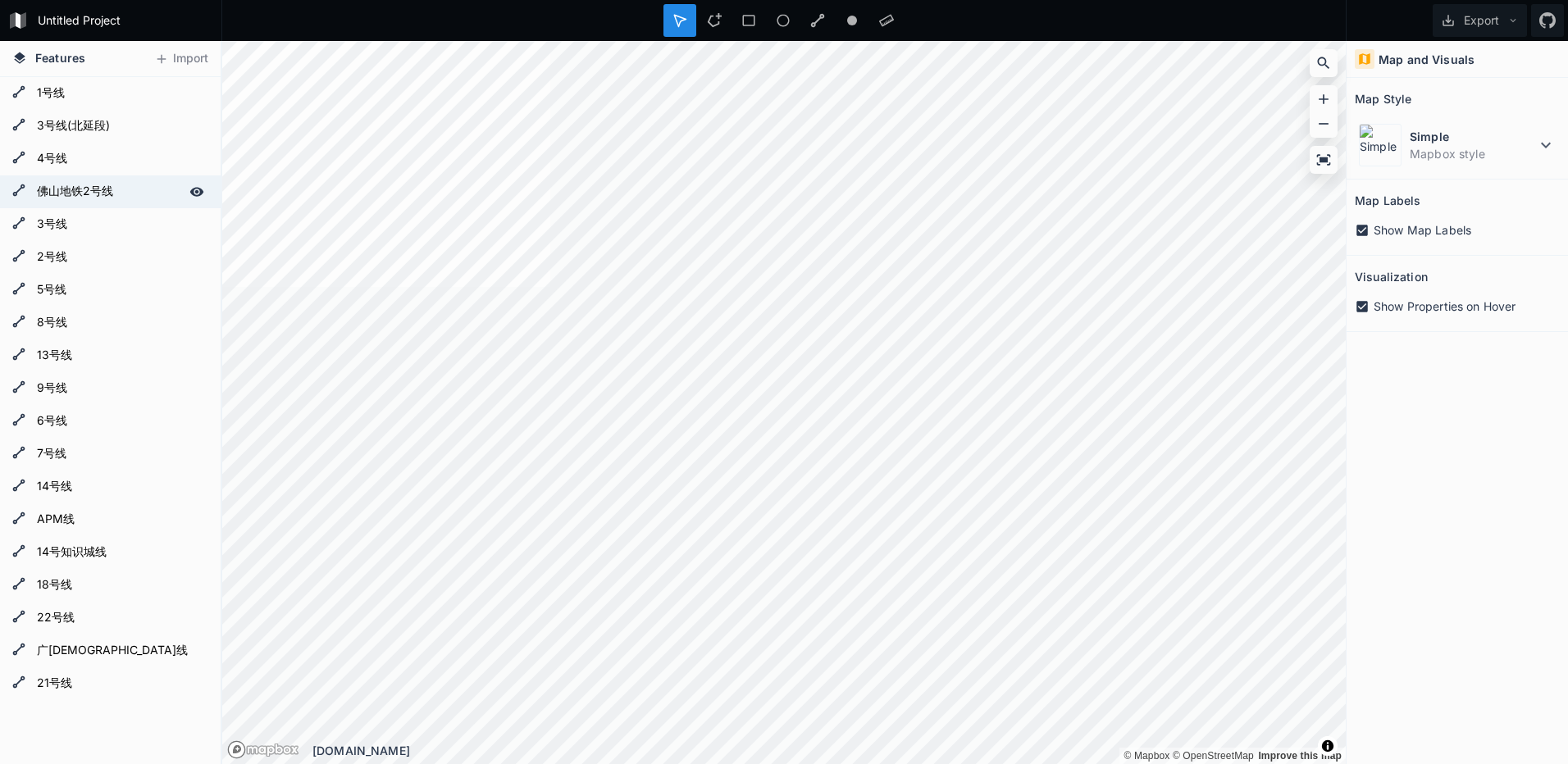
click at [38, 183] on form "佛山地铁2号线" at bounding box center [108, 191] width 153 height 24
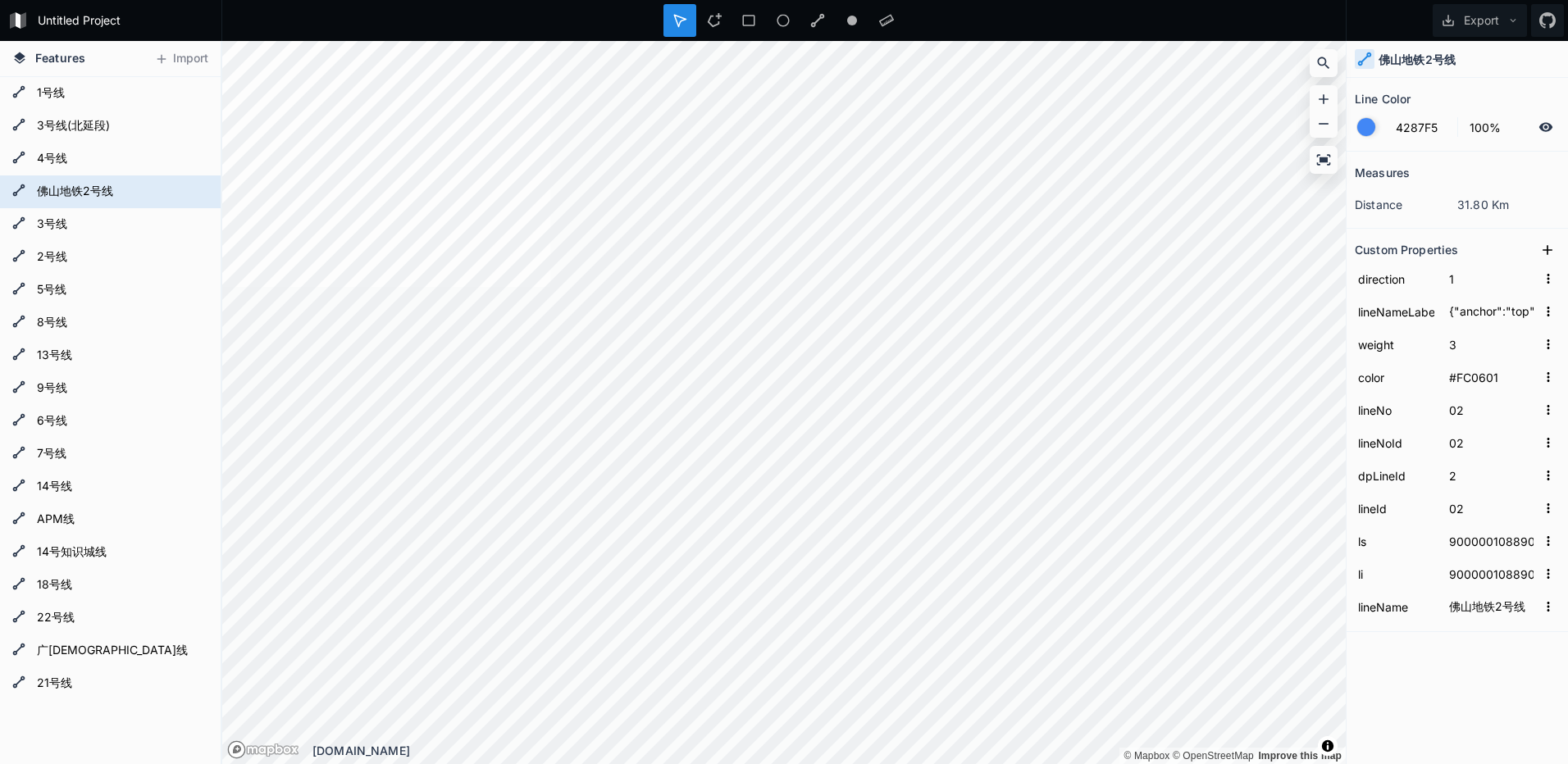
click at [75, 66] on h4 "Features" at bounding box center [49, 58] width 89 height 35
click at [189, 59] on button "Import" at bounding box center [181, 58] width 71 height 26
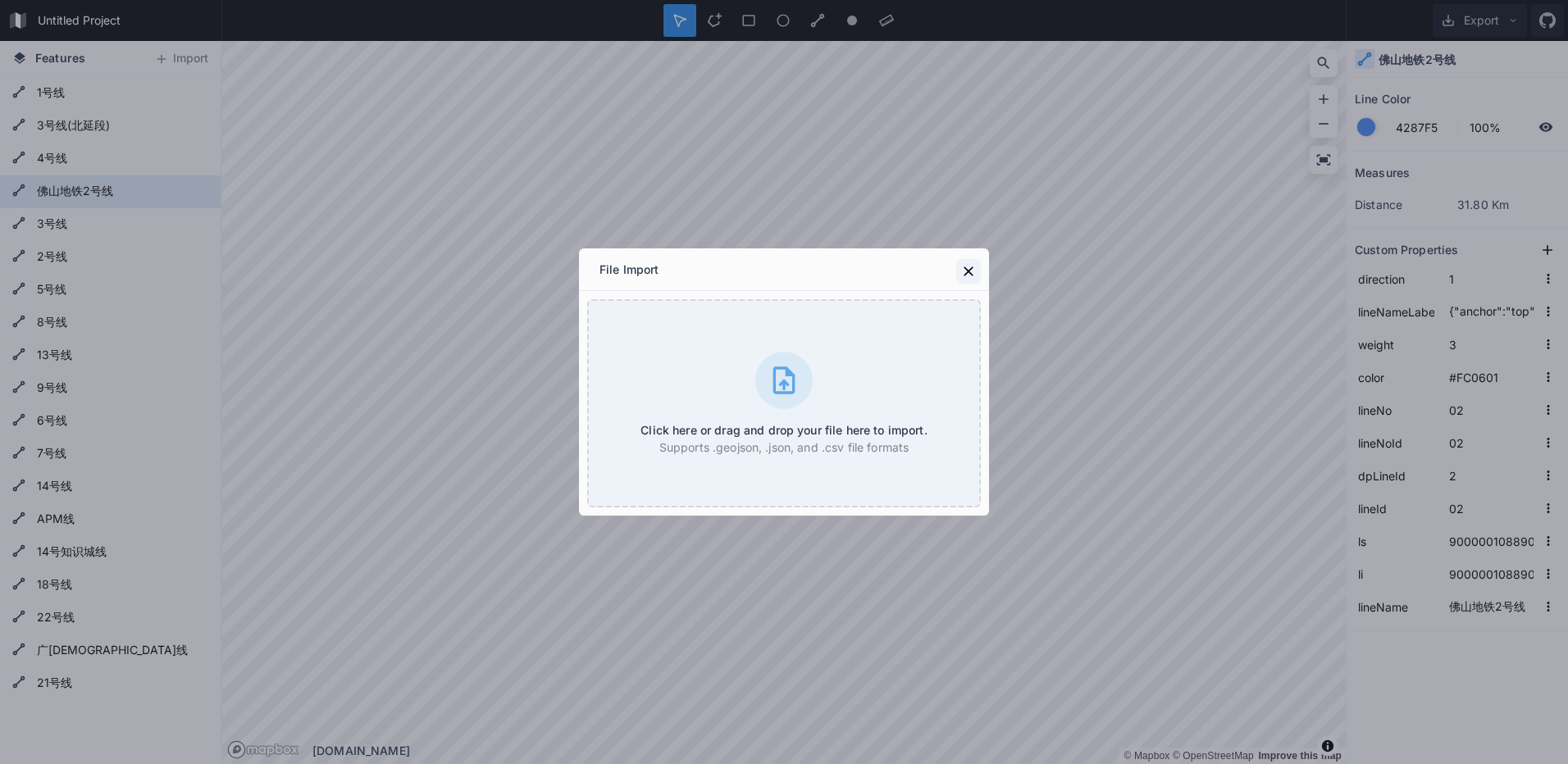
click at [969, 274] on icon at bounding box center [968, 271] width 16 height 16
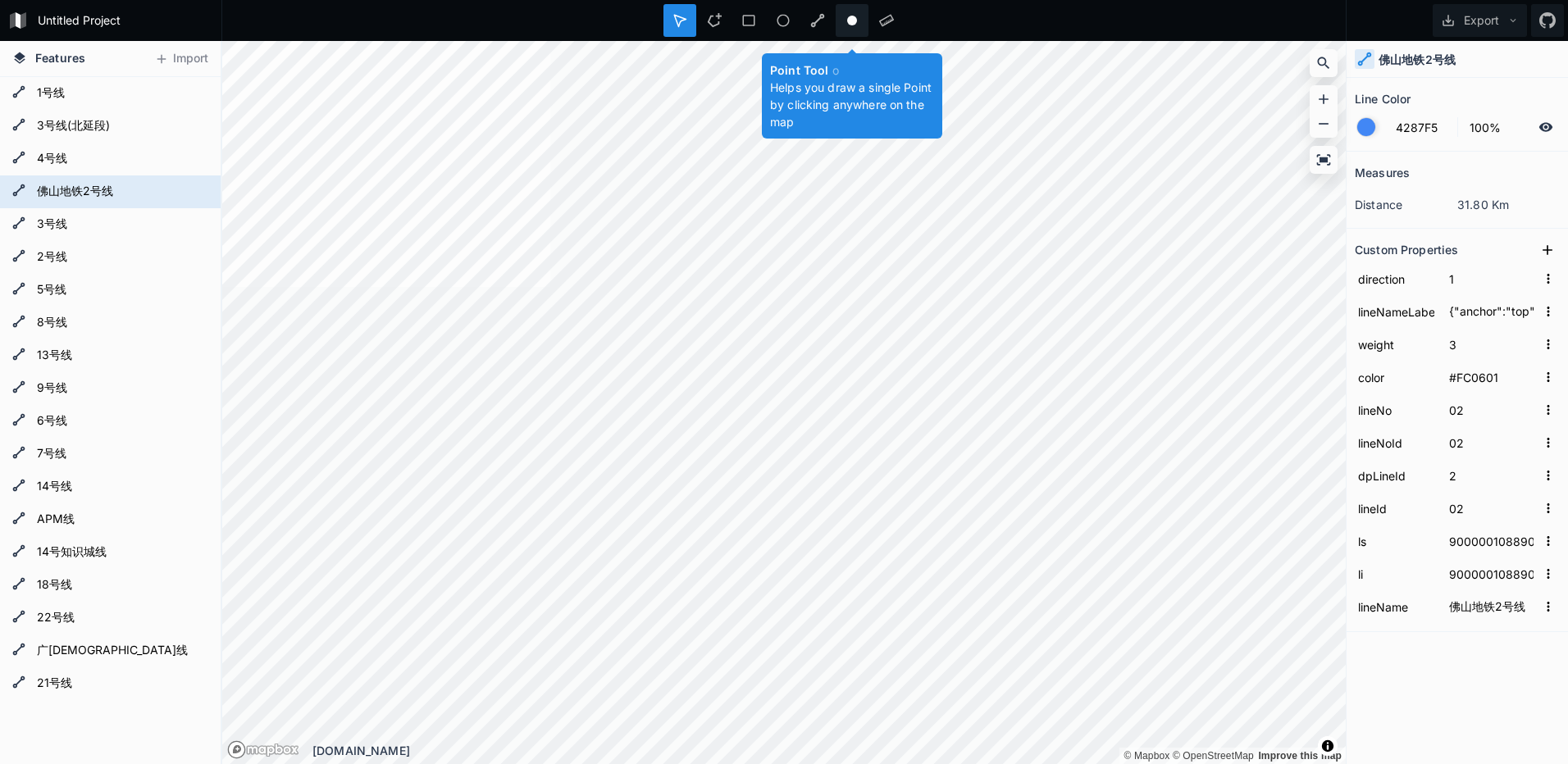
click at [849, 20] on circle at bounding box center [852, 20] width 10 height 10
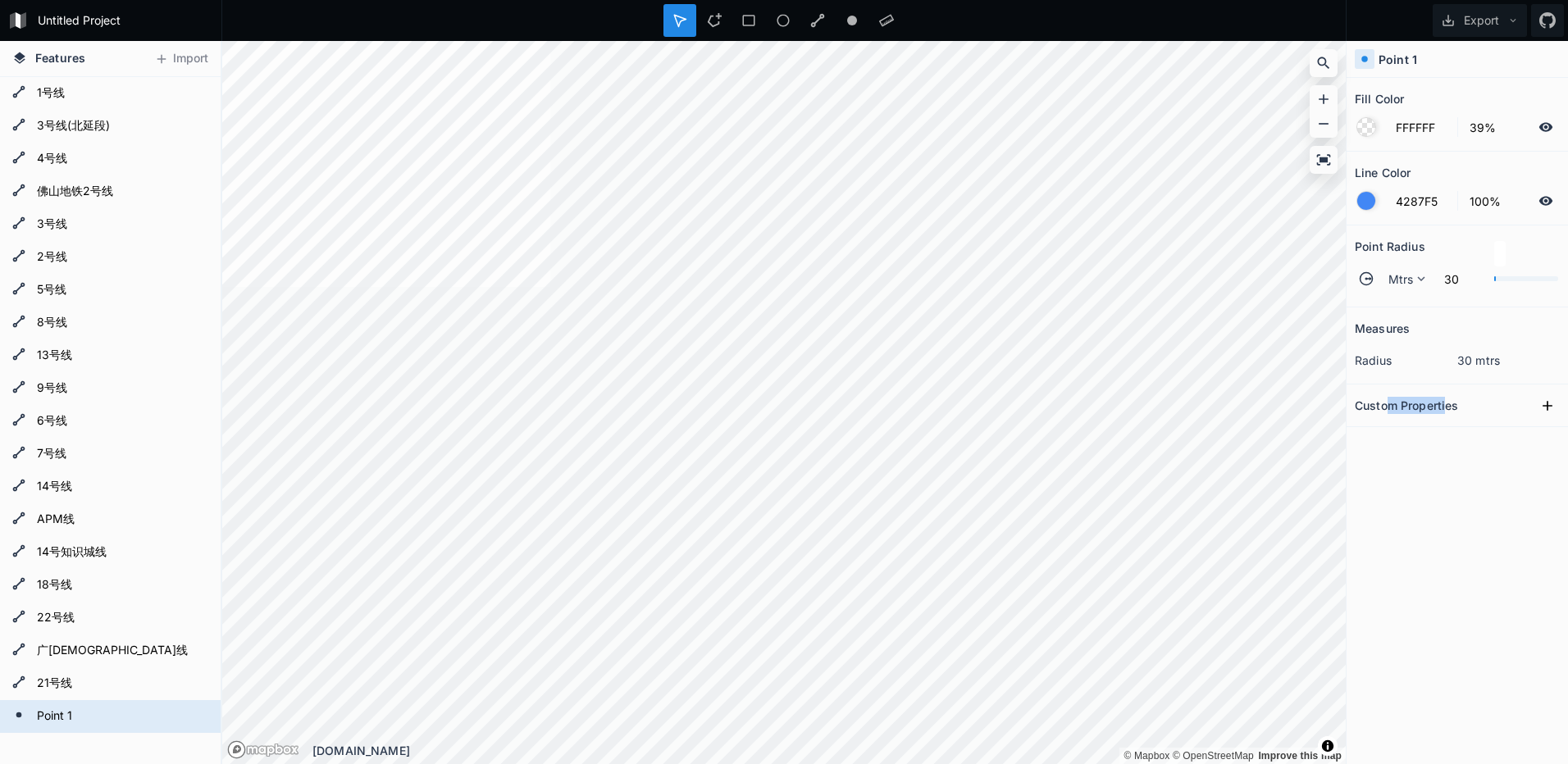
drag, startPoint x: 1385, startPoint y: 402, endPoint x: 1451, endPoint y: 405, distance: 66.1
click at [1451, 405] on h2 "Custom Properties" at bounding box center [1406, 405] width 103 height 25
click at [53, 683] on form "21号线" at bounding box center [108, 683] width 153 height 24
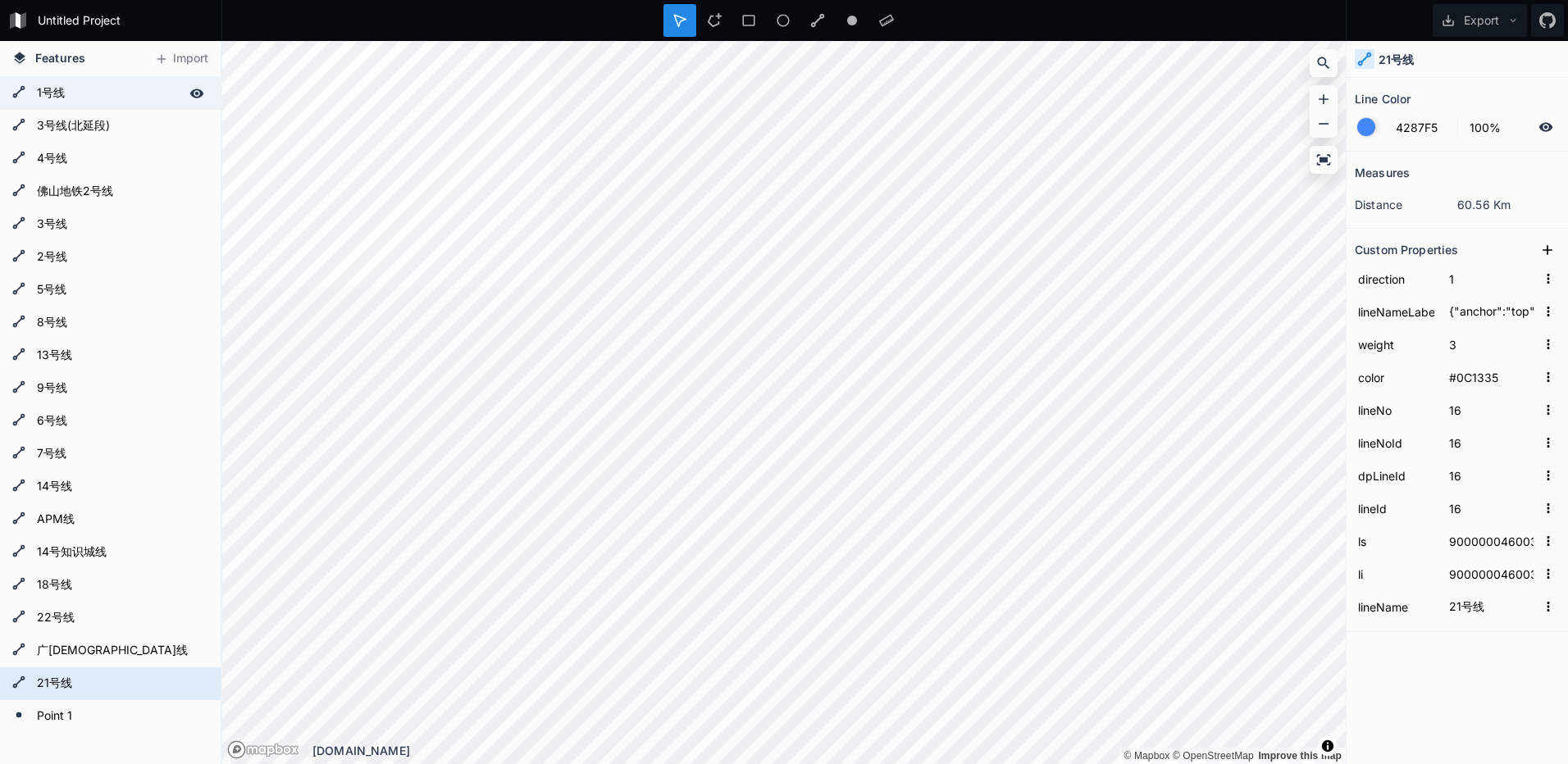
click at [83, 93] on form "1号线" at bounding box center [108, 93] width 153 height 24
type input "{"anchor":"top","backColor":"#FCD600","cnLabel":"1号线","color":"#FFFFFF","enLabe…"
type input "#FCD600"
type input "01"
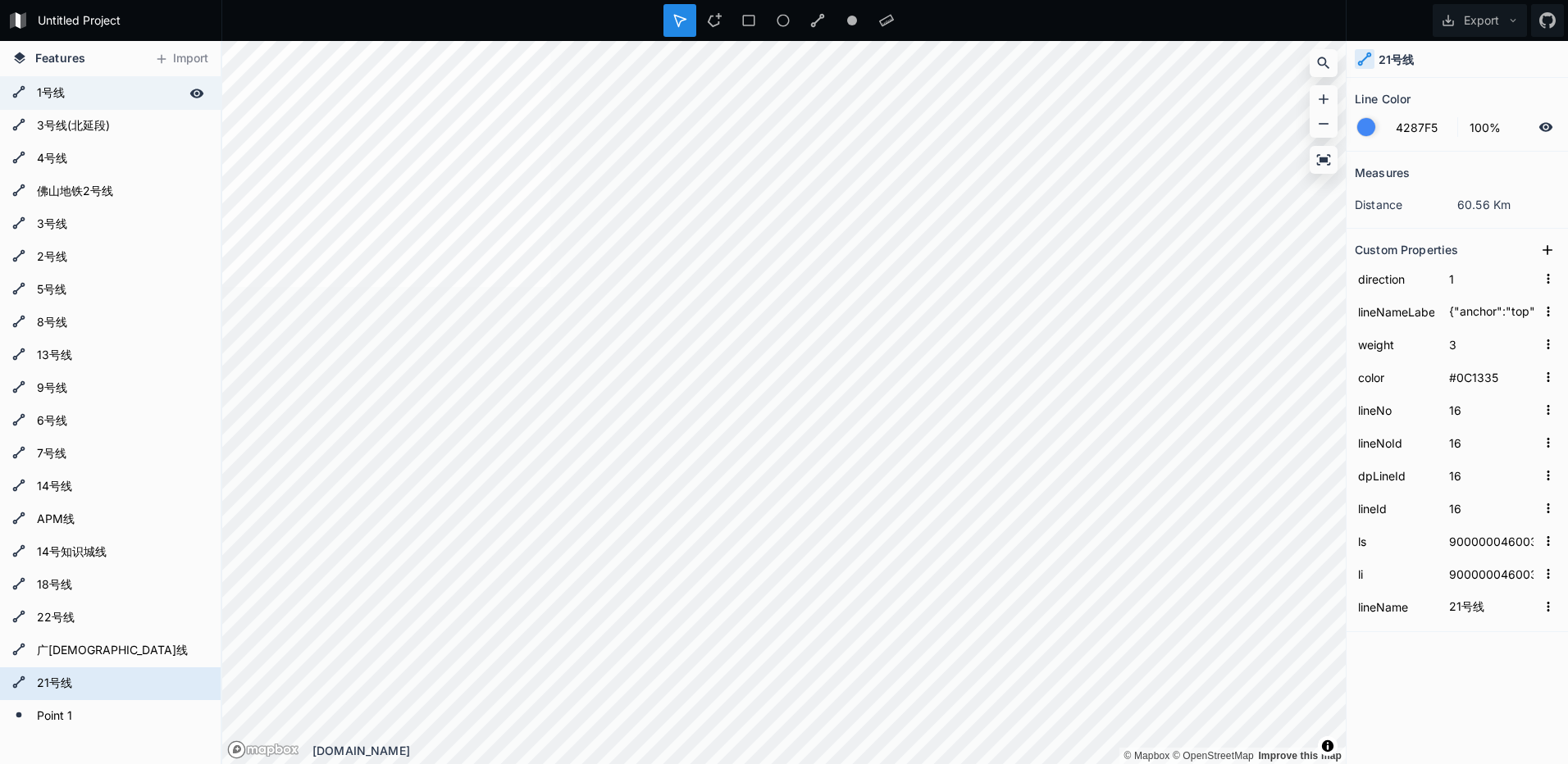
type input "1"
type input "01"
type input "440100023049"
type input "440100023049|440100023050"
type input "1号线"
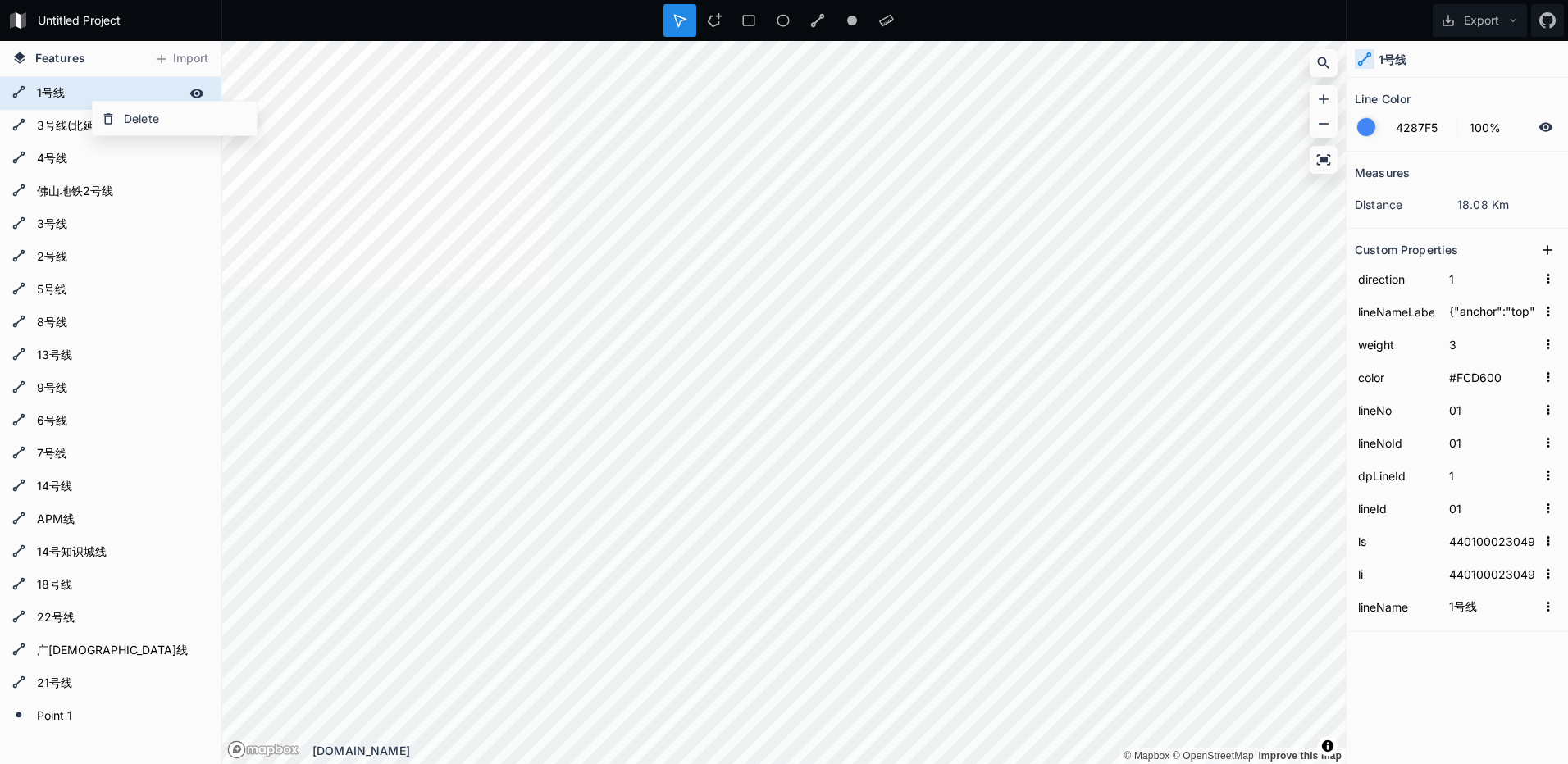
click at [93, 85] on form "1号线" at bounding box center [108, 93] width 153 height 24
click at [1549, 132] on icon at bounding box center [1546, 127] width 14 height 14
click at [1416, 135] on input "4287F5" at bounding box center [1422, 127] width 72 height 20
click at [1496, 136] on input "100%" at bounding box center [1496, 127] width 72 height 20
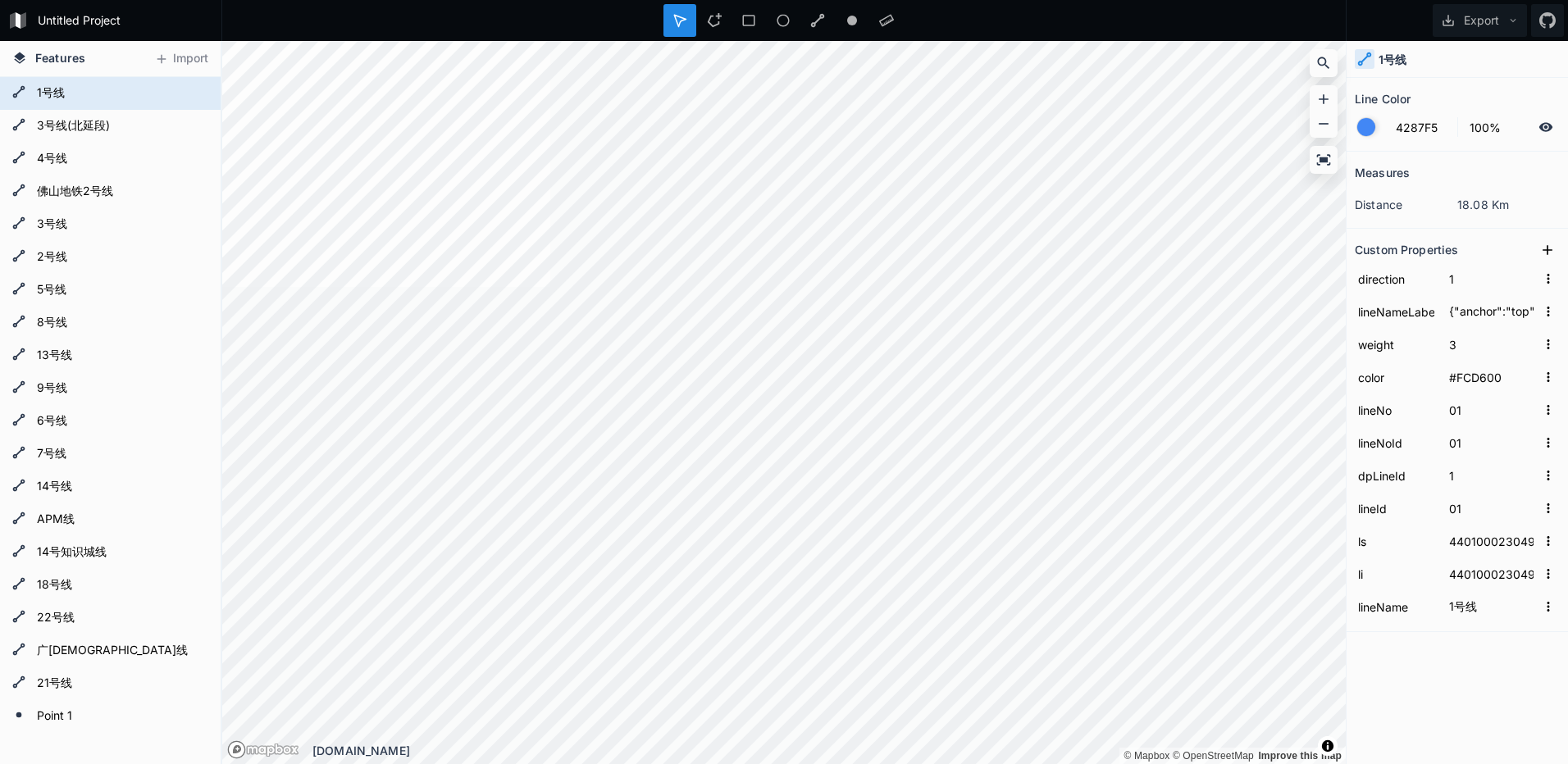
click at [1494, 166] on div "Measures" at bounding box center [1457, 173] width 205 height 25
click at [1491, 207] on dd "18.08 Km" at bounding box center [1509, 204] width 103 height 17
drag, startPoint x: 1443, startPoint y: 201, endPoint x: 1497, endPoint y: 217, distance: 56.3
click at [1497, 217] on dl "distance 18.08 Km" at bounding box center [1457, 205] width 205 height 30
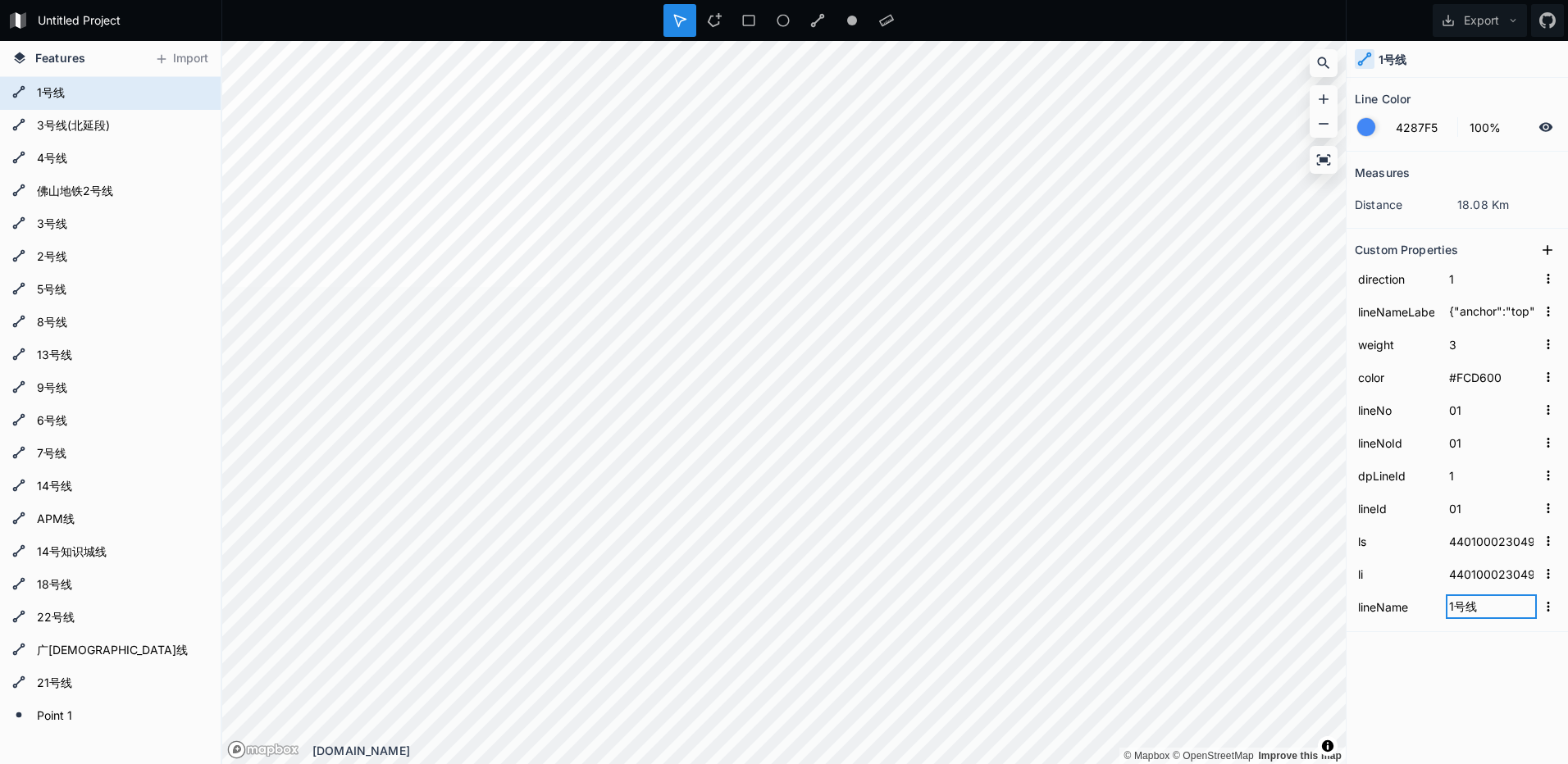
click at [1500, 615] on input "1号线" at bounding box center [1492, 606] width 91 height 24
click at [1496, 670] on div "Measures distance 18.08 Km Custom Properties direction 1 lineNameLabel {"anchor…" at bounding box center [1457, 417] width 221 height 531
click at [68, 717] on form "Point 1" at bounding box center [108, 716] width 153 height 24
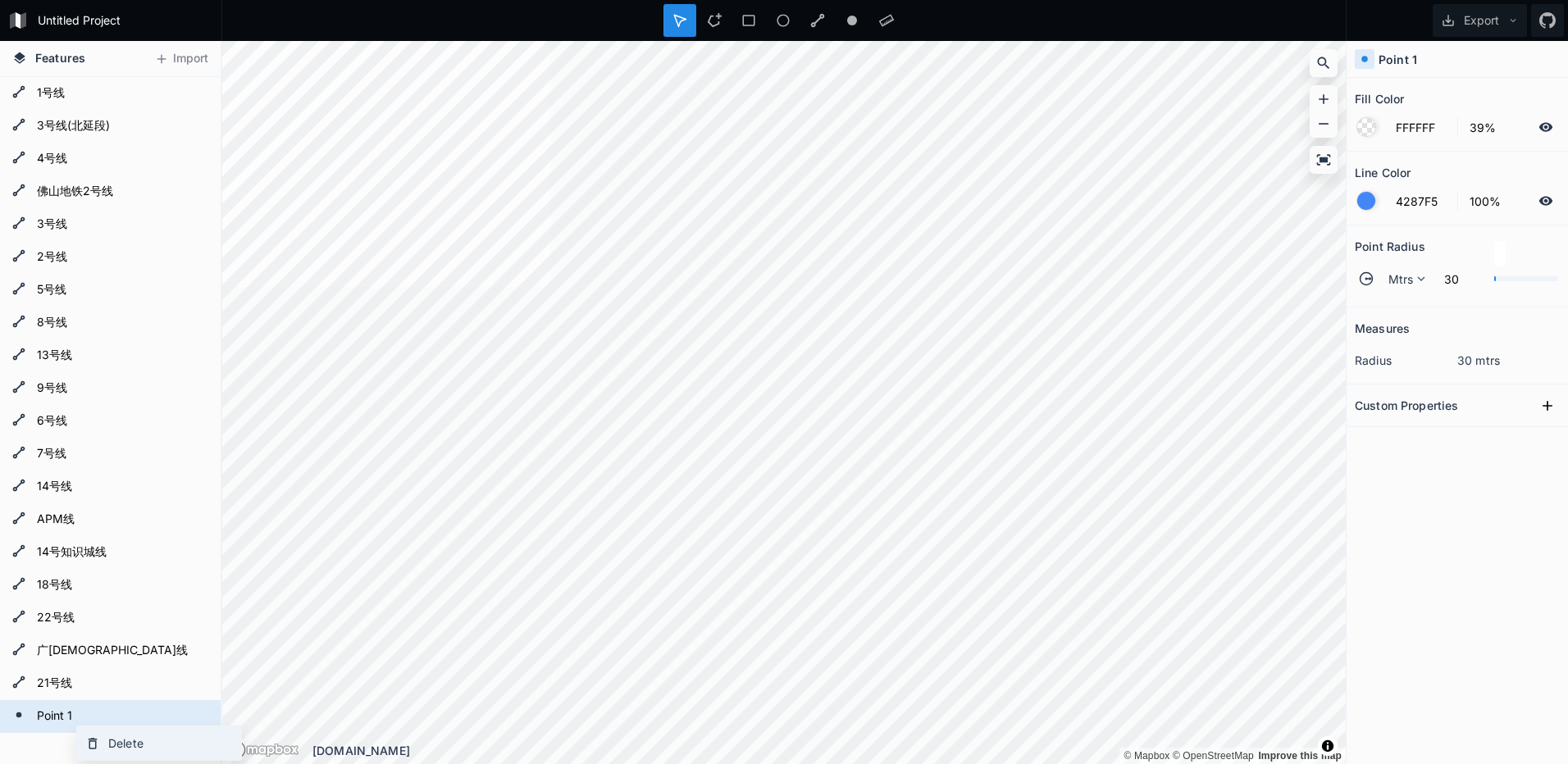
click at [170, 745] on div "Delete" at bounding box center [158, 743] width 164 height 34
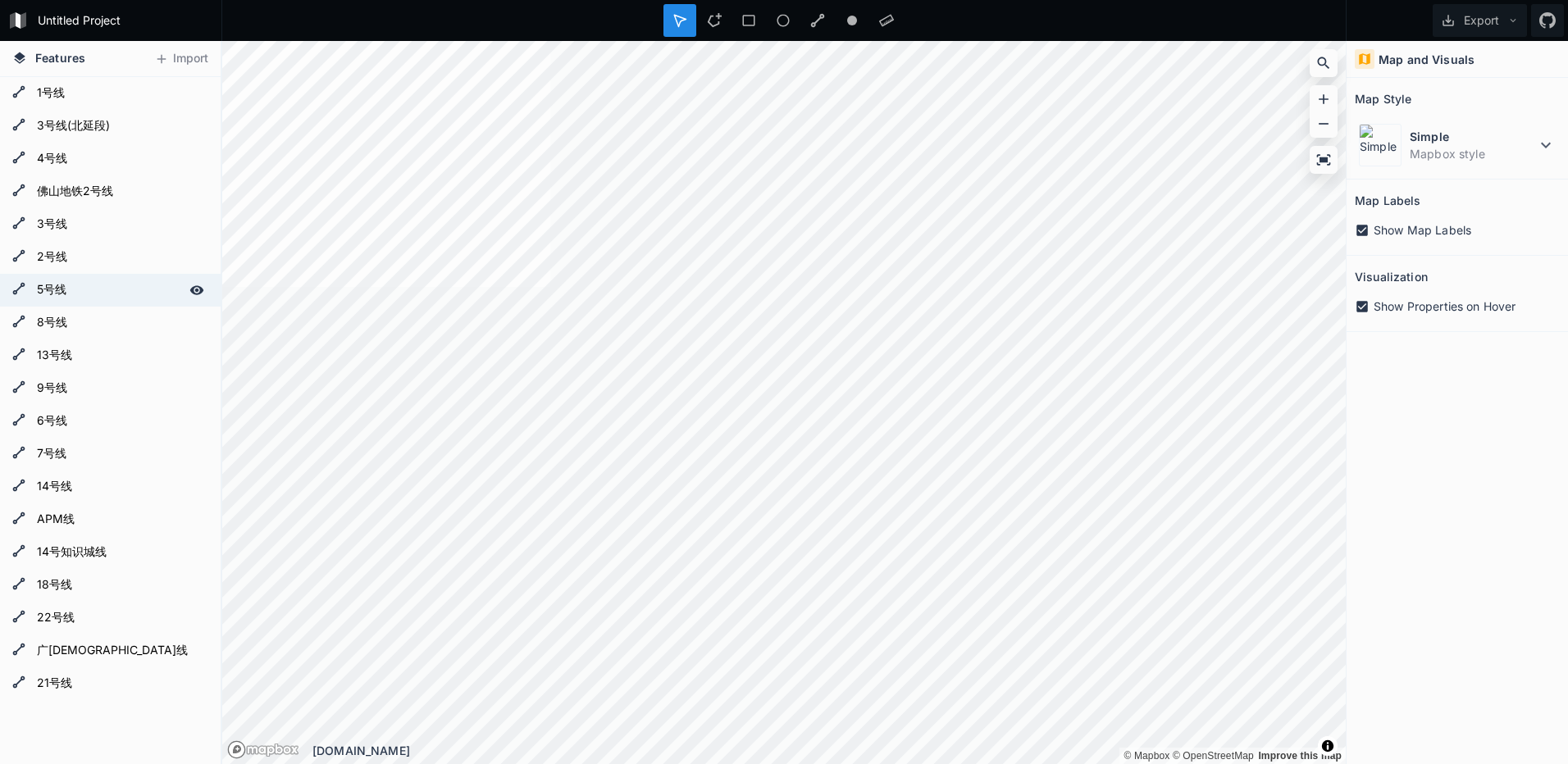
click at [123, 286] on form "5号线" at bounding box center [108, 290] width 153 height 24
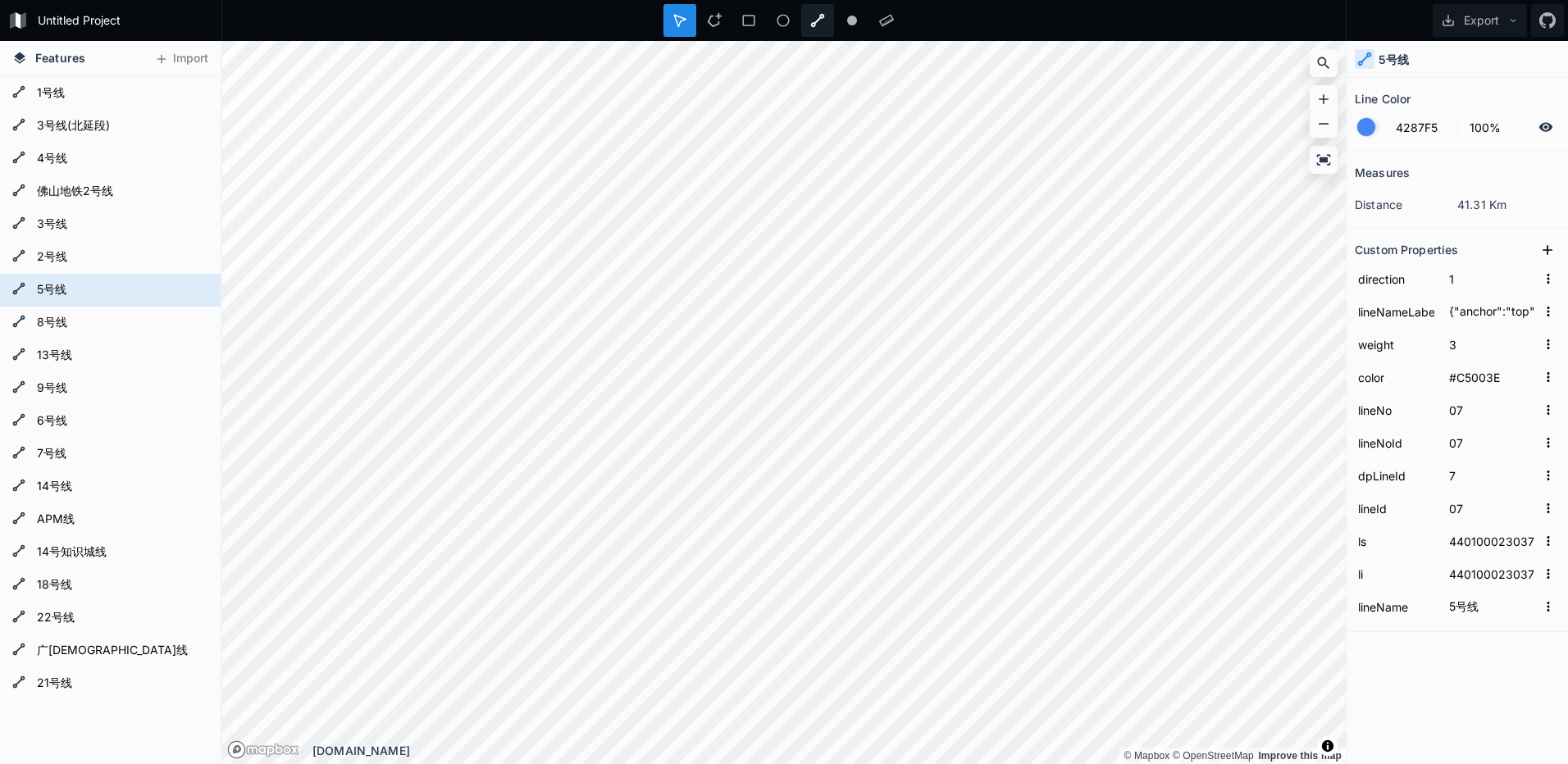
click at [820, 21] on icon at bounding box center [817, 21] width 14 height 14
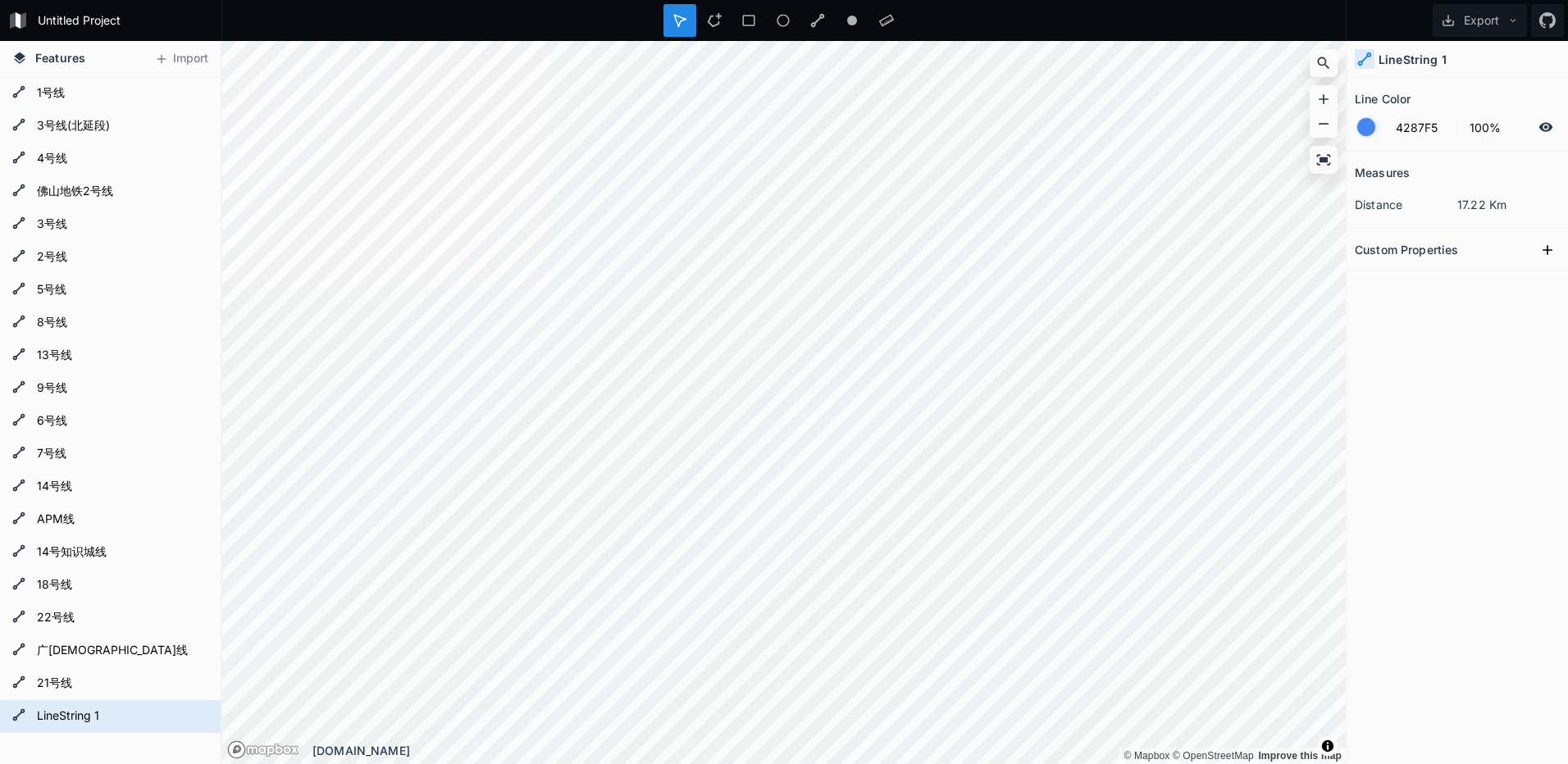
click at [1413, 263] on section "Custom Properties" at bounding box center [1457, 250] width 221 height 43
click at [1419, 243] on h2 "Custom Properties" at bounding box center [1406, 250] width 103 height 25
click at [1326, 162] on icon at bounding box center [1325, 159] width 14 height 11
click at [1324, 121] on icon at bounding box center [1324, 123] width 16 height 16
click at [1328, 97] on icon at bounding box center [1324, 99] width 16 height 16
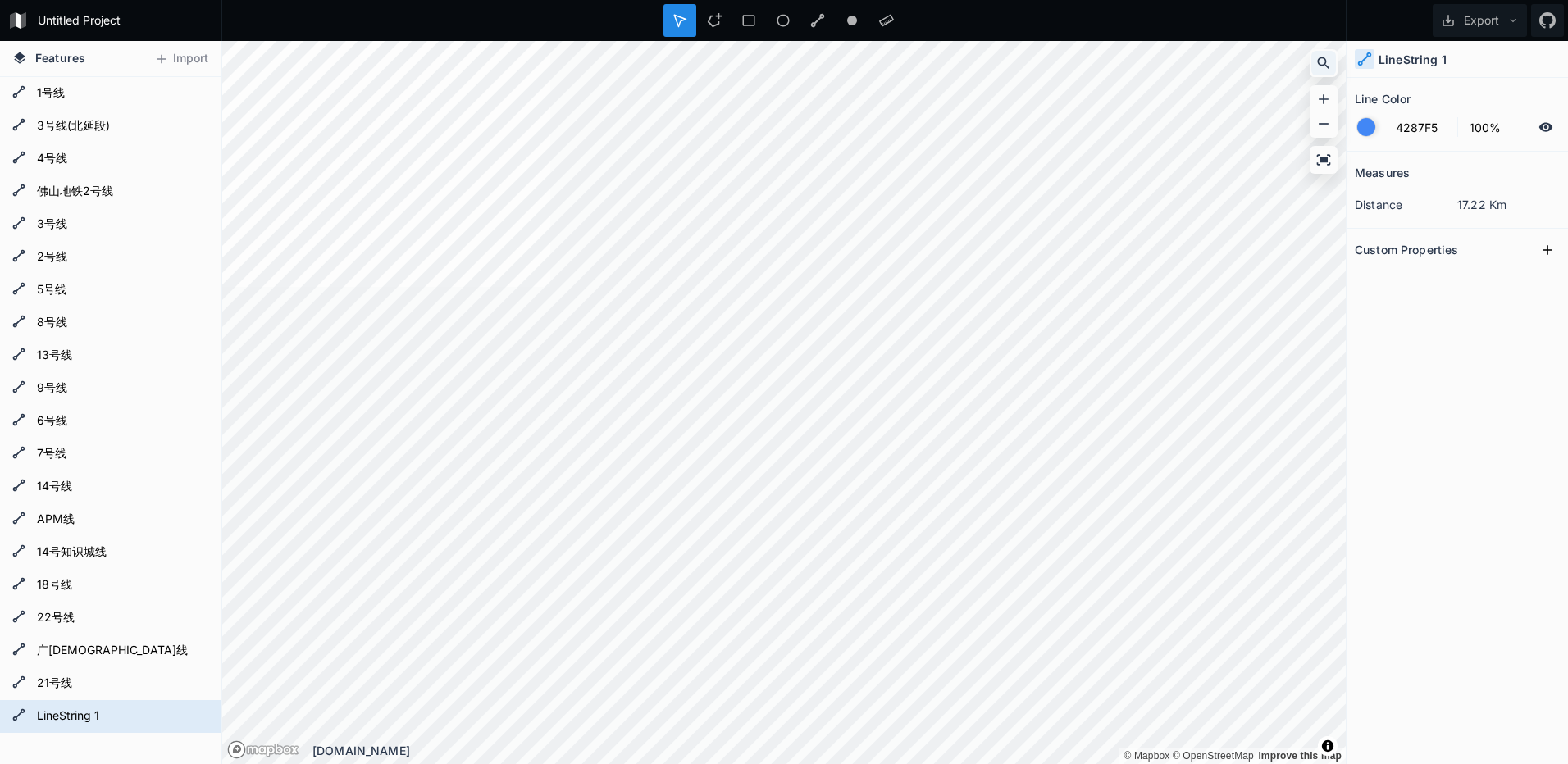
click at [1331, 55] on icon at bounding box center [1324, 63] width 16 height 16
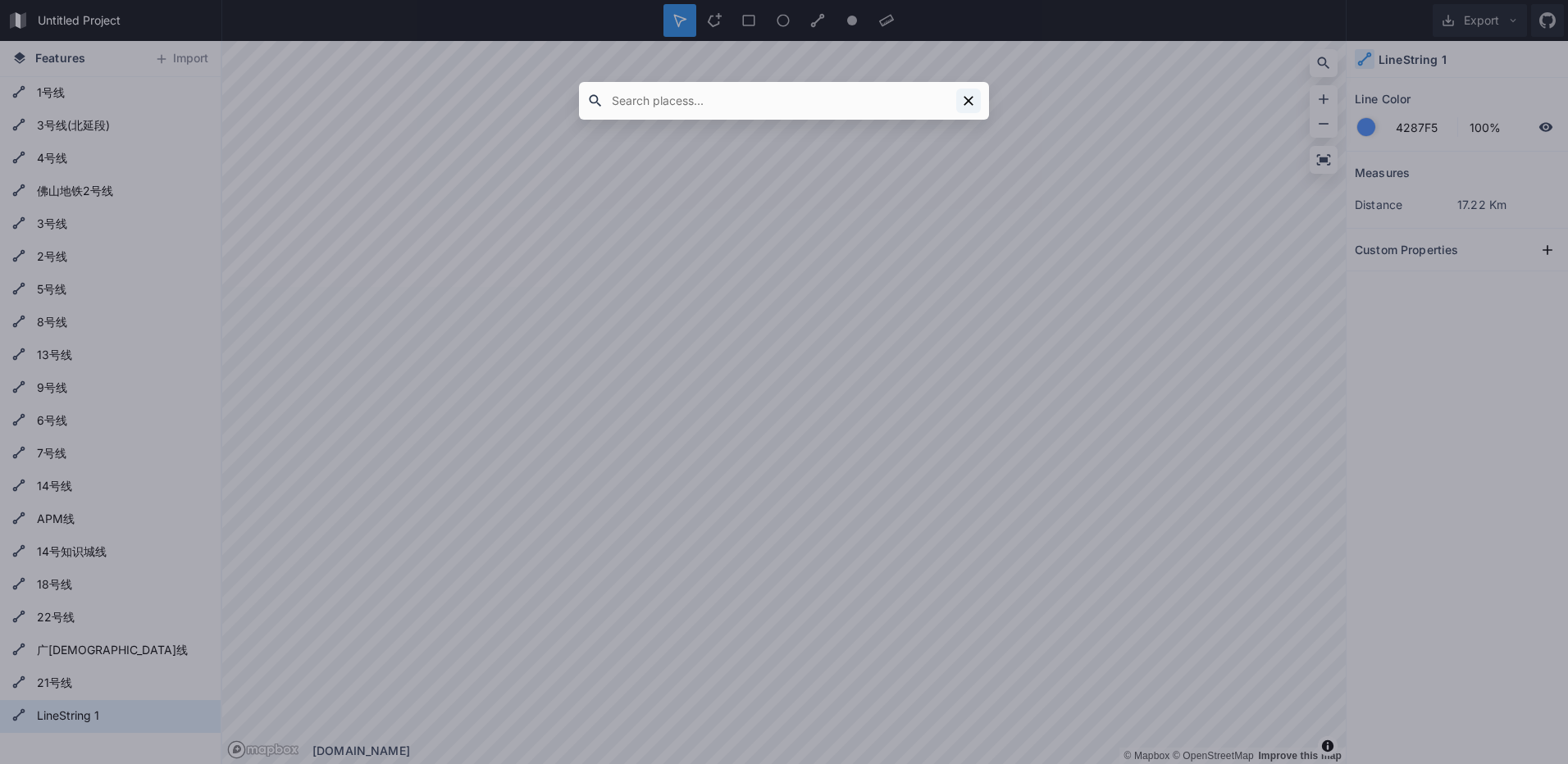
click at [972, 98] on icon at bounding box center [968, 100] width 10 height 10
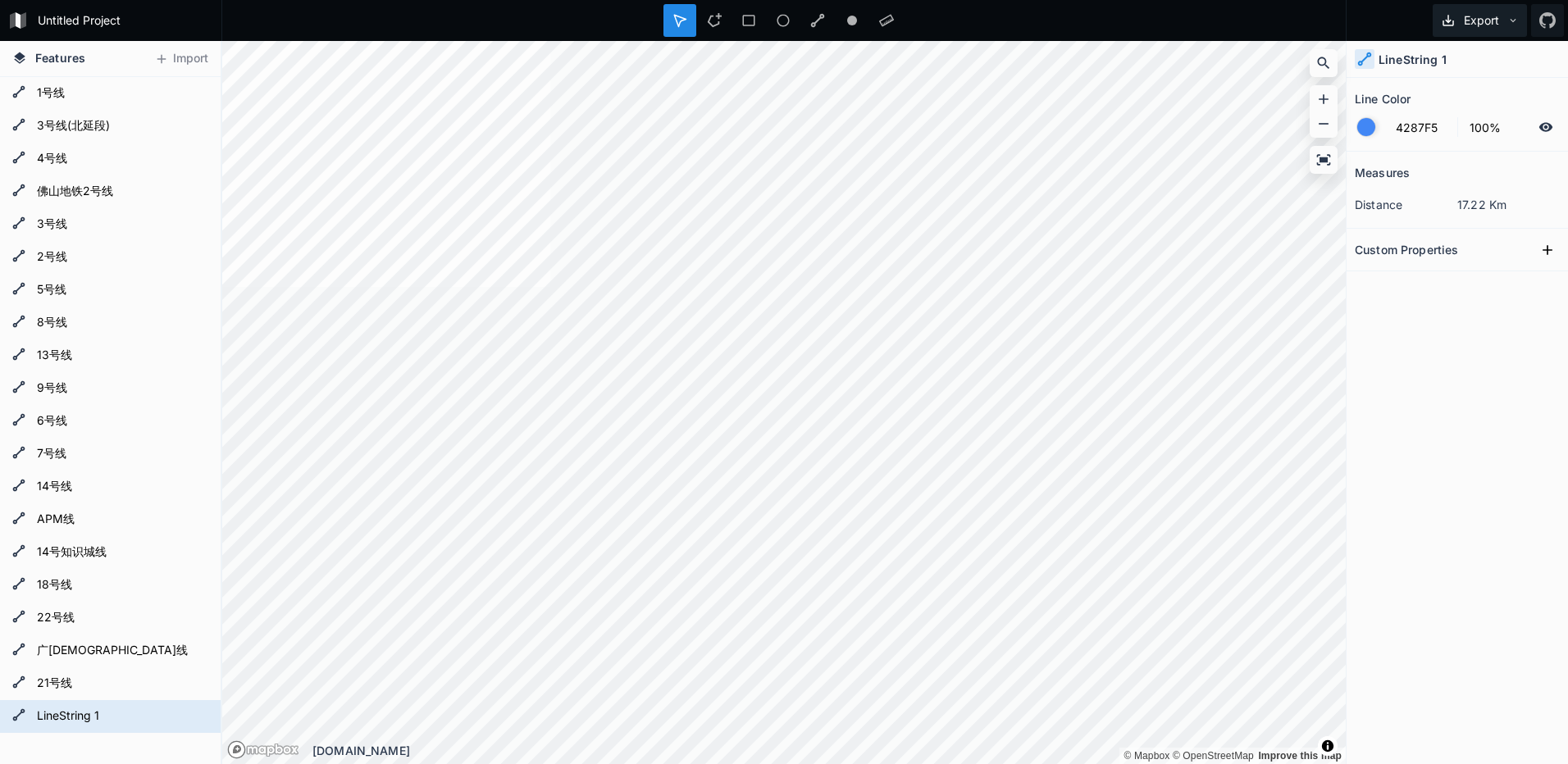
click at [1521, 24] on button "Export" at bounding box center [1479, 21] width 94 height 33
click at [1080, 31] on div at bounding box center [783, 21] width 1125 height 41
click at [1500, 552] on div "Measures distance 17.22 Km Custom Properties" at bounding box center [1457, 417] width 221 height 531
click at [70, 63] on span "Features" at bounding box center [60, 57] width 50 height 17
click at [117, 14] on form "Untitled Project" at bounding box center [124, 20] width 185 height 24
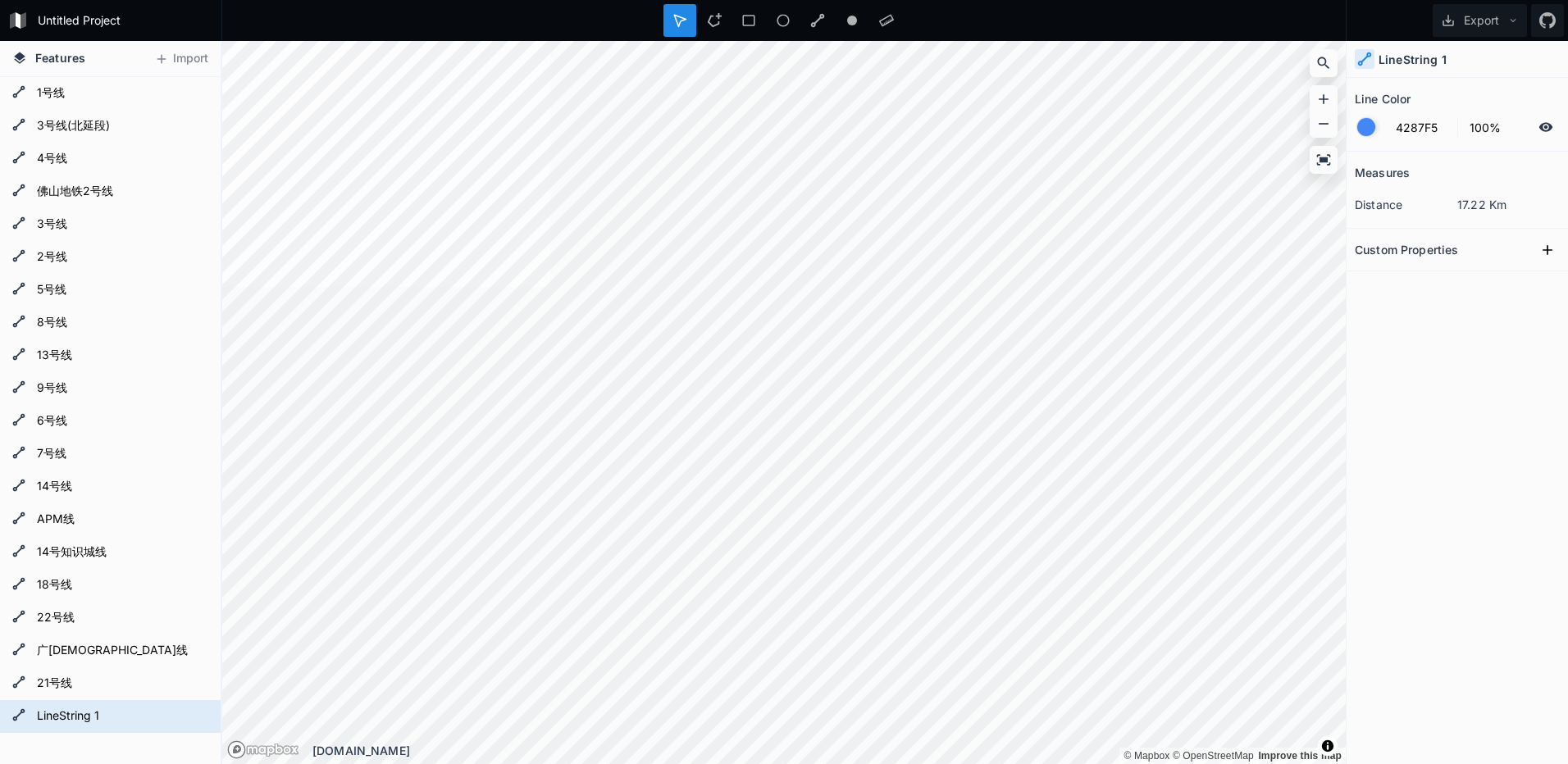
click at [393, 18] on div at bounding box center [783, 21] width 1125 height 41
drag, startPoint x: 393, startPoint y: 18, endPoint x: 333, endPoint y: 18, distance: 60.0
click at [333, 18] on div at bounding box center [783, 21] width 1125 height 41
click at [1429, 61] on h4 "LineString 1" at bounding box center [1413, 59] width 68 height 17
drag, startPoint x: 1509, startPoint y: 54, endPoint x: 1487, endPoint y: 400, distance: 346.7
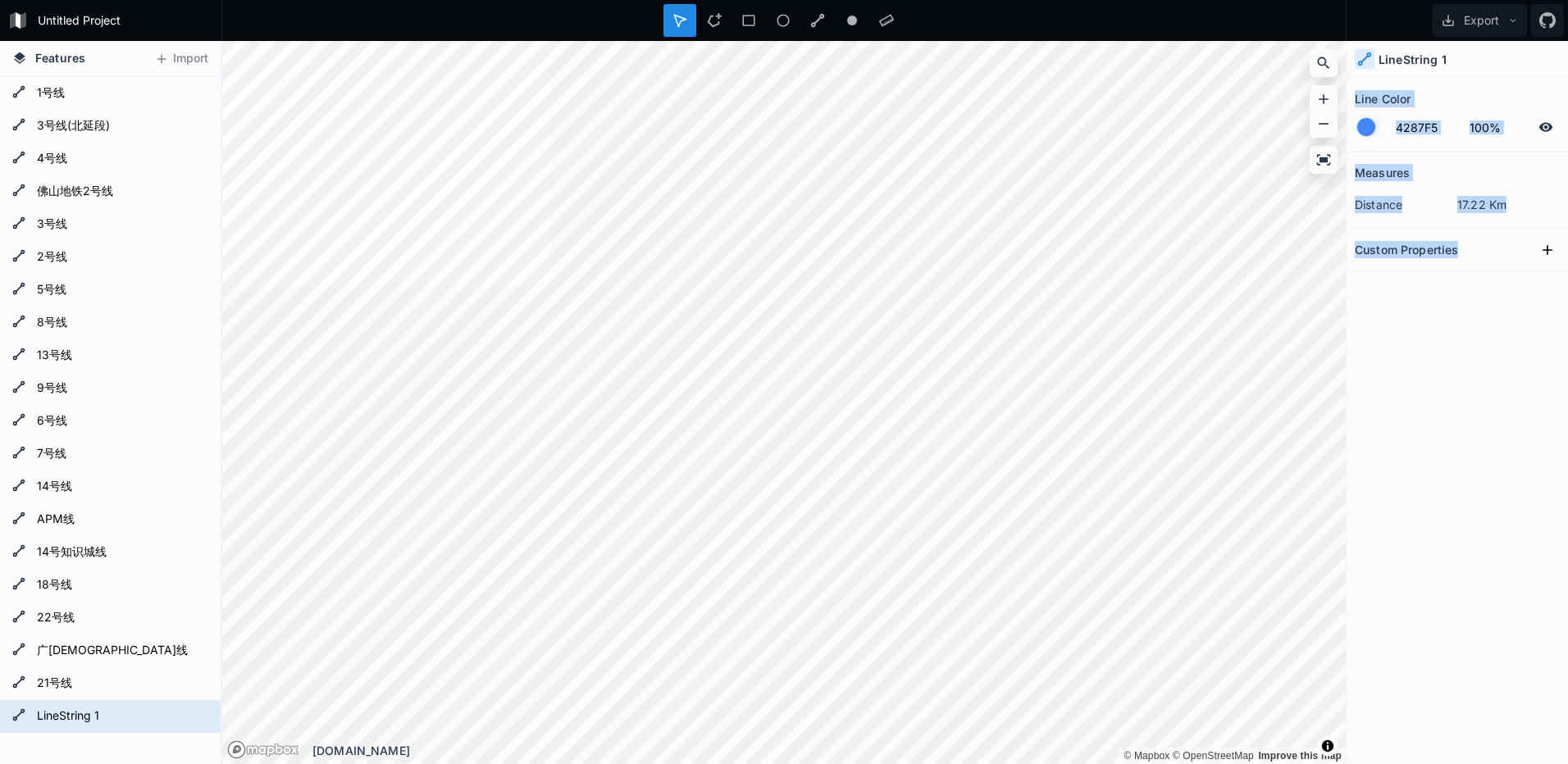
click at [1487, 400] on div "LineString 1 Line Color 4287F5 100% Measures distance 17.22 Km Custom Properties" at bounding box center [1457, 403] width 221 height 723
click at [1487, 400] on div "Measures distance 17.22 Km Custom Properties" at bounding box center [1457, 417] width 221 height 531
